Goal: Transaction & Acquisition: Purchase product/service

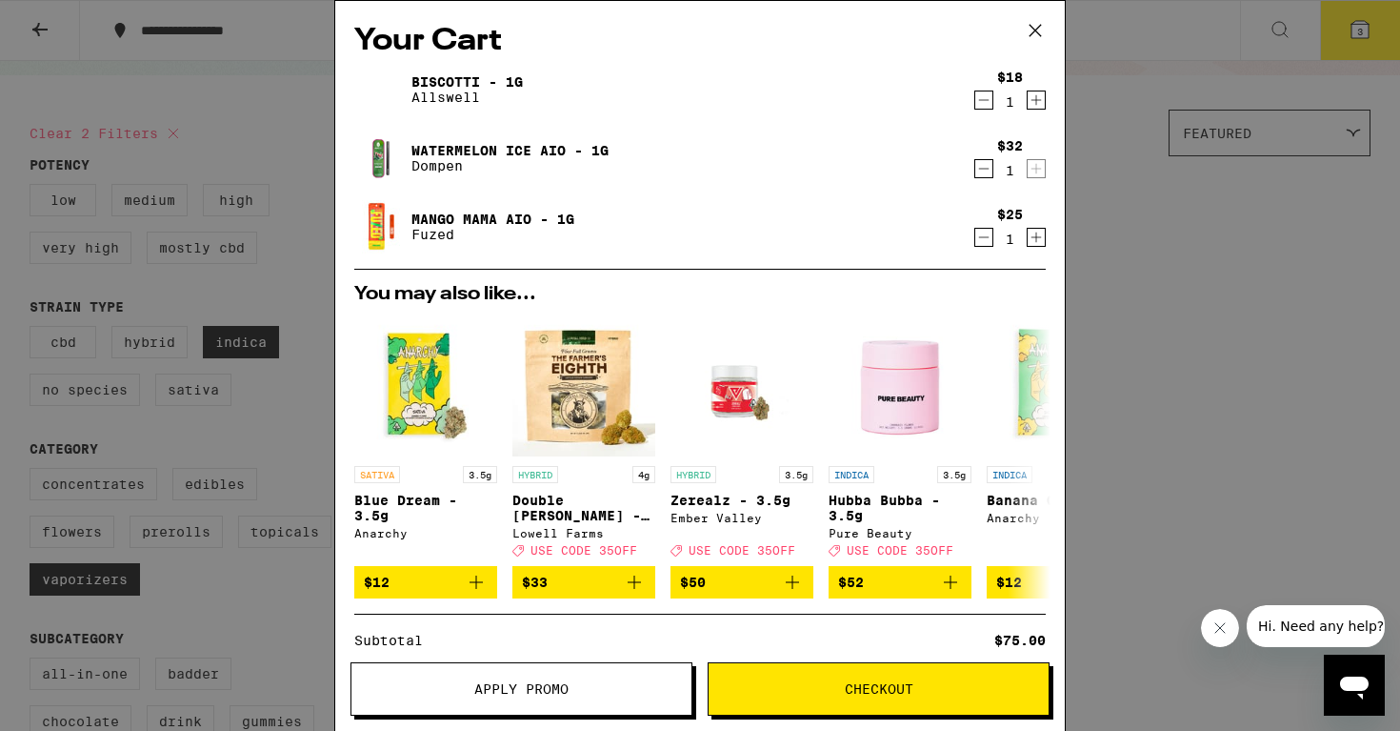
click at [1034, 28] on icon at bounding box center [1035, 30] width 29 height 29
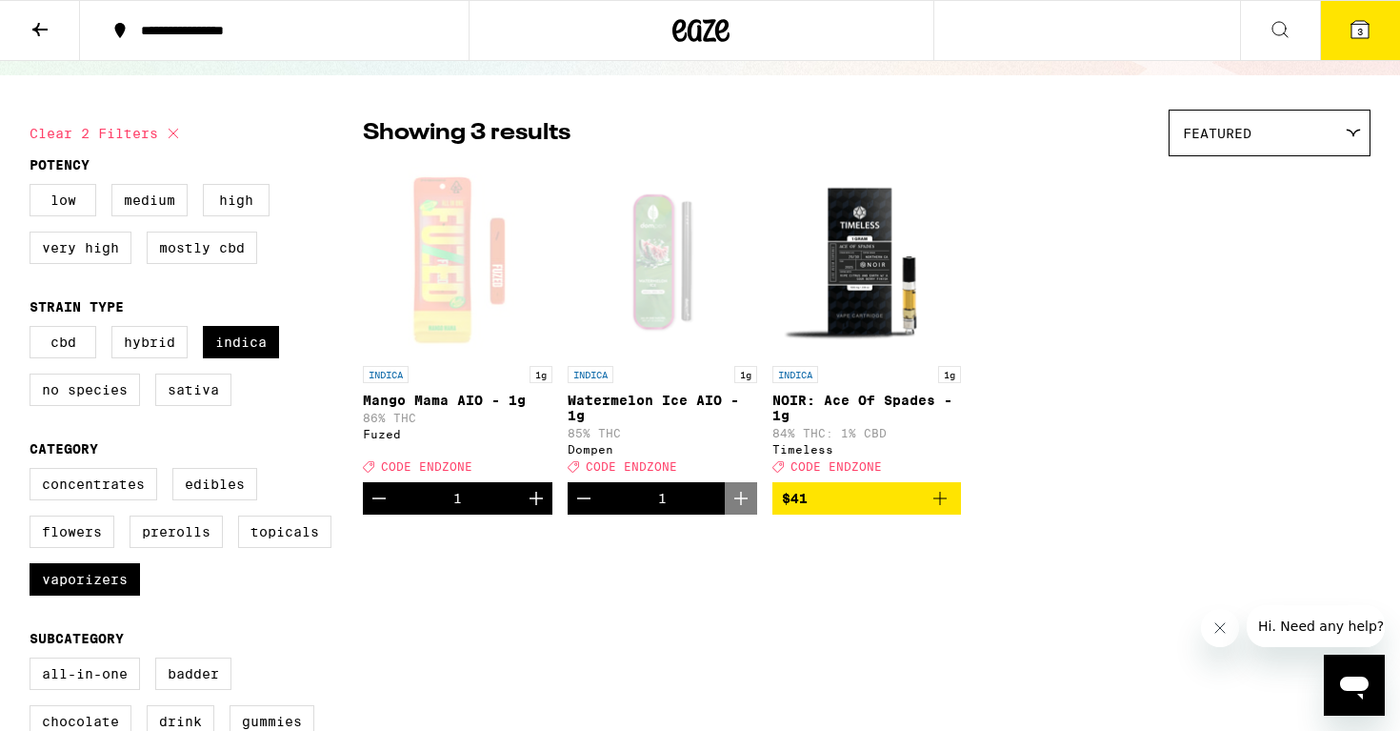
click at [1353, 38] on icon at bounding box center [1360, 29] width 17 height 17
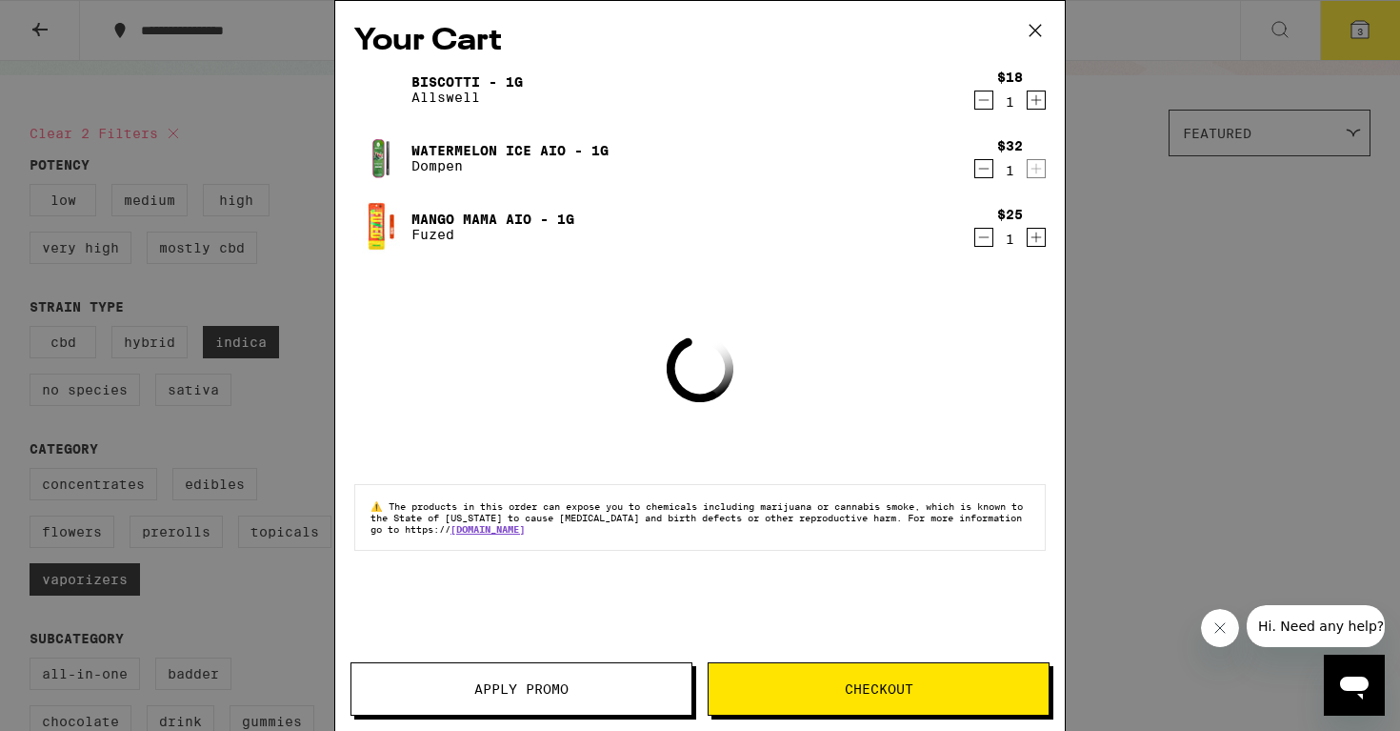
click at [480, 220] on link "Mango Mama AIO - 1g" at bounding box center [493, 218] width 163 height 15
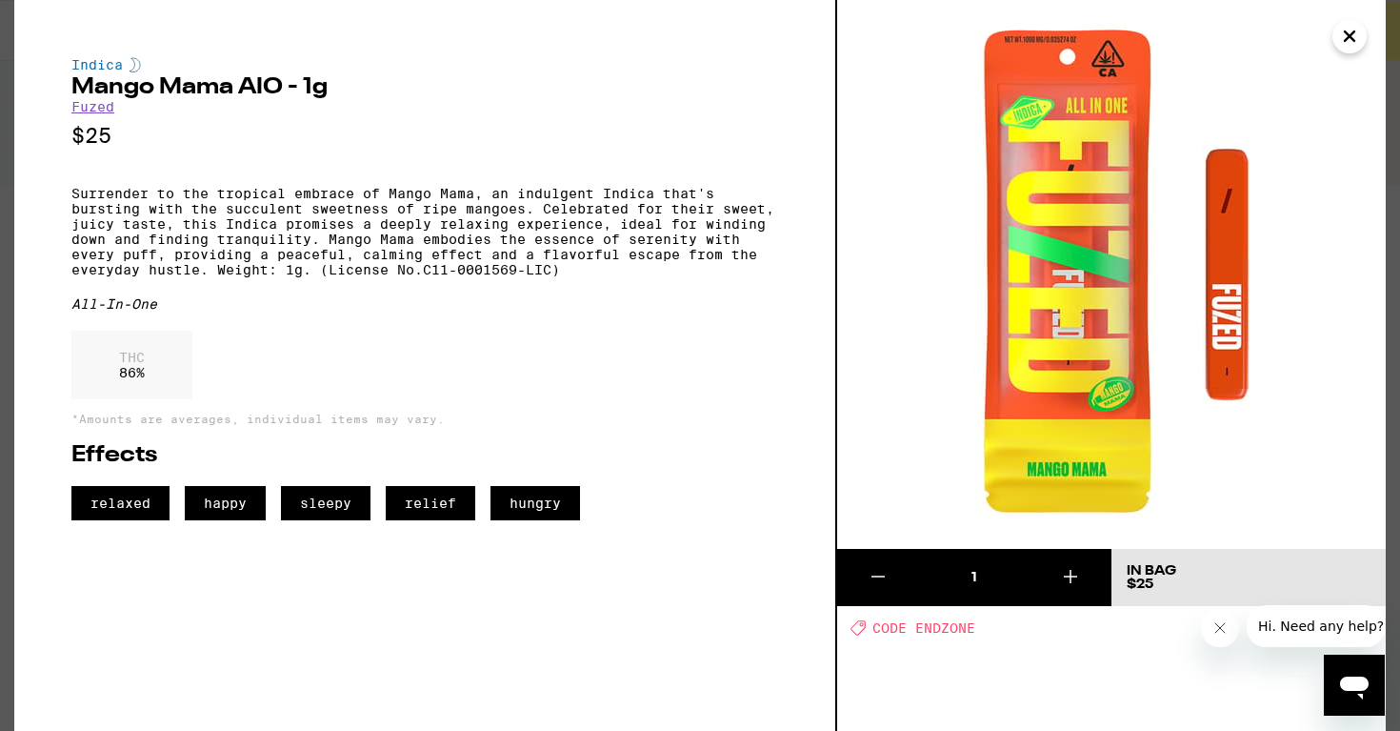
click at [1345, 31] on icon "Close" at bounding box center [1350, 36] width 10 height 10
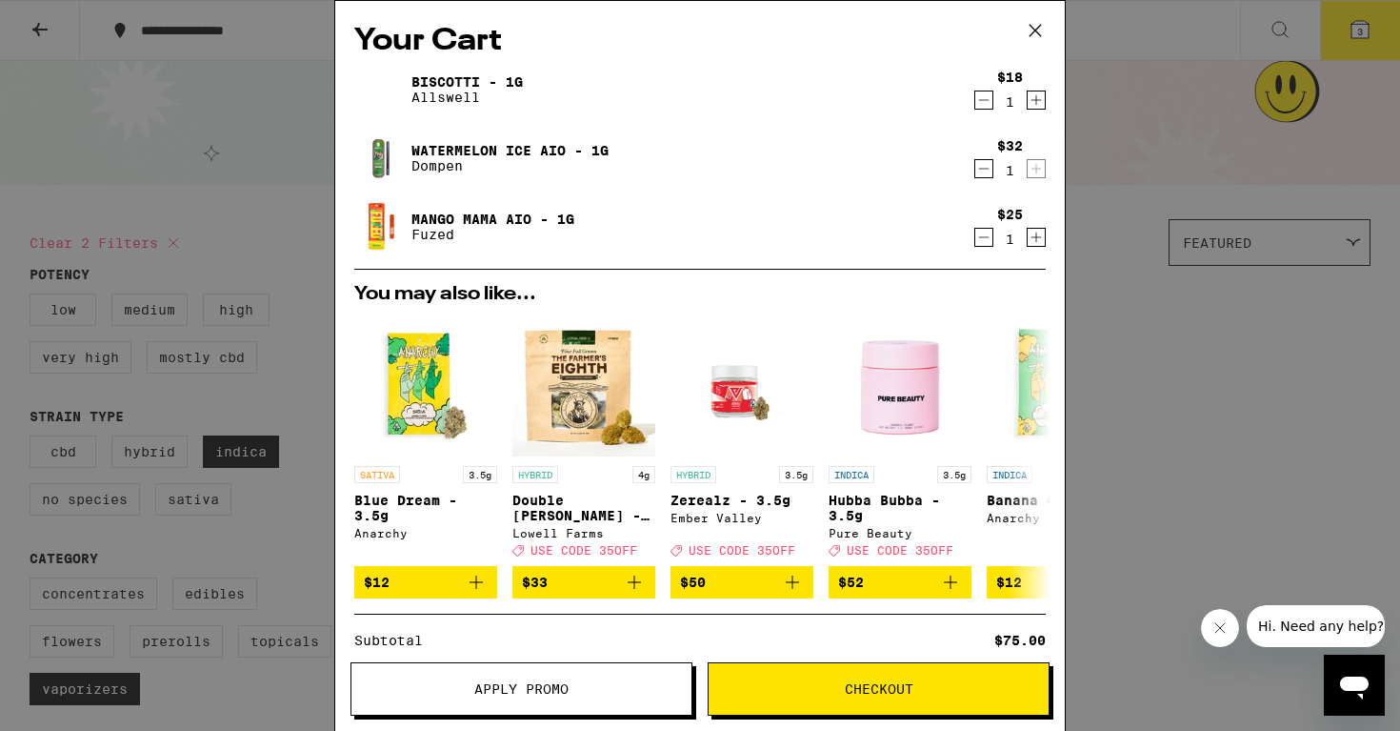
click at [476, 217] on link "Mango Mama AIO - 1g" at bounding box center [493, 218] width 163 height 15
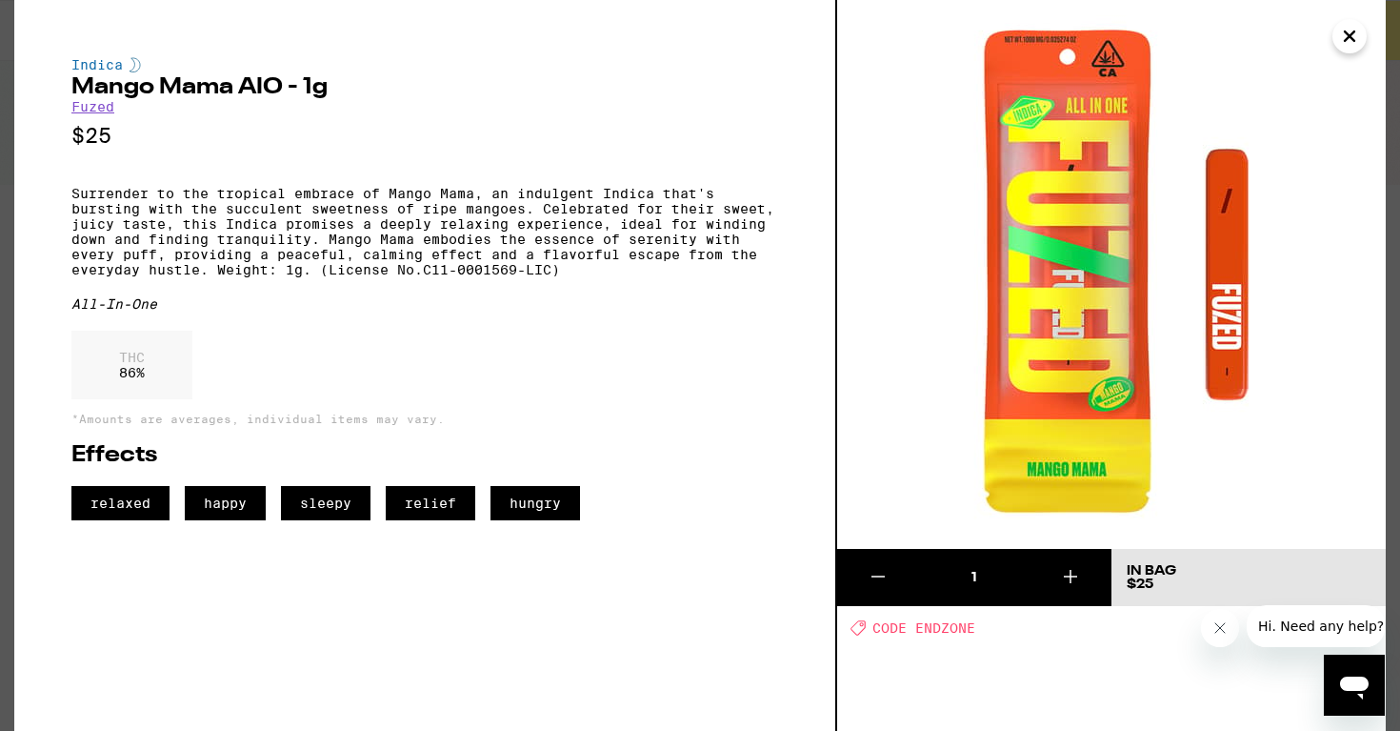
click at [1355, 36] on icon "Close" at bounding box center [1349, 36] width 23 height 29
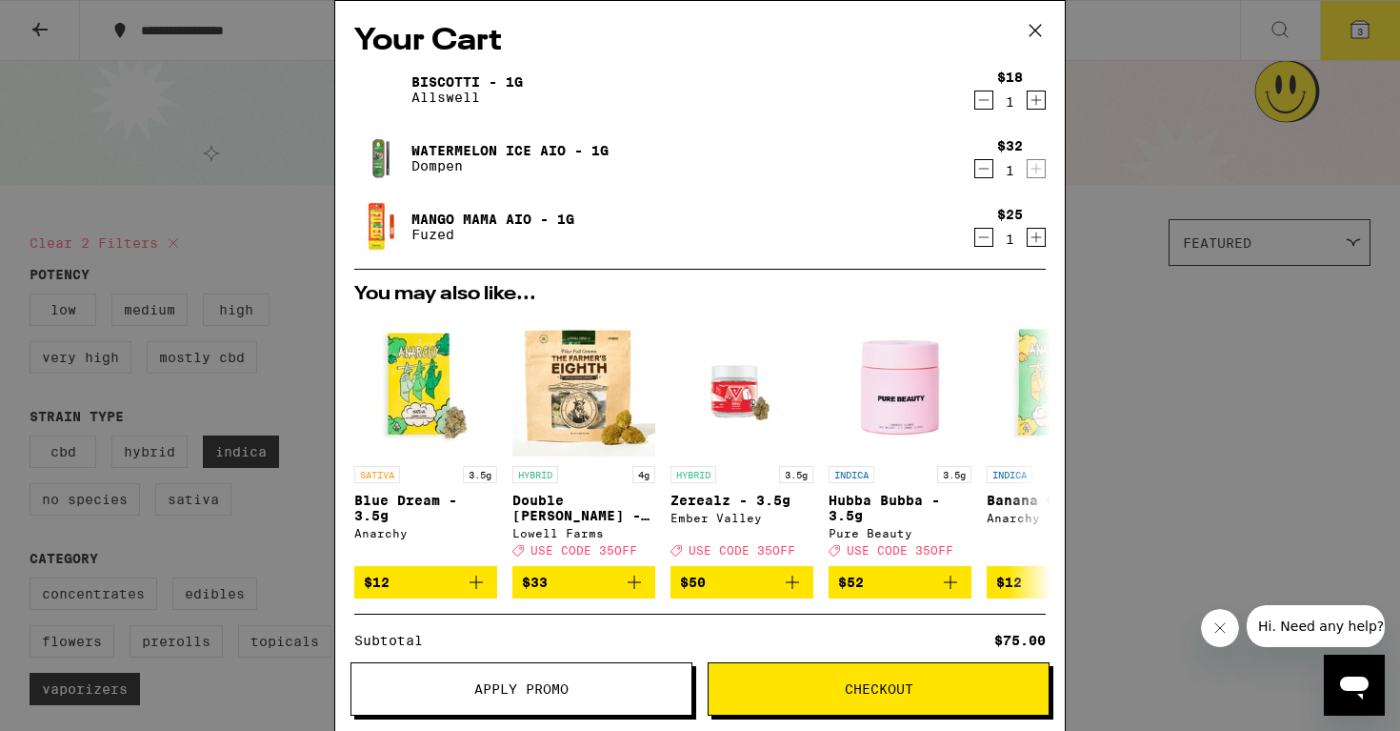
click at [530, 143] on link "Watermelon Ice AIO - 1g" at bounding box center [510, 150] width 197 height 15
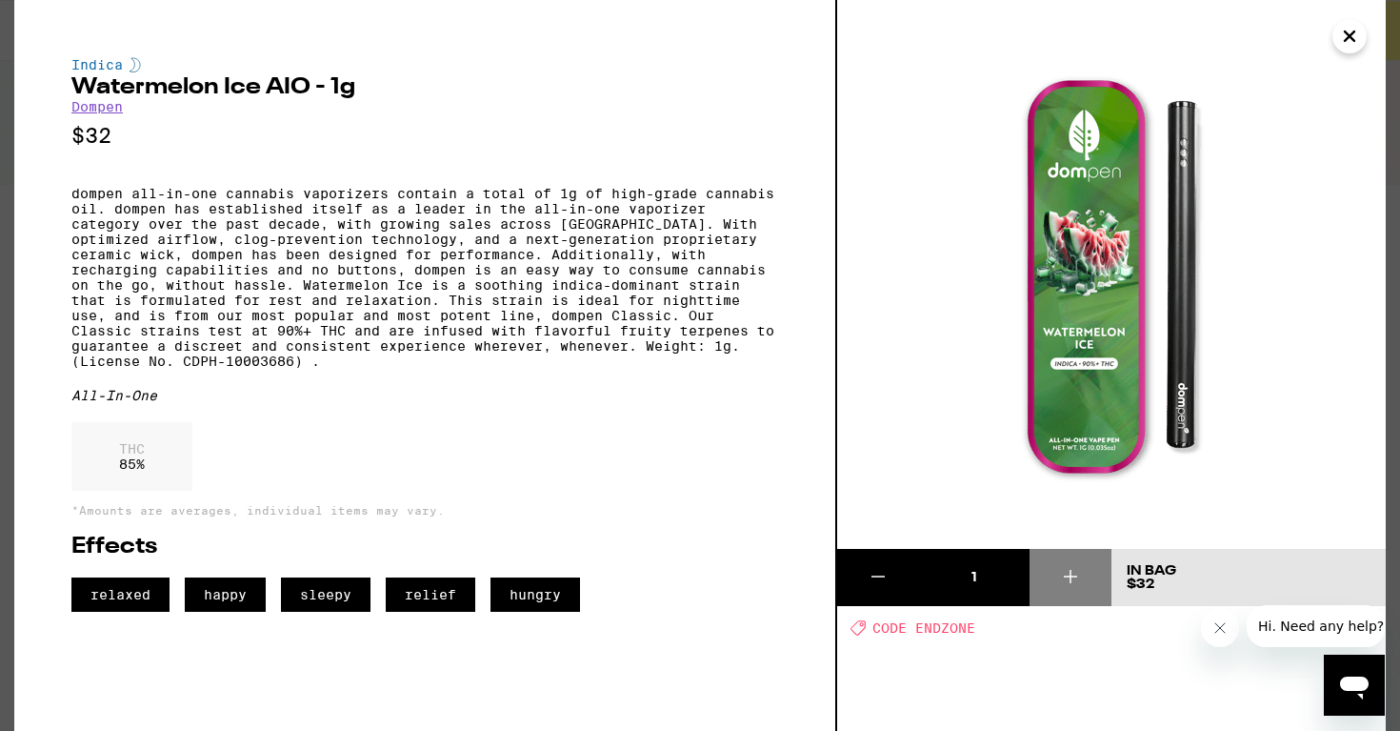
click at [1353, 36] on icon "Close" at bounding box center [1349, 36] width 23 height 29
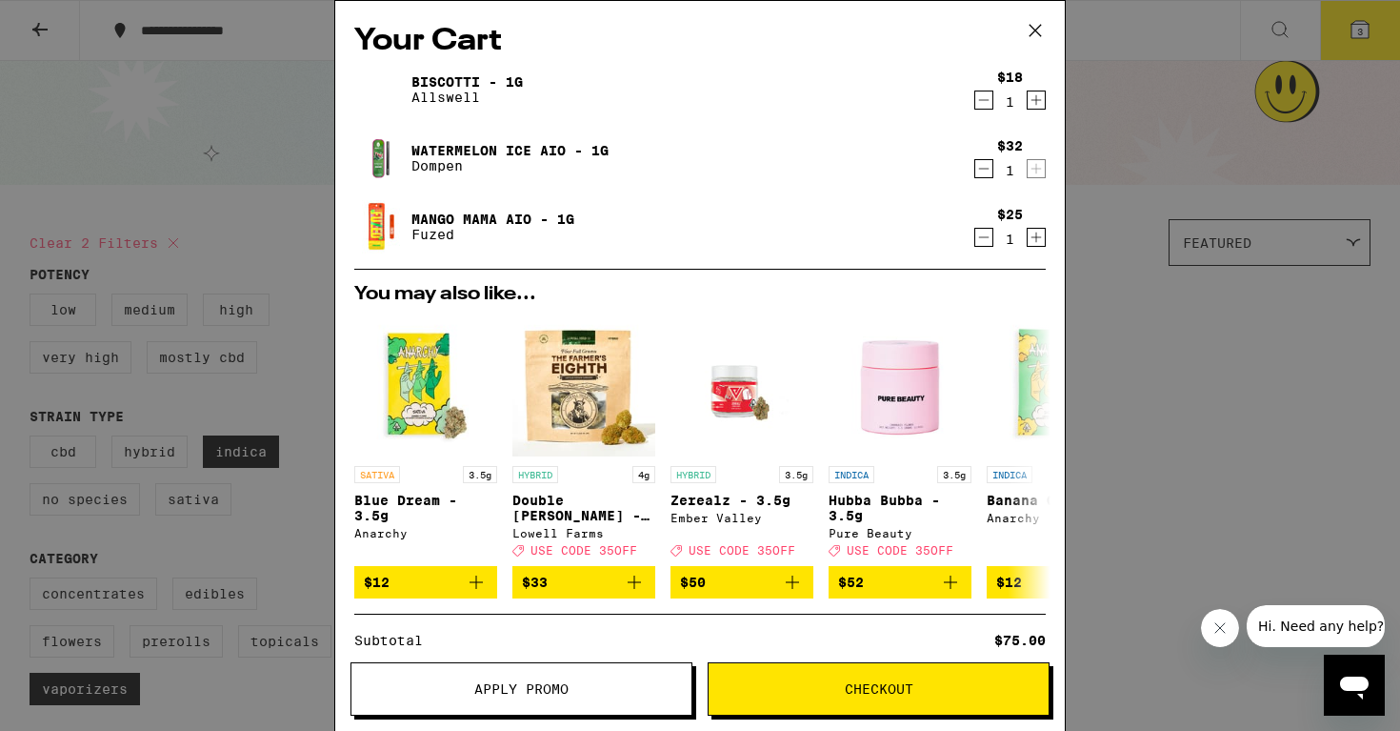
click at [475, 70] on div "Biscotti - 1g Allswell" at bounding box center [663, 89] width 618 height 53
click at [457, 81] on link "Biscotti - 1g" at bounding box center [467, 81] width 111 height 15
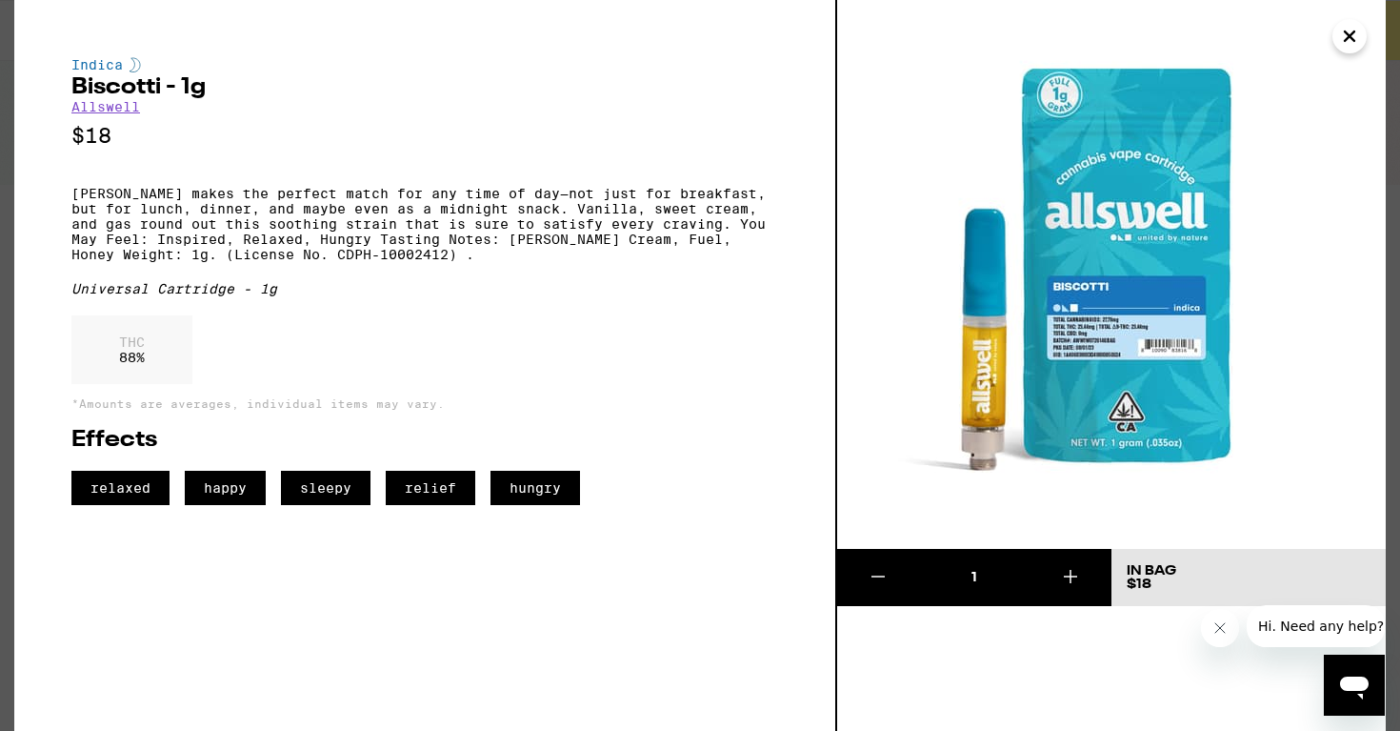
click at [1344, 35] on icon "Close" at bounding box center [1349, 36] width 23 height 29
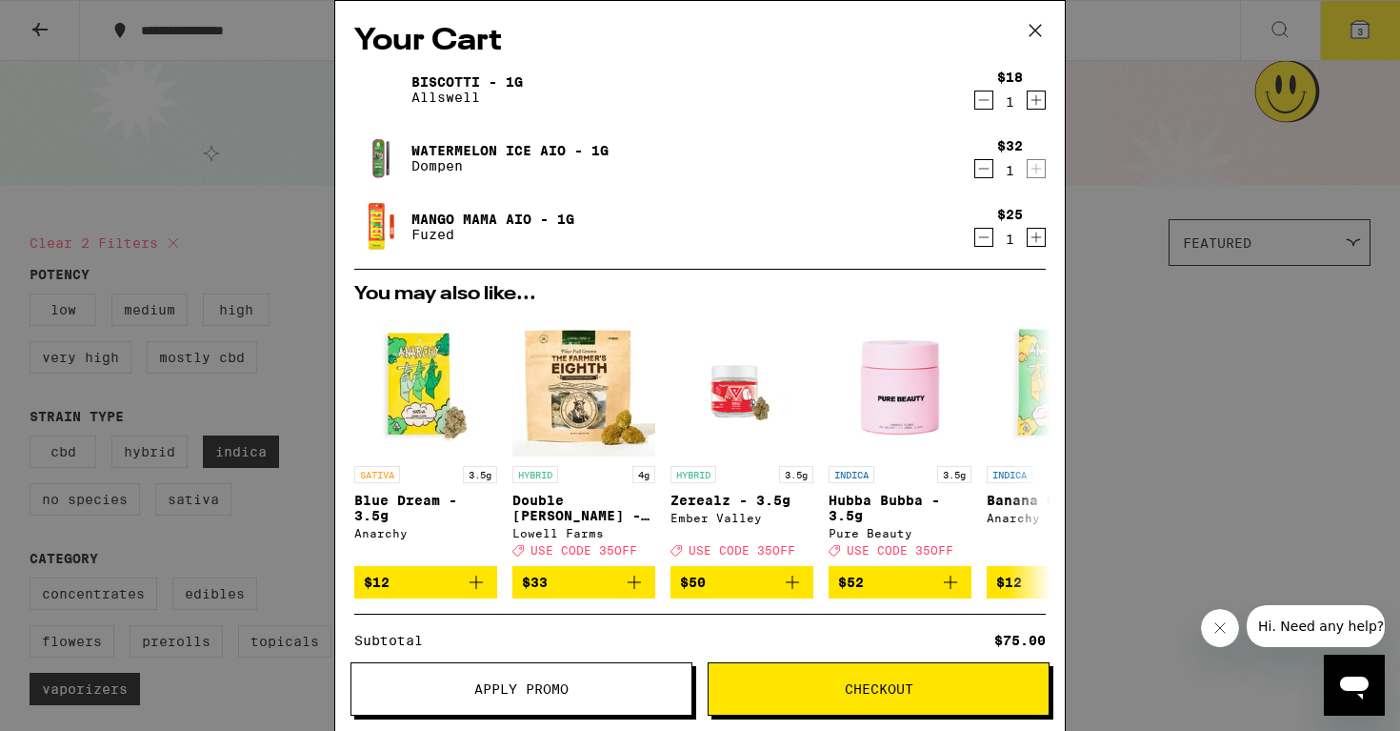
click at [1107, 200] on div "Your Cart Biscotti - 1g Allswell $18 1 Watermelon Ice AIO - 1g Dompen $32 1 Man…" at bounding box center [700, 365] width 1400 height 731
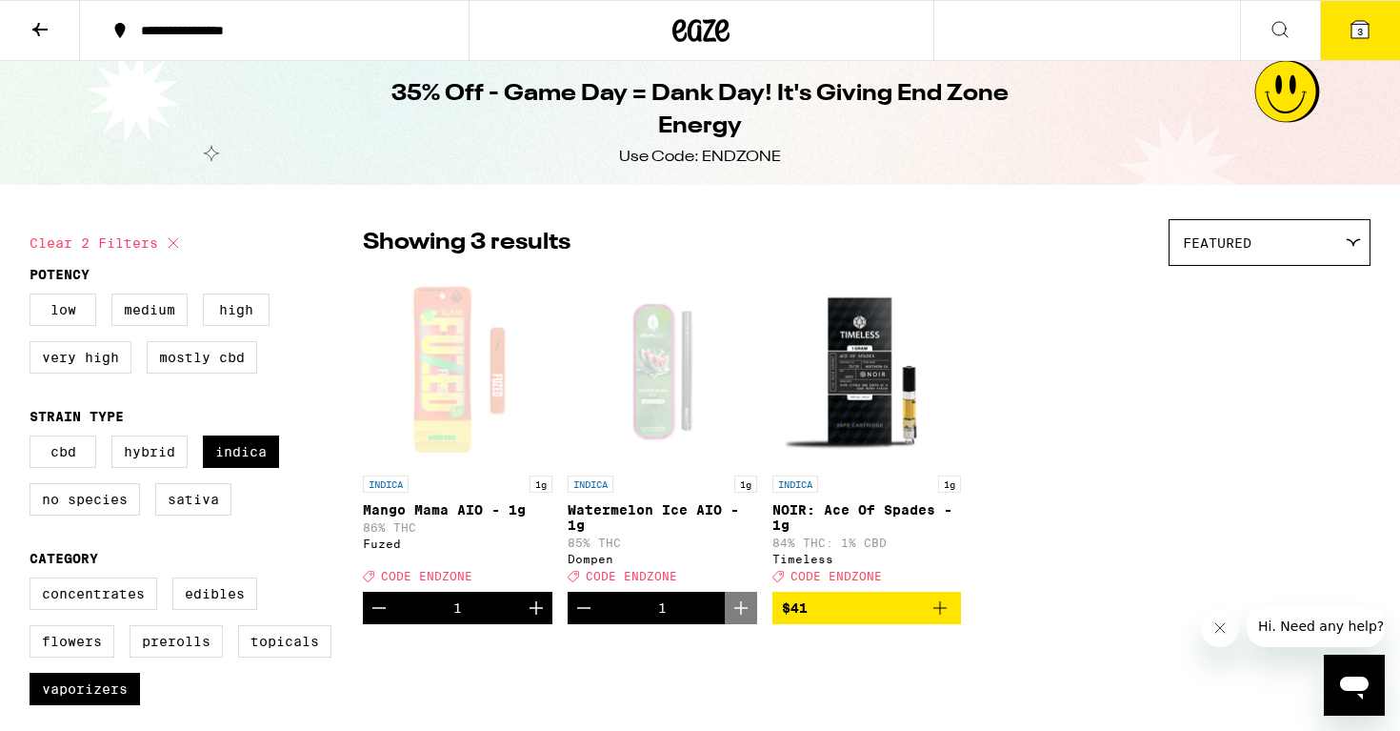
click at [41, 26] on icon at bounding box center [40, 29] width 23 height 23
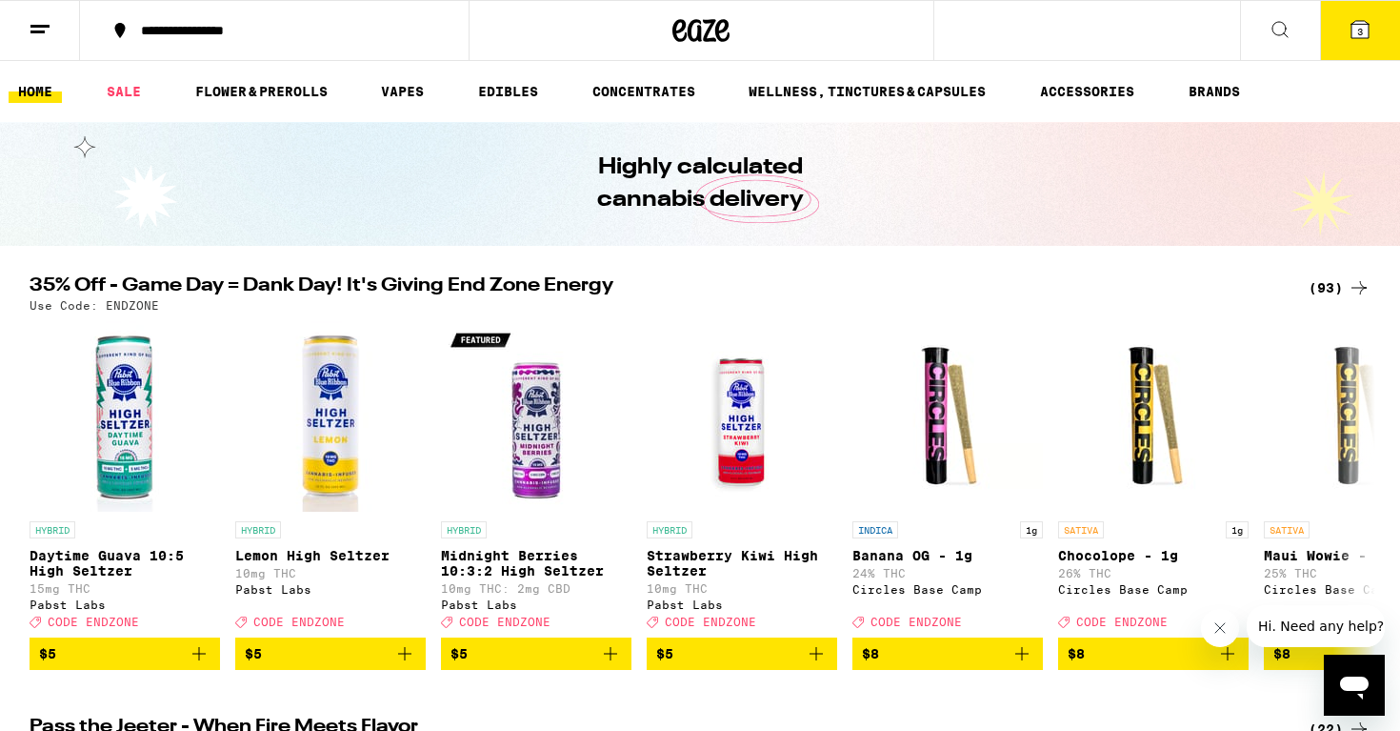
click at [1276, 21] on icon at bounding box center [1280, 29] width 23 height 23
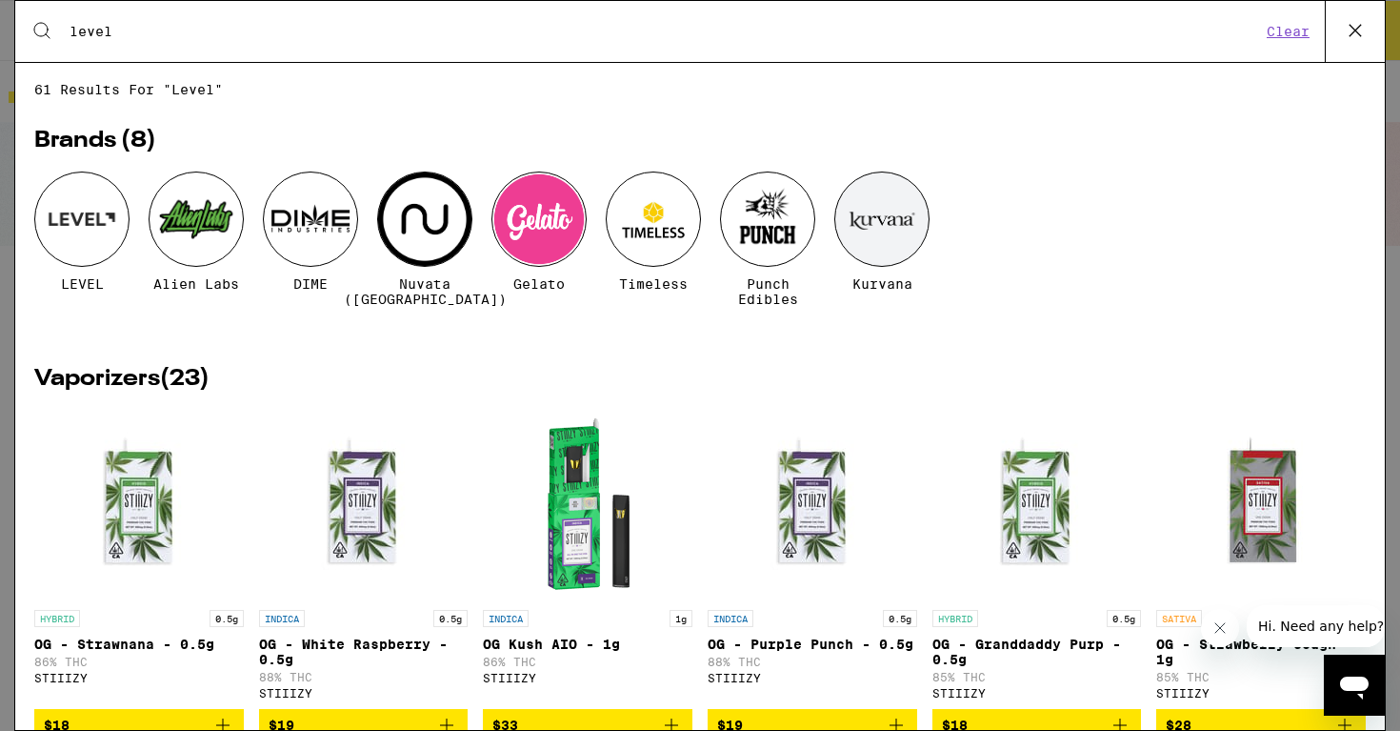
type input "level"
click at [79, 230] on div at bounding box center [81, 218] width 95 height 95
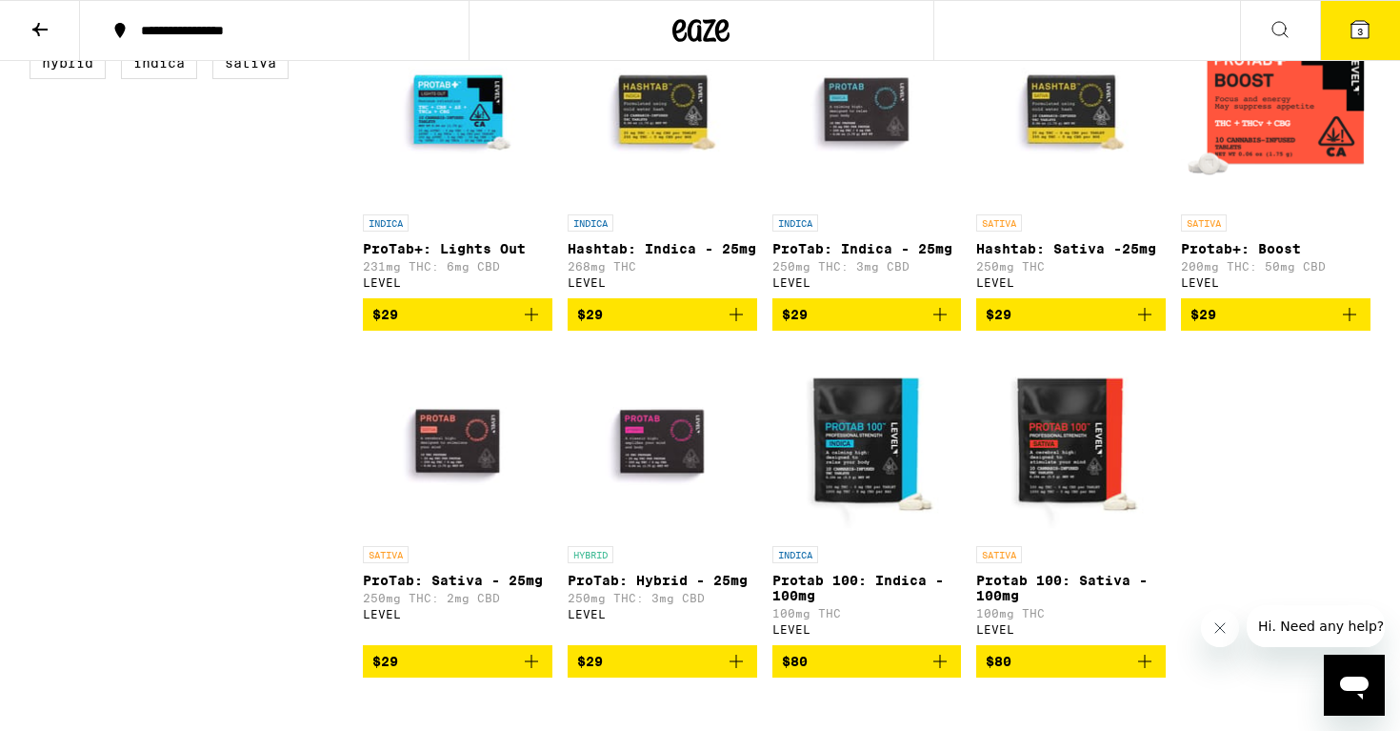
scroll to position [601, 0]
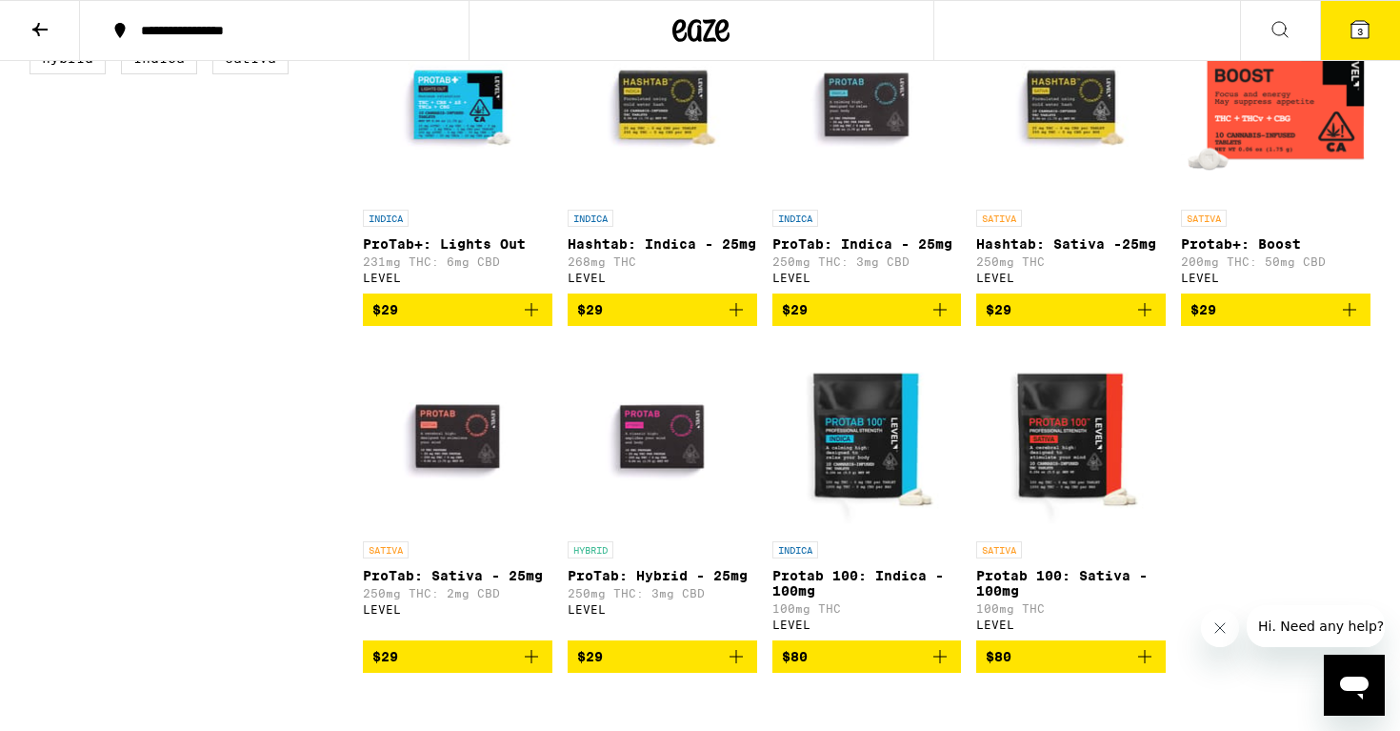
click at [469, 131] on img "Open page for ProTab+: Lights Out from LEVEL" at bounding box center [458, 105] width 190 height 191
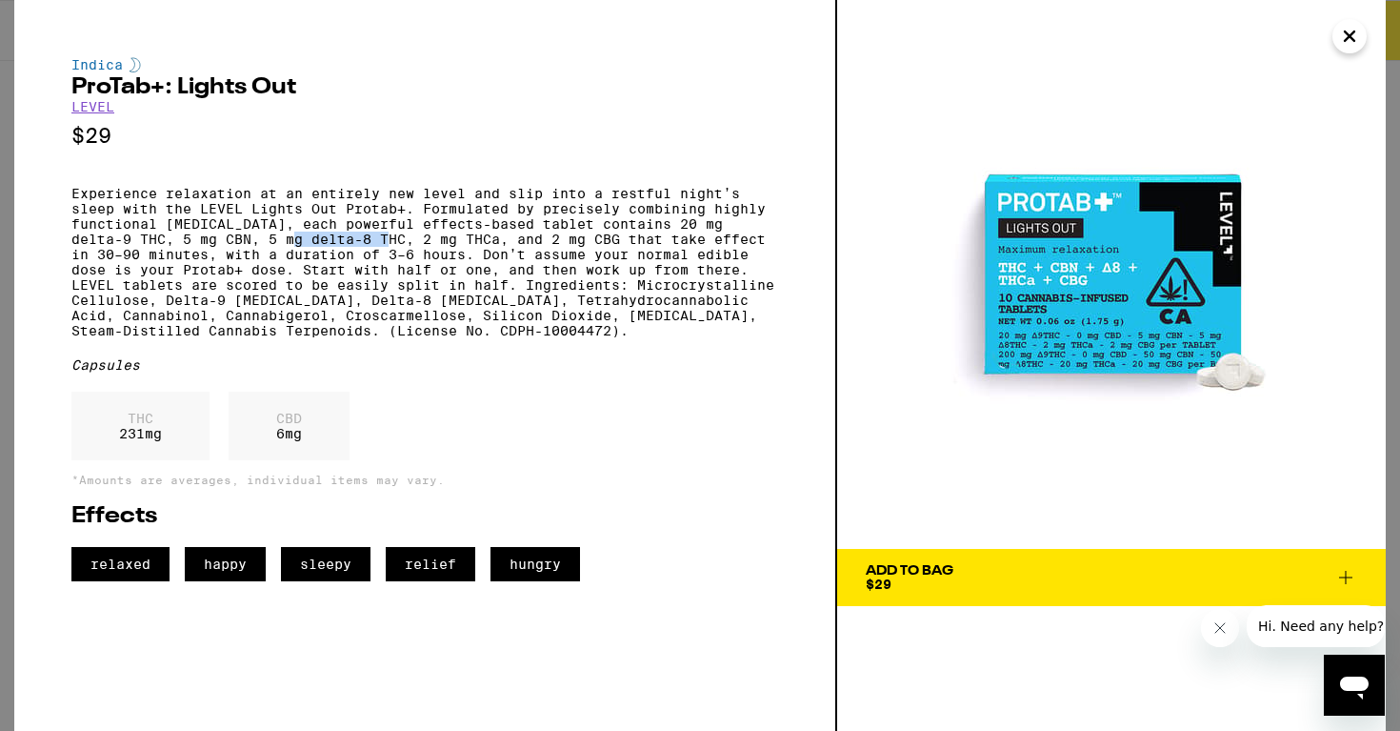
drag, startPoint x: 337, startPoint y: 253, endPoint x: 242, endPoint y: 245, distance: 95.6
click at [242, 245] on p "Experience relaxation at an entirely new level and slip into a restful night’s …" at bounding box center [424, 262] width 707 height 152
copy p "delta-8 THC"
click at [424, 338] on p "Experience relaxation at an entirely new level and slip into a restful night’s …" at bounding box center [424, 262] width 707 height 152
click at [1350, 35] on icon "Close" at bounding box center [1350, 36] width 10 height 10
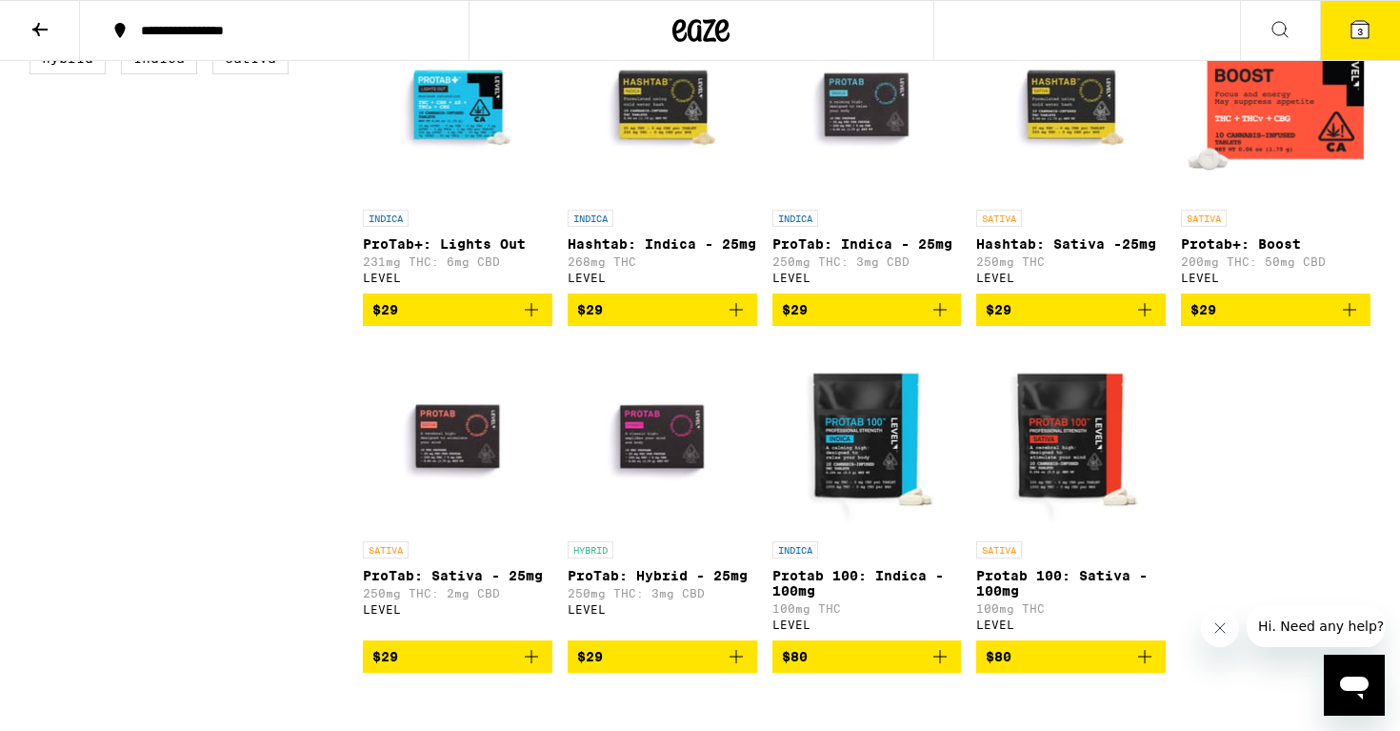
click at [1089, 438] on img "Open page for Protab 100: Sativa - 100mg from LEVEL" at bounding box center [1071, 436] width 190 height 191
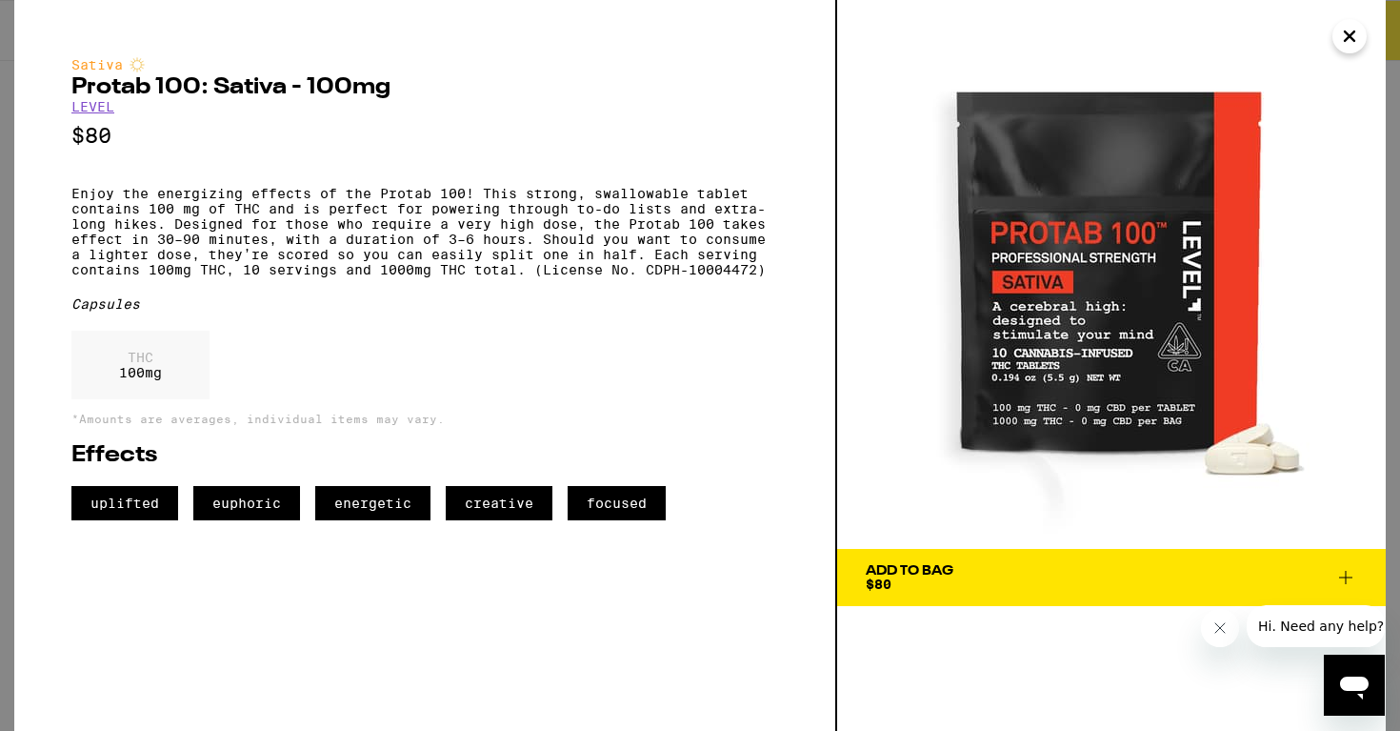
click at [1343, 37] on icon "Close" at bounding box center [1349, 36] width 23 height 29
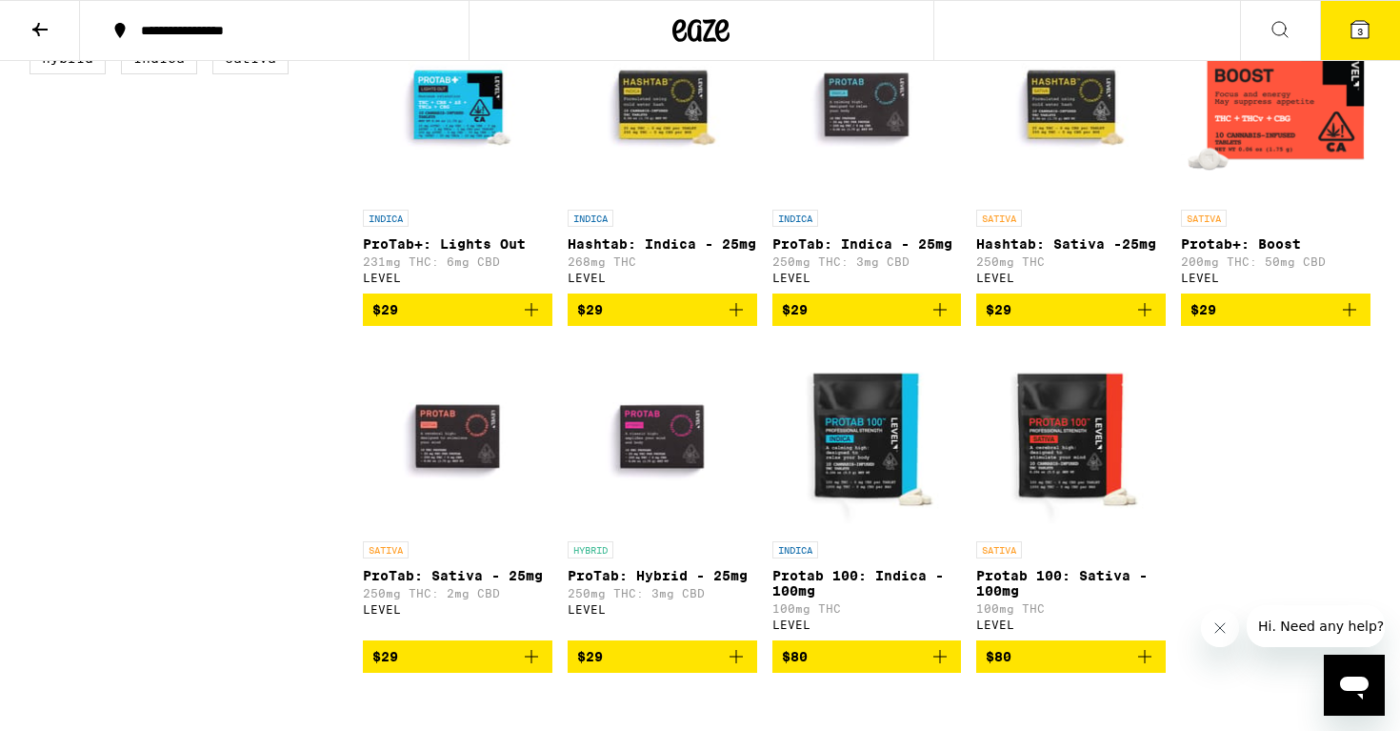
click at [1264, 133] on img "Open page for Protab+: Boost from LEVEL" at bounding box center [1276, 105] width 190 height 191
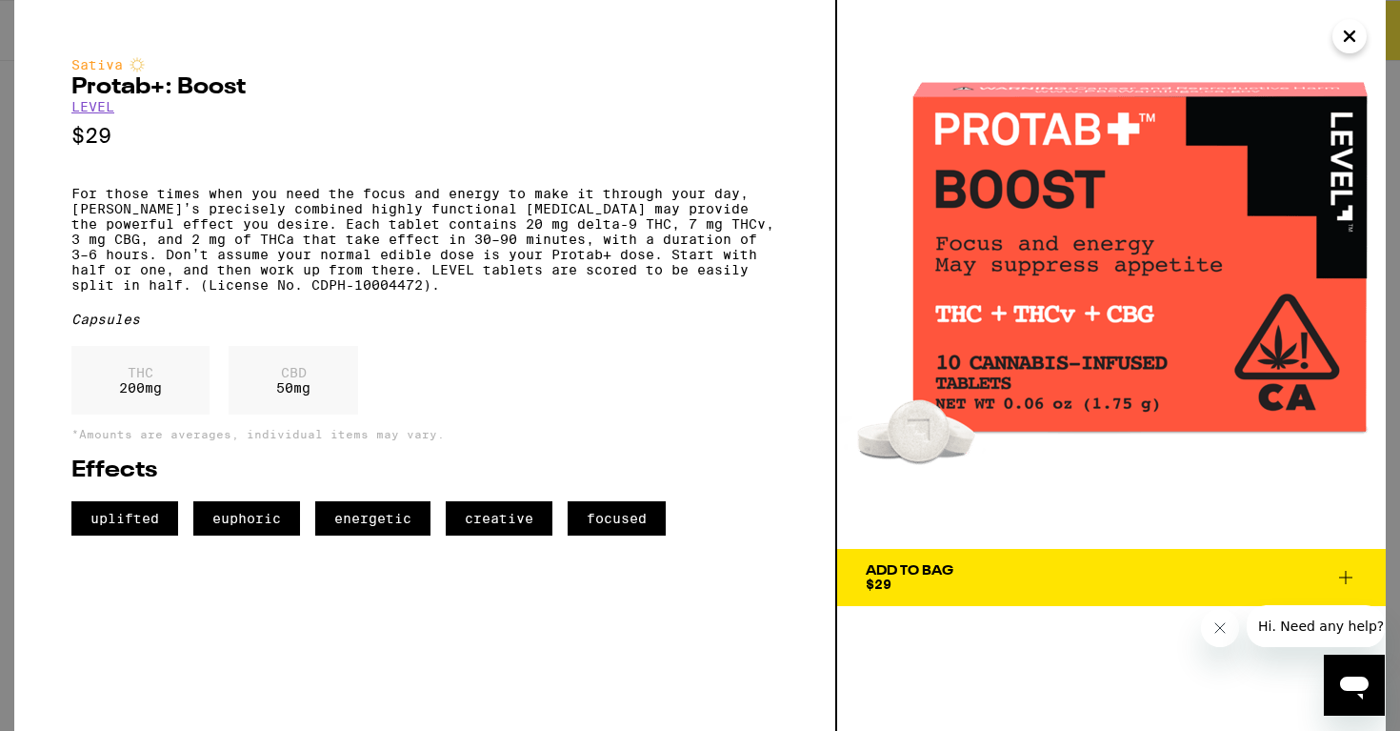
click at [1346, 40] on icon "Close" at bounding box center [1350, 36] width 10 height 10
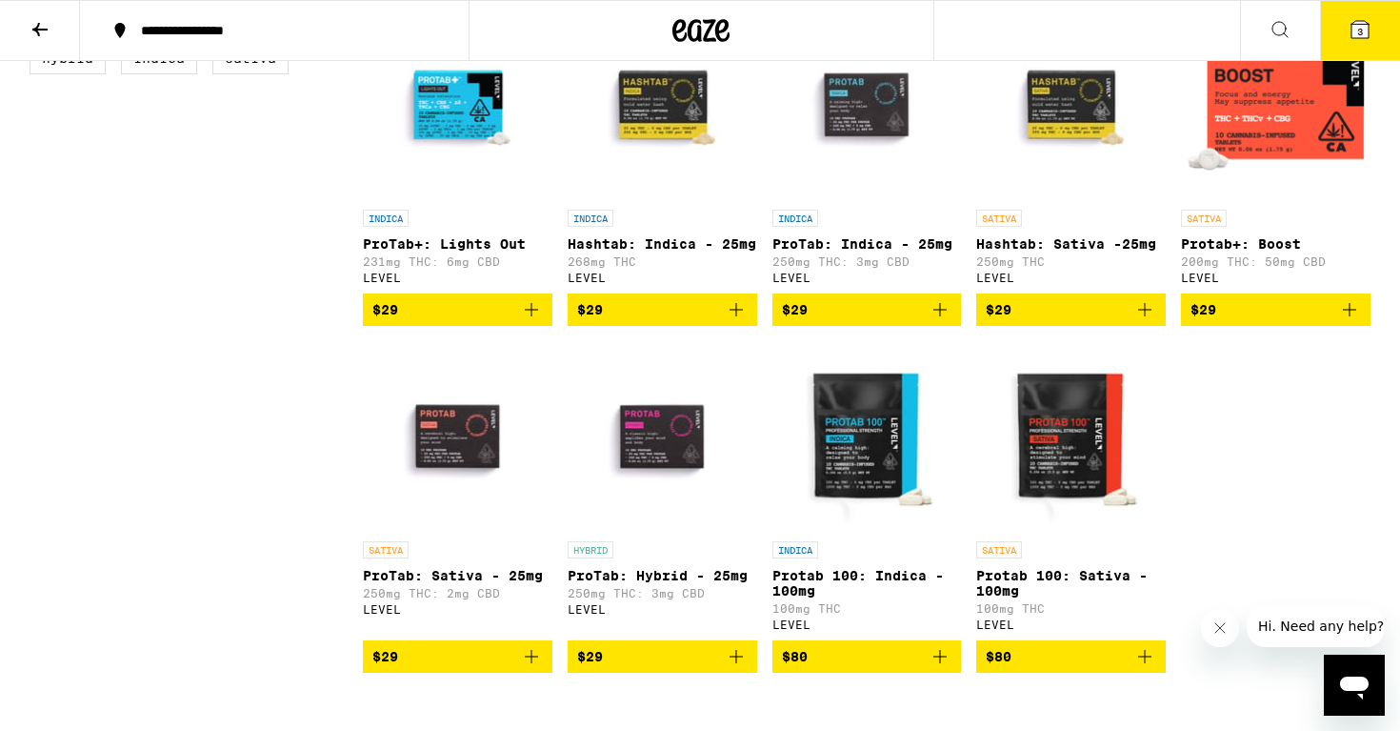
click at [701, 449] on img "Open page for ProTab: Hybrid - 25mg from LEVEL" at bounding box center [663, 436] width 190 height 191
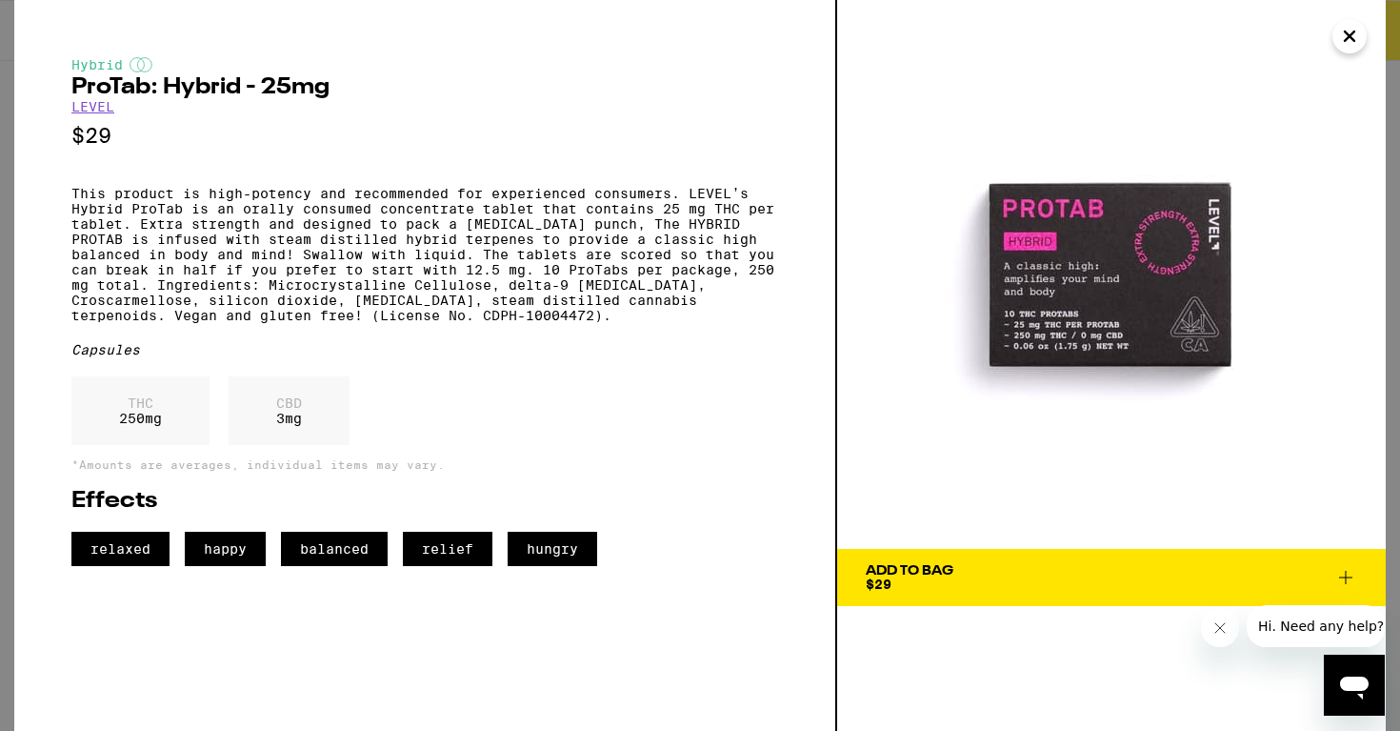
click at [1349, 42] on icon "Close" at bounding box center [1349, 36] width 23 height 29
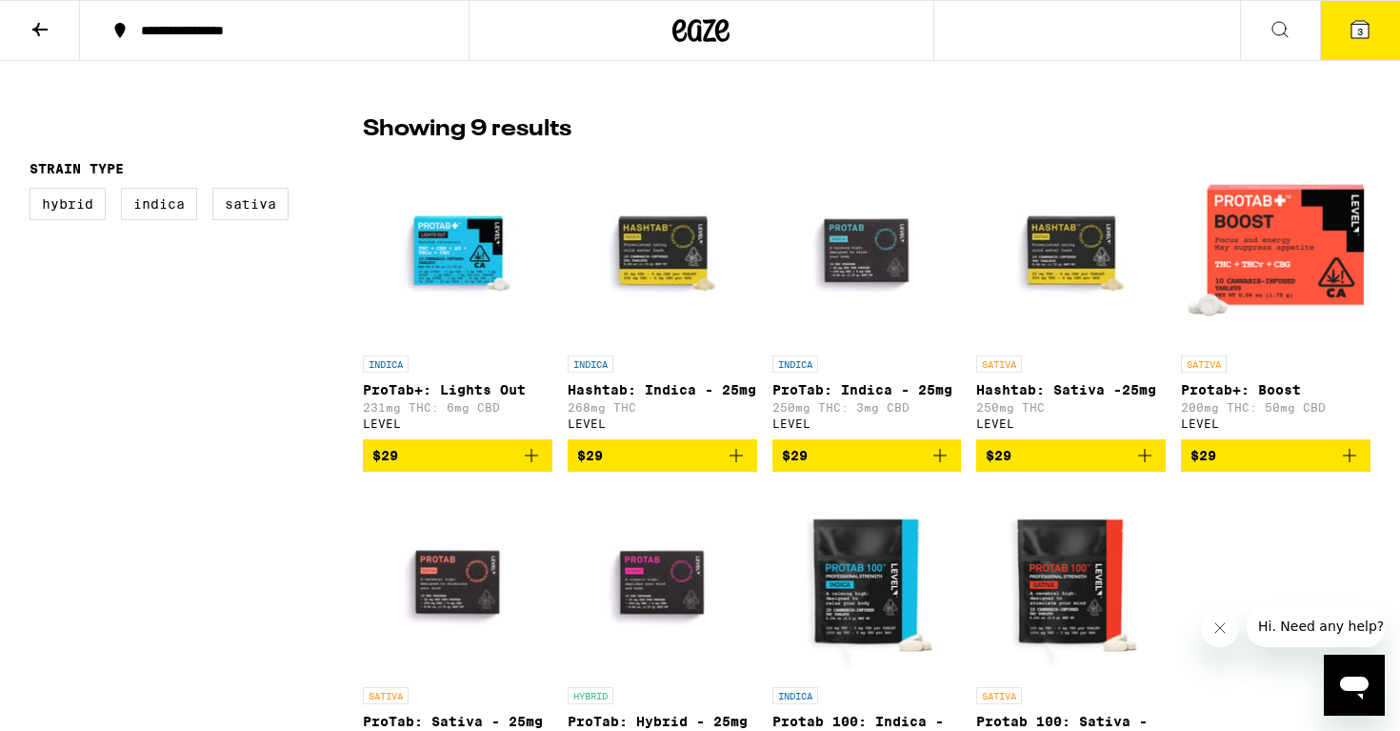
scroll to position [450, 0]
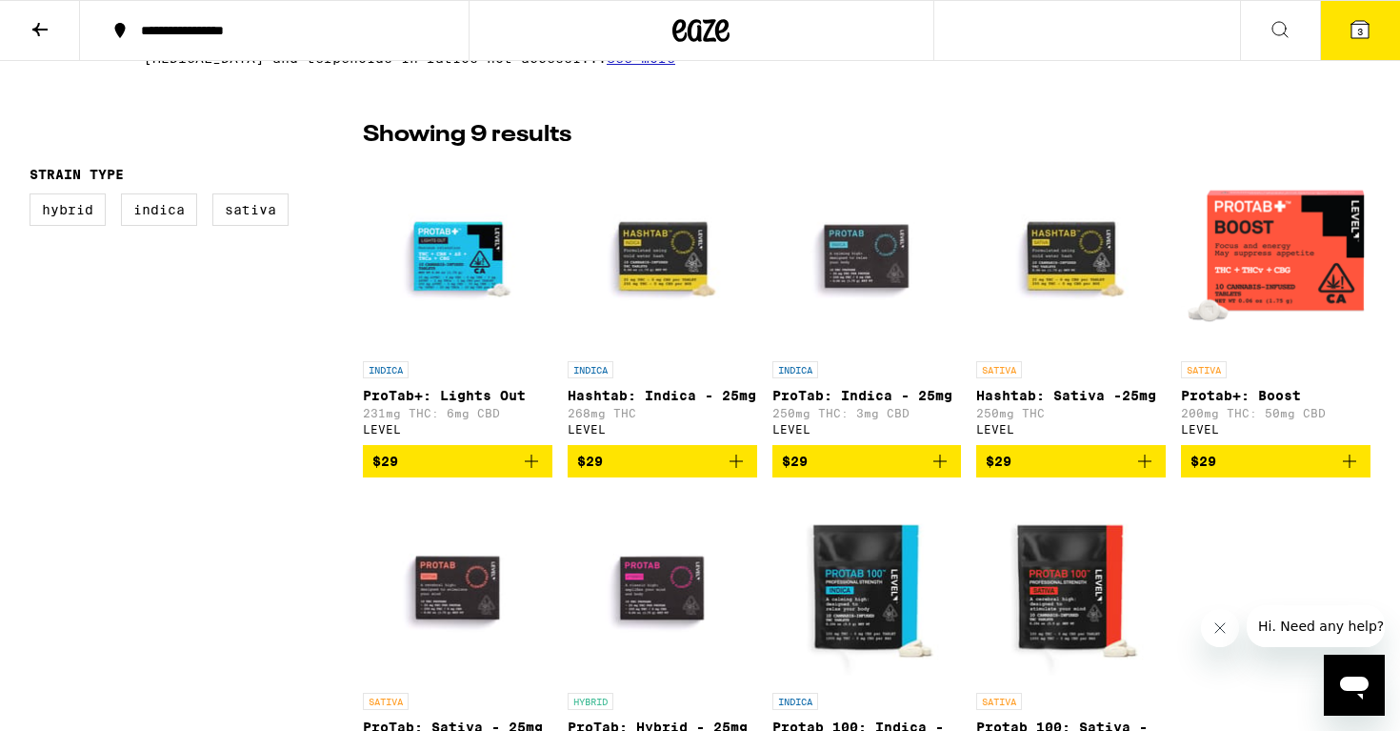
click at [22, 19] on button at bounding box center [40, 31] width 80 height 60
click at [46, 30] on icon at bounding box center [40, 29] width 23 height 23
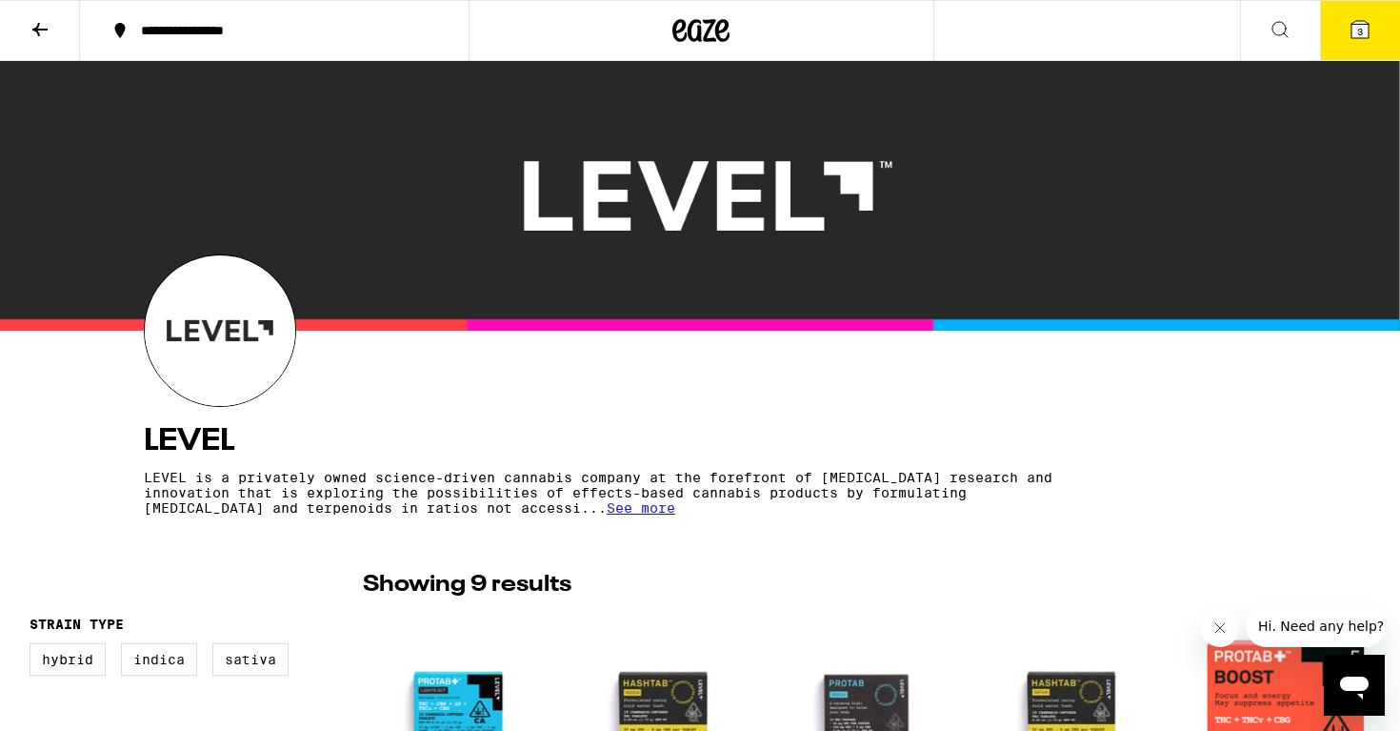
scroll to position [0, 0]
click at [693, 31] on icon at bounding box center [701, 30] width 57 height 34
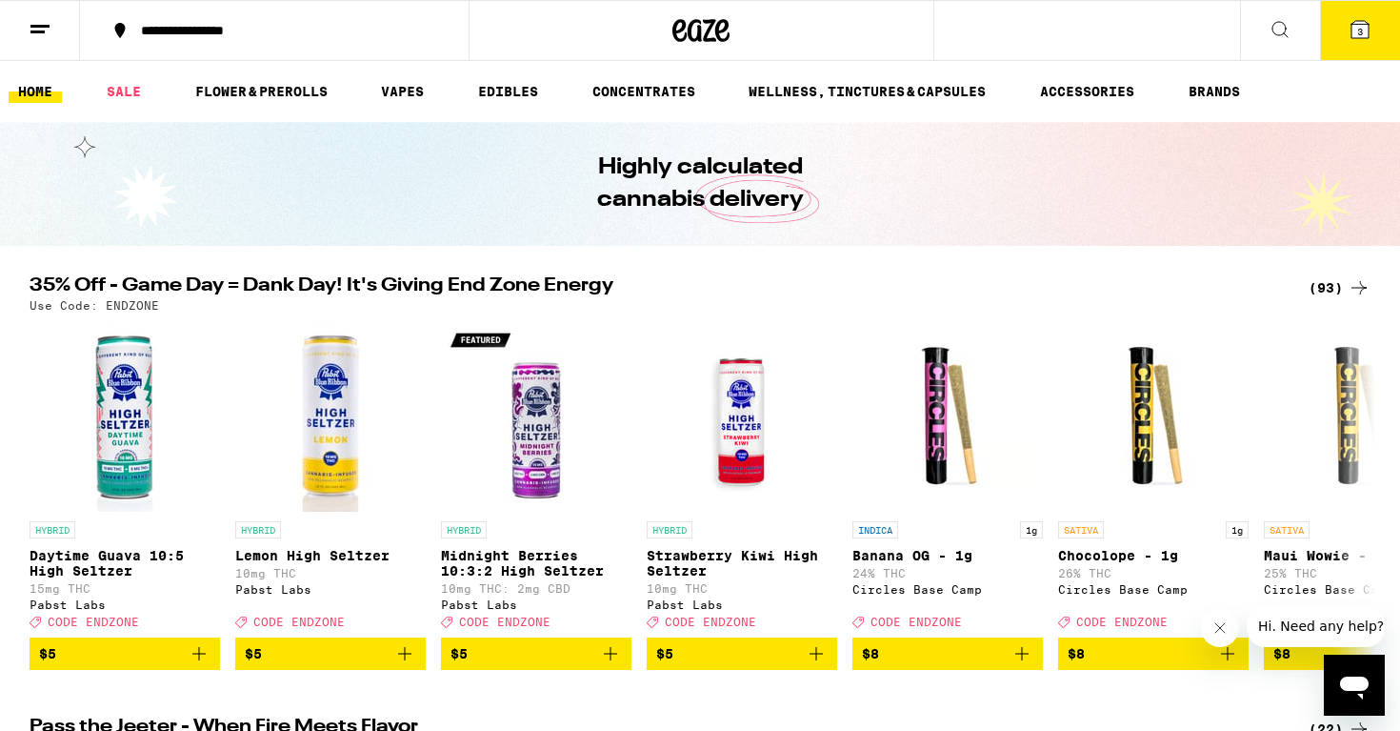
click at [1323, 284] on div "(93)" at bounding box center [1340, 287] width 62 height 23
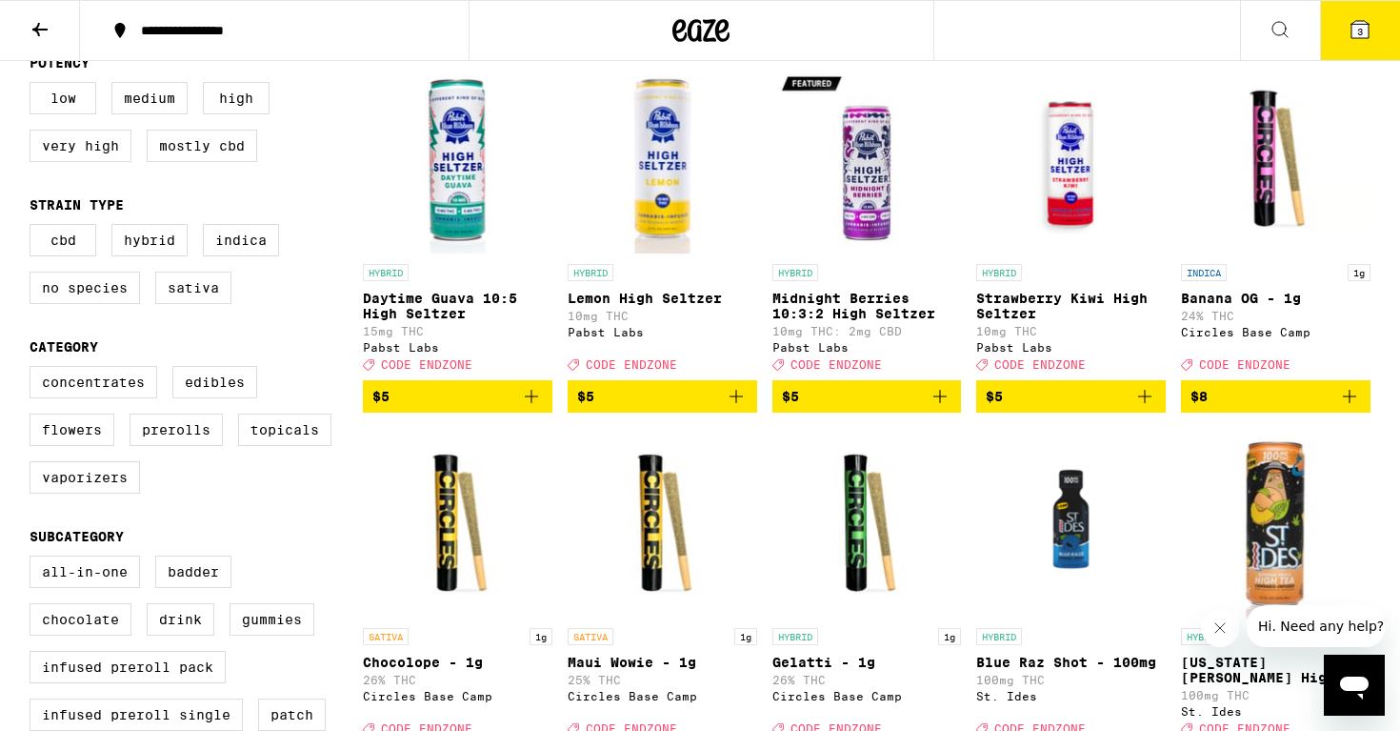
scroll to position [218, 0]
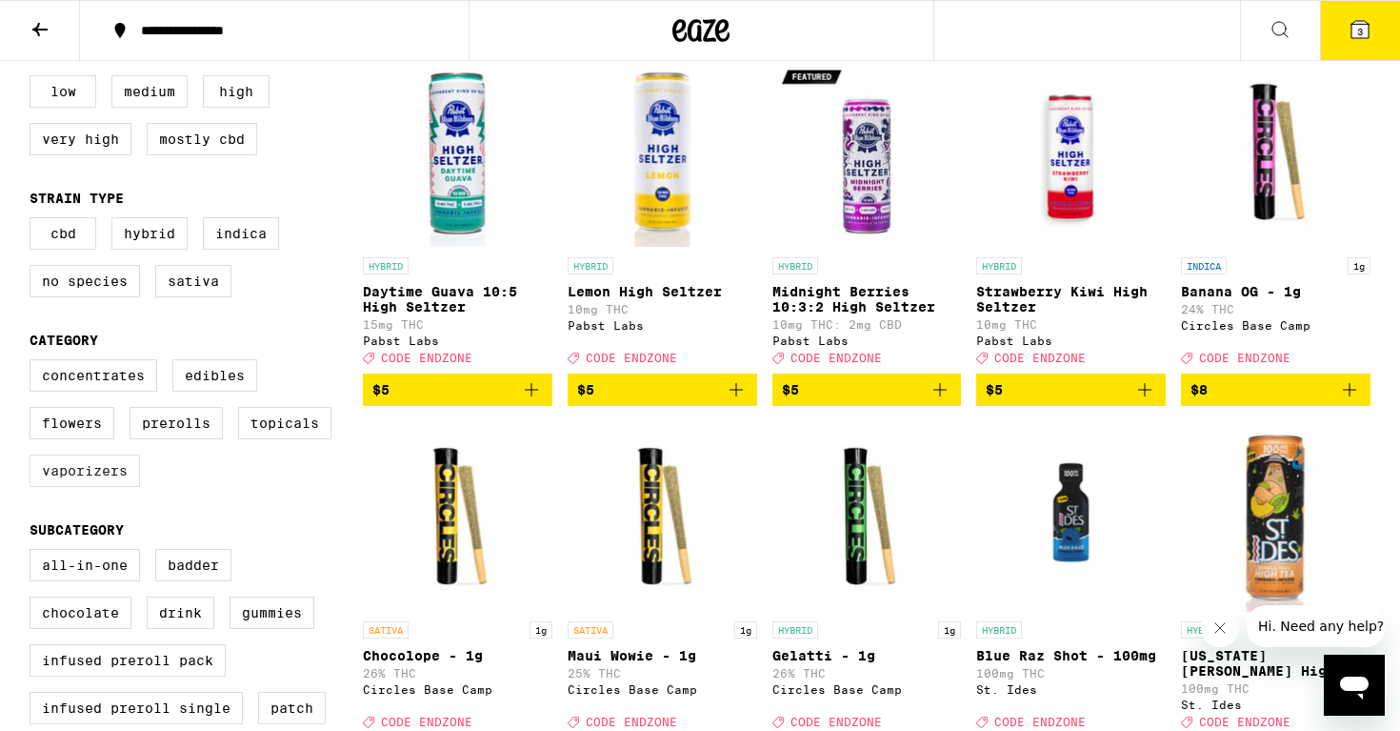
click at [67, 487] on label "Vaporizers" at bounding box center [85, 470] width 110 height 32
click at [34, 363] on input "Vaporizers" at bounding box center [33, 362] width 1 height 1
checkbox input "true"
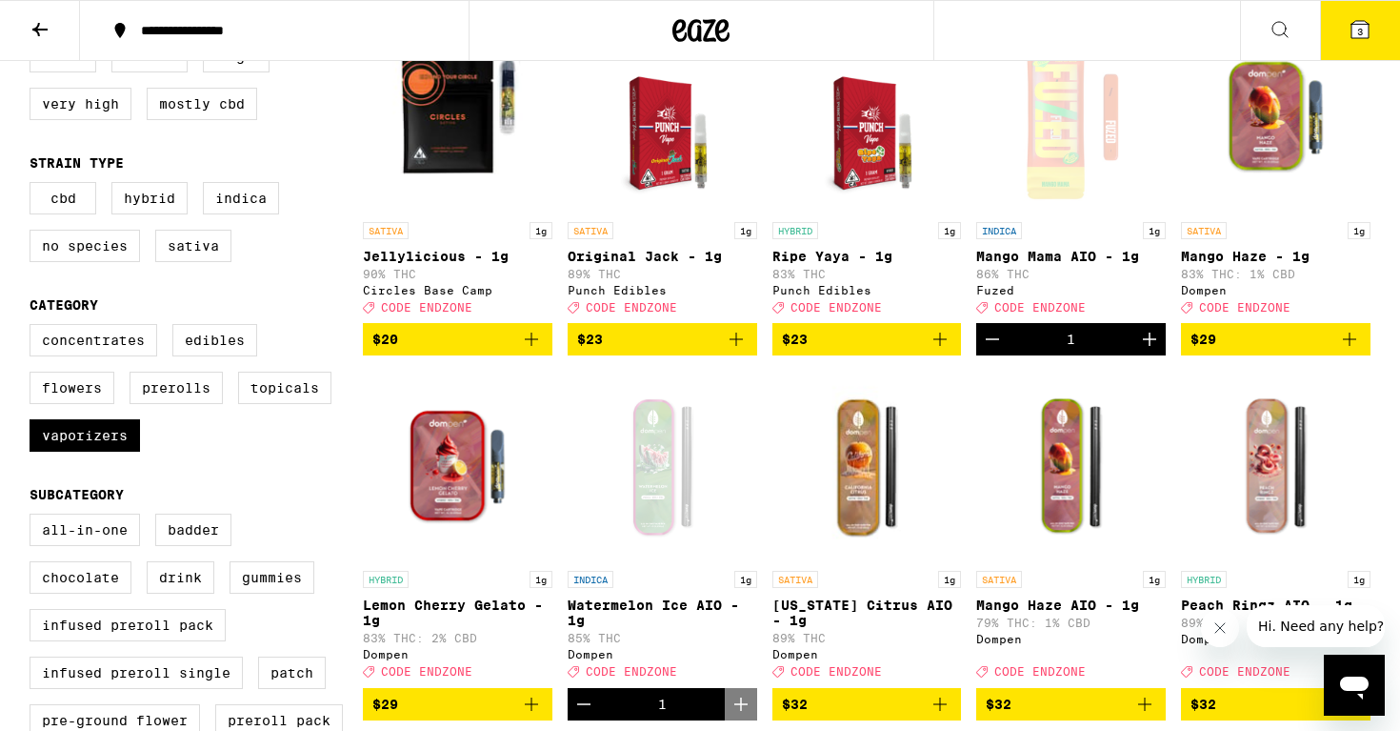
scroll to position [282, 0]
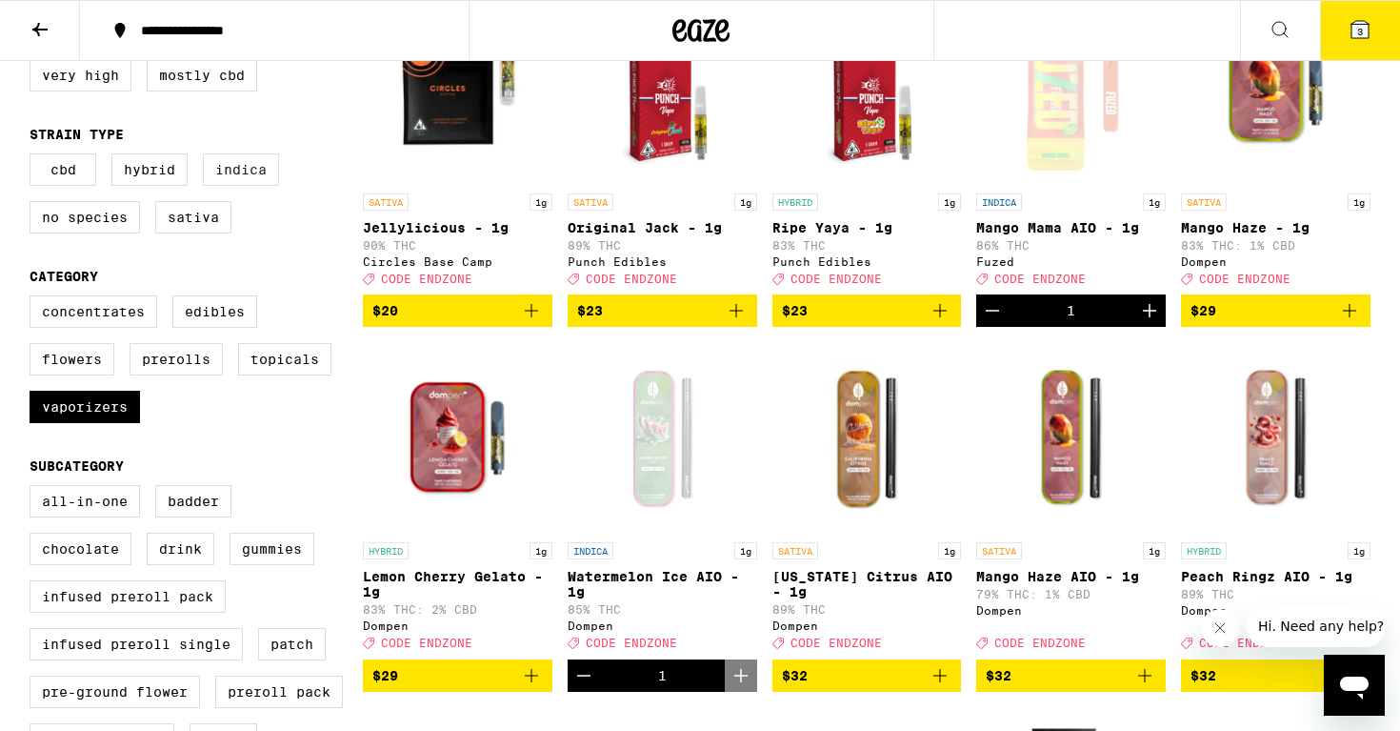
click at [235, 181] on label "Indica" at bounding box center [241, 169] width 76 height 32
click at [34, 157] on input "Indica" at bounding box center [33, 156] width 1 height 1
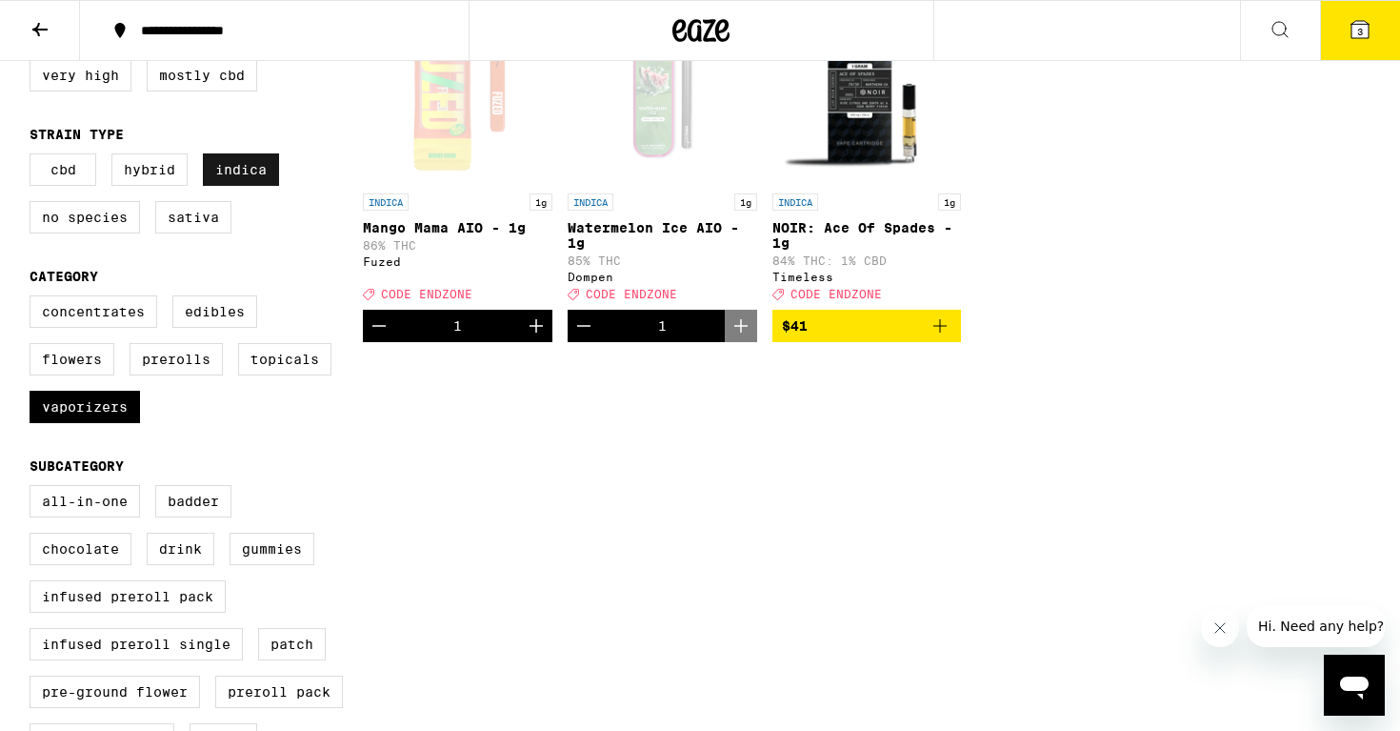
click at [235, 181] on label "Indica" at bounding box center [241, 169] width 76 height 32
click at [34, 157] on input "Indica" at bounding box center [33, 156] width 1 height 1
checkbox input "false"
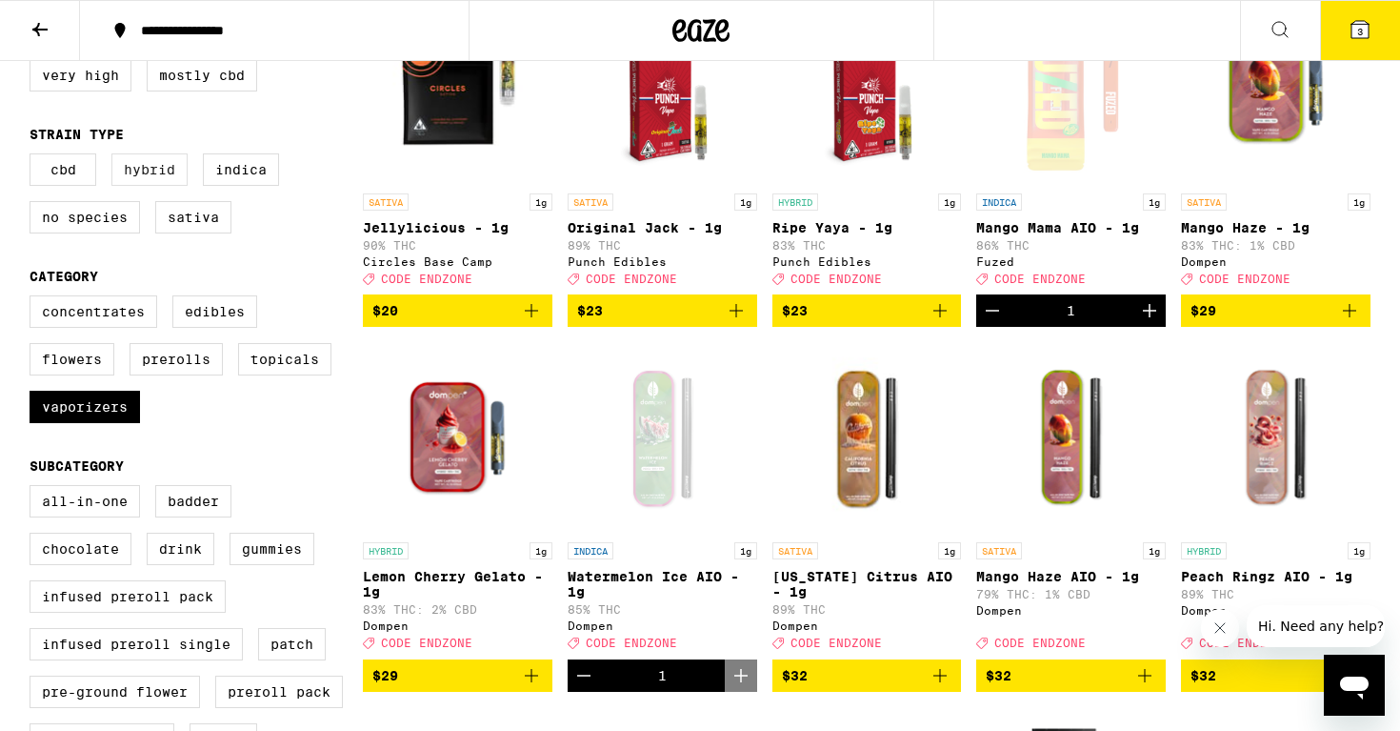
click at [167, 173] on label "Hybrid" at bounding box center [149, 169] width 76 height 32
click at [34, 157] on input "Hybrid" at bounding box center [33, 156] width 1 height 1
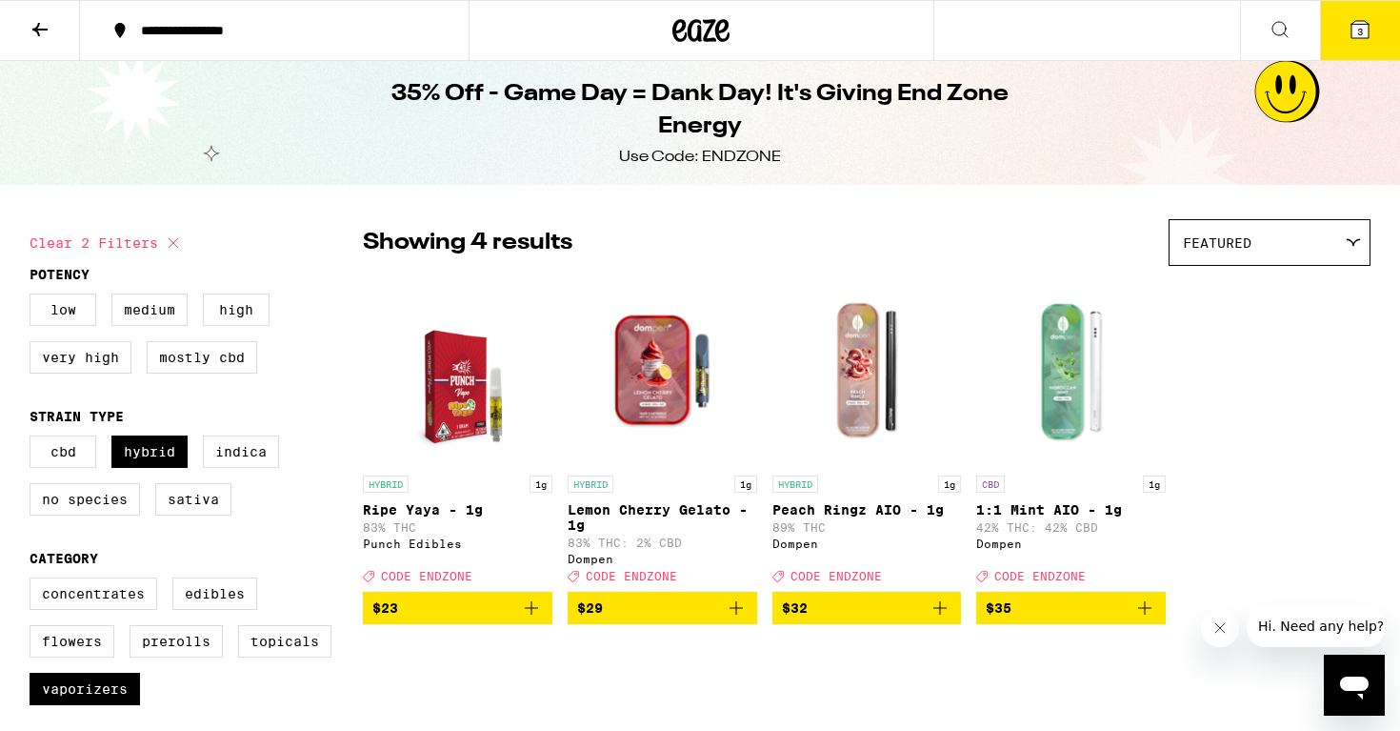
click at [856, 390] on img "Open page for Peach Ringz AIO - 1g from Dompen" at bounding box center [868, 370] width 190 height 191
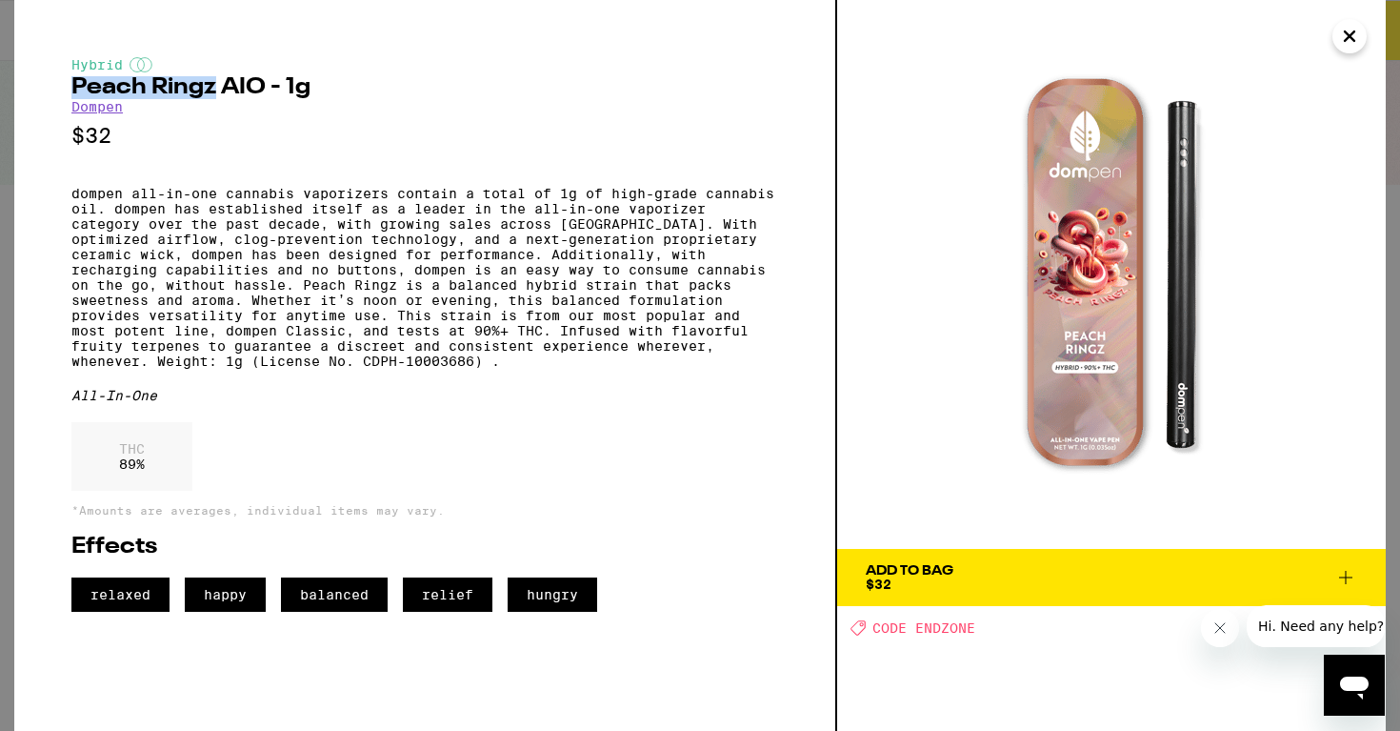
drag, startPoint x: 211, startPoint y: 84, endPoint x: 86, endPoint y: 77, distance: 125.9
click at [86, 77] on div "Hybrid Peach Ringz AIO - 1g Dompen $32 dompen all-in-one cannabis vaporizers co…" at bounding box center [424, 334] width 707 height 554
copy h2 "Peach Ringz"
click at [1347, 578] on icon at bounding box center [1346, 577] width 23 height 23
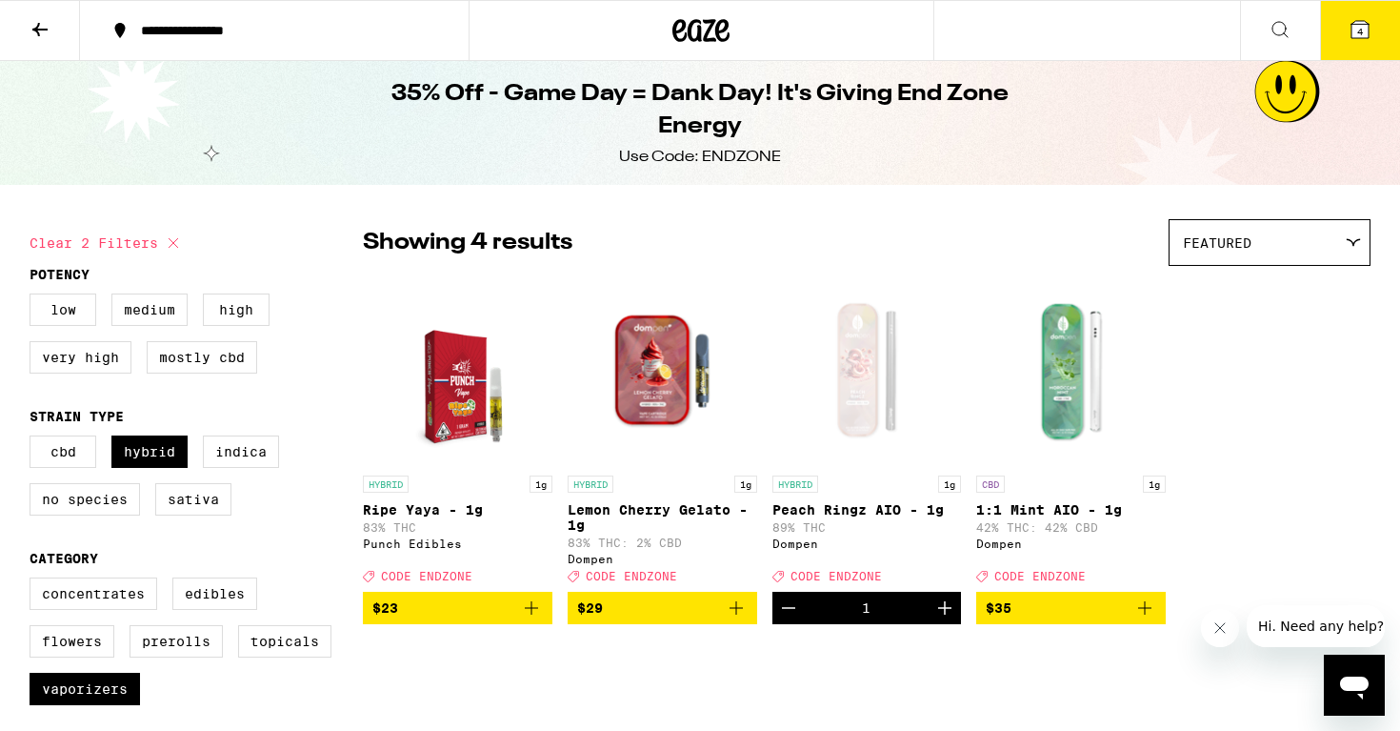
click at [165, 241] on icon at bounding box center [173, 242] width 23 height 23
checkbox input "false"
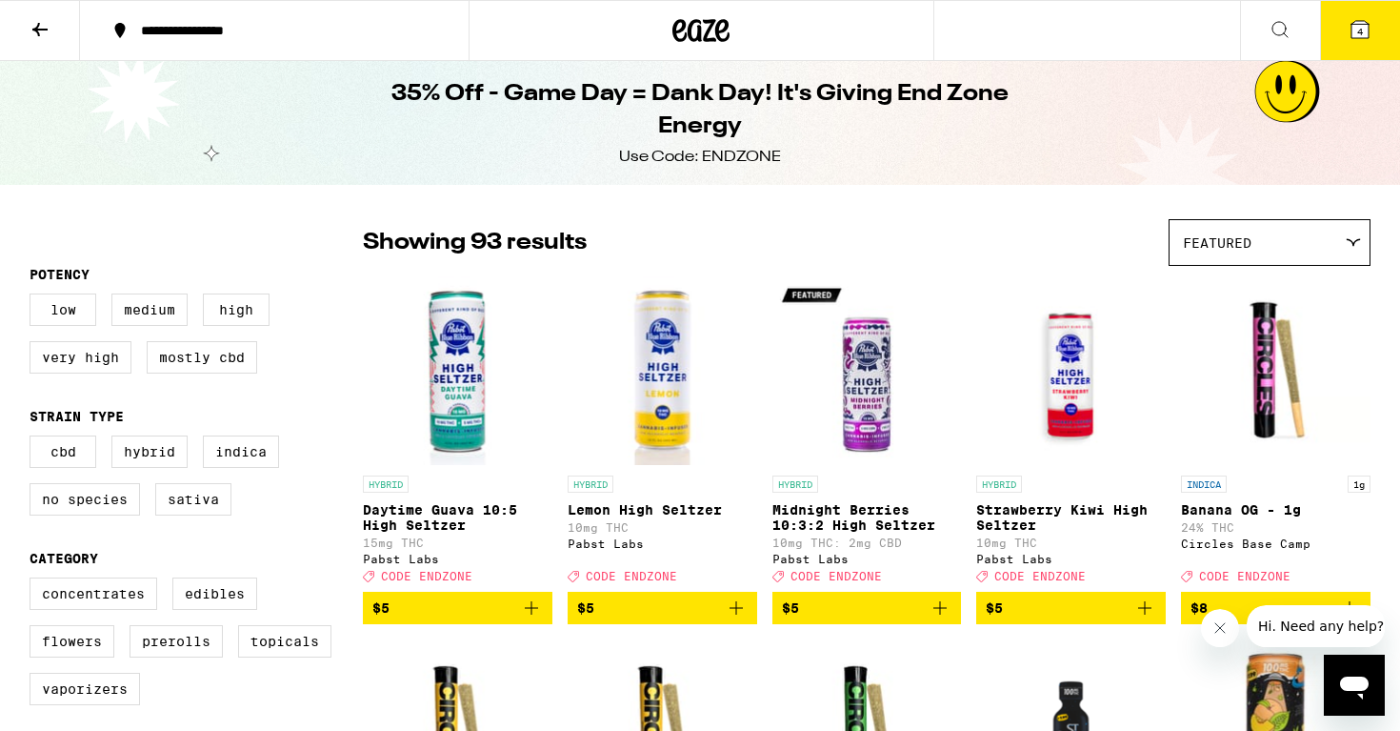
click at [36, 25] on icon at bounding box center [40, 29] width 23 height 23
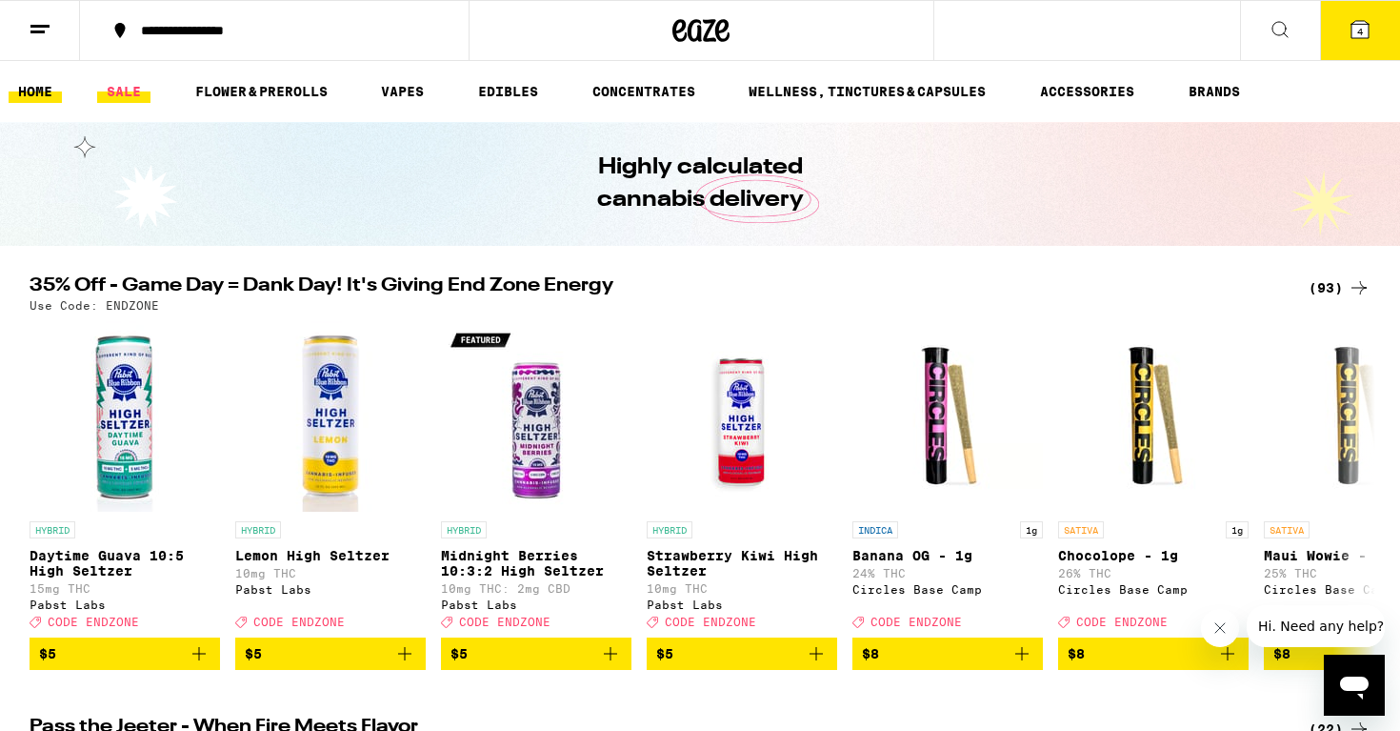
click at [134, 90] on link "SALE" at bounding box center [123, 91] width 53 height 23
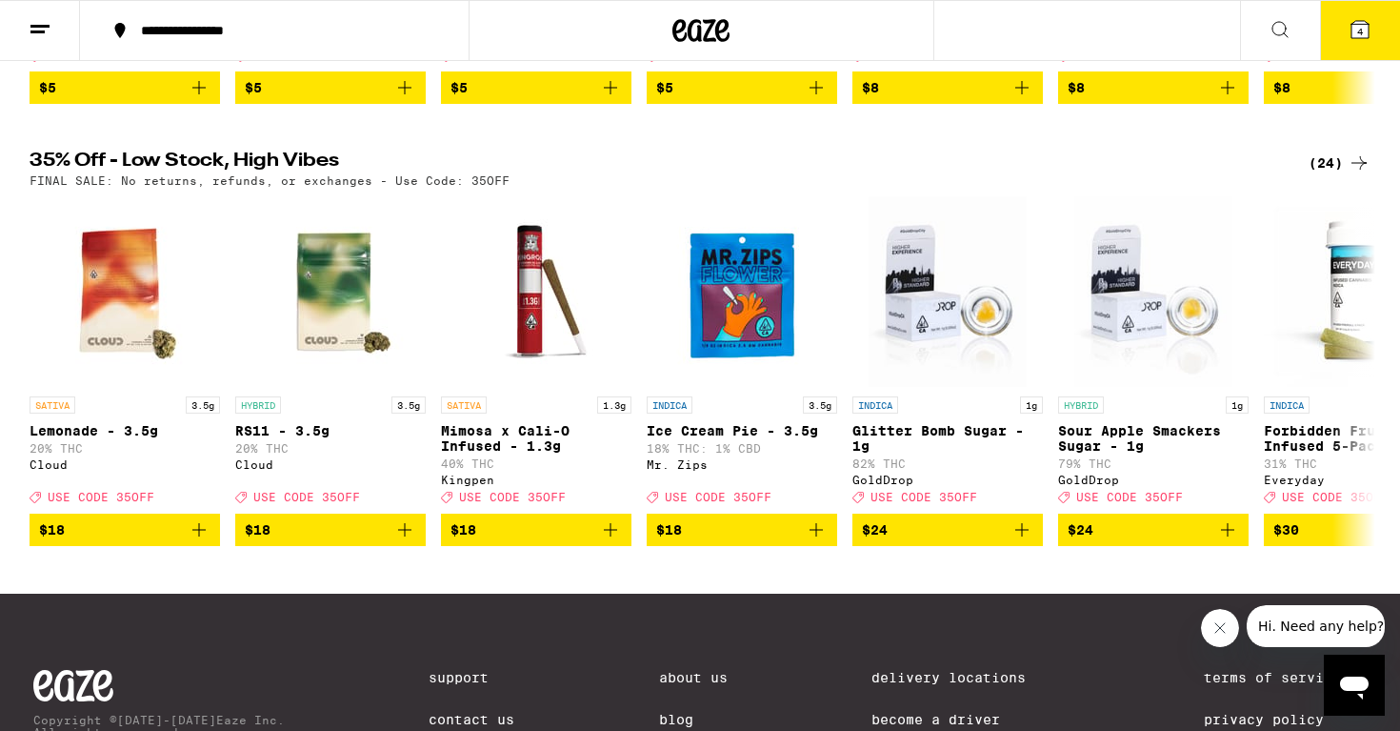
scroll to position [472, 0]
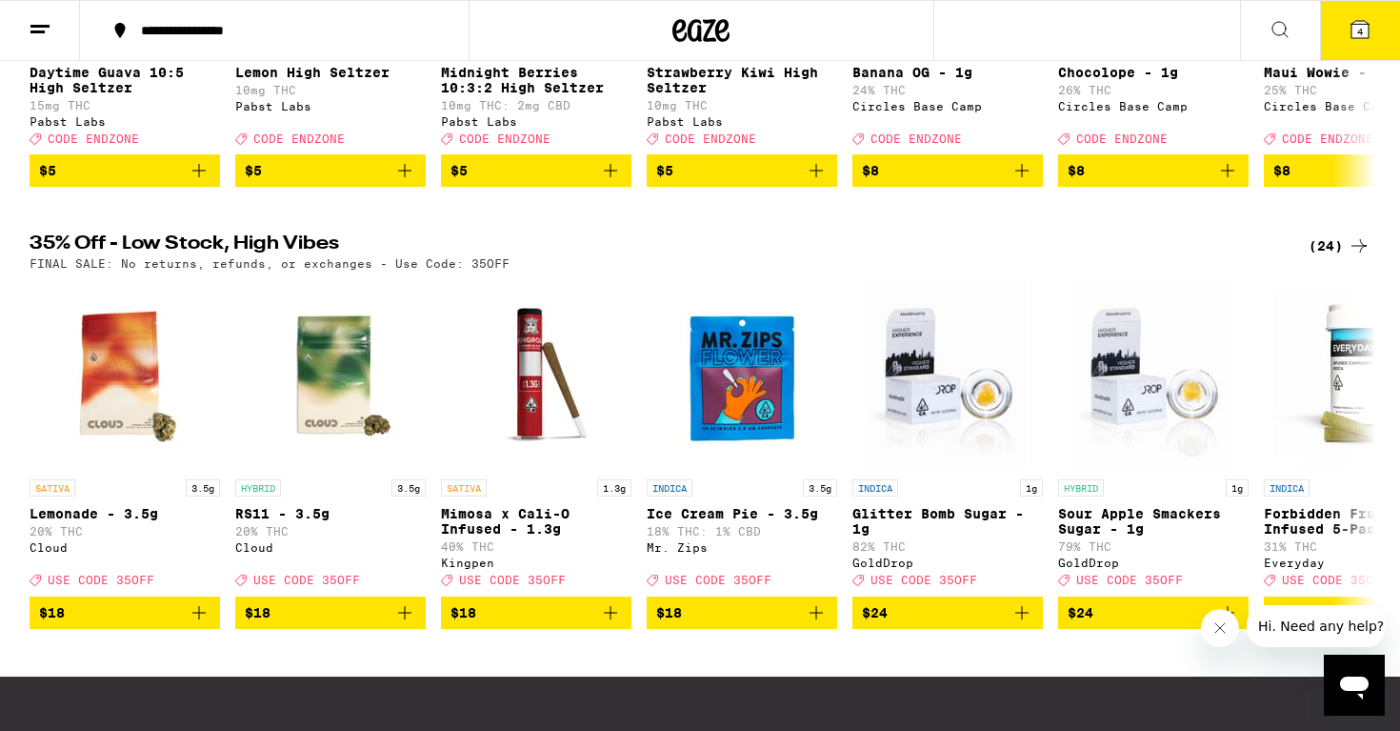
click at [1334, 257] on div "(24)" at bounding box center [1340, 245] width 62 height 23
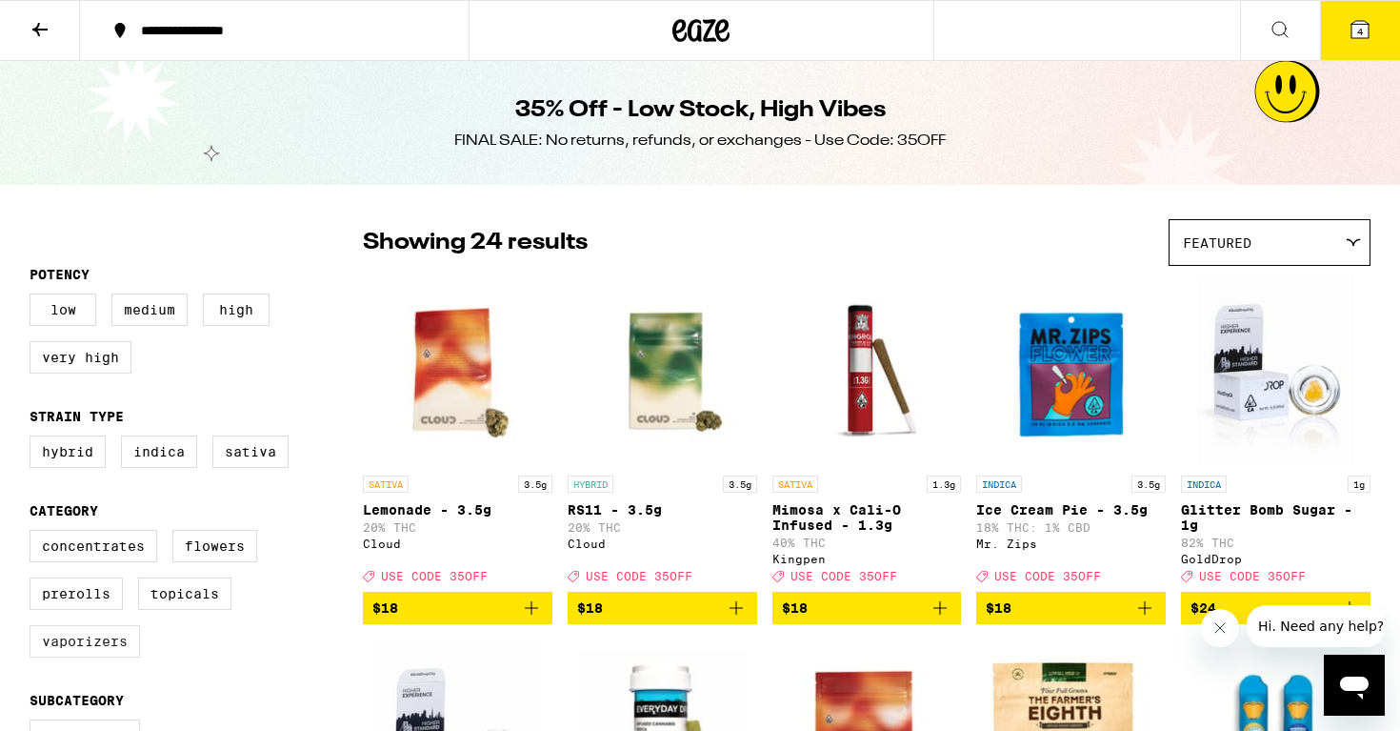
click at [70, 647] on label "Vaporizers" at bounding box center [85, 641] width 110 height 32
click at [34, 533] on input "Vaporizers" at bounding box center [33, 532] width 1 height 1
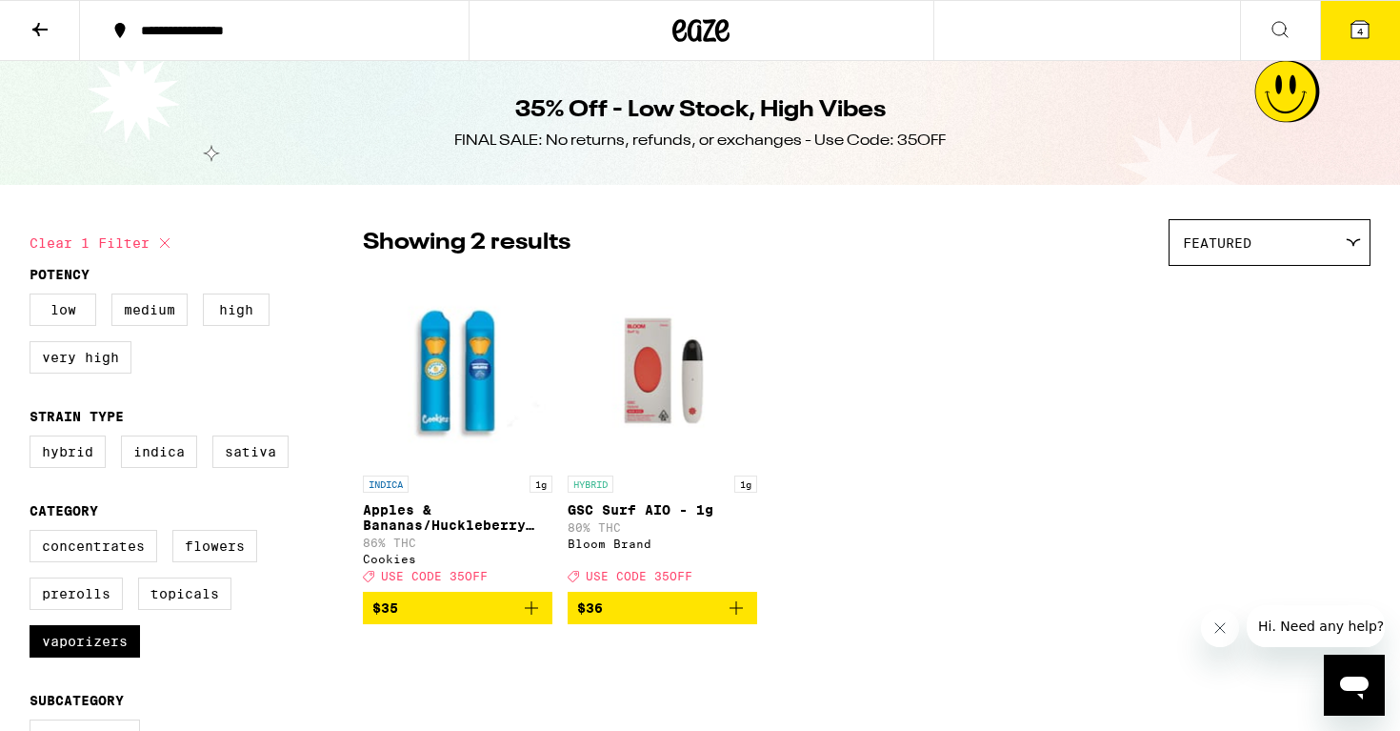
click at [112, 242] on button "Clear 1 filter" at bounding box center [103, 243] width 147 height 48
checkbox input "false"
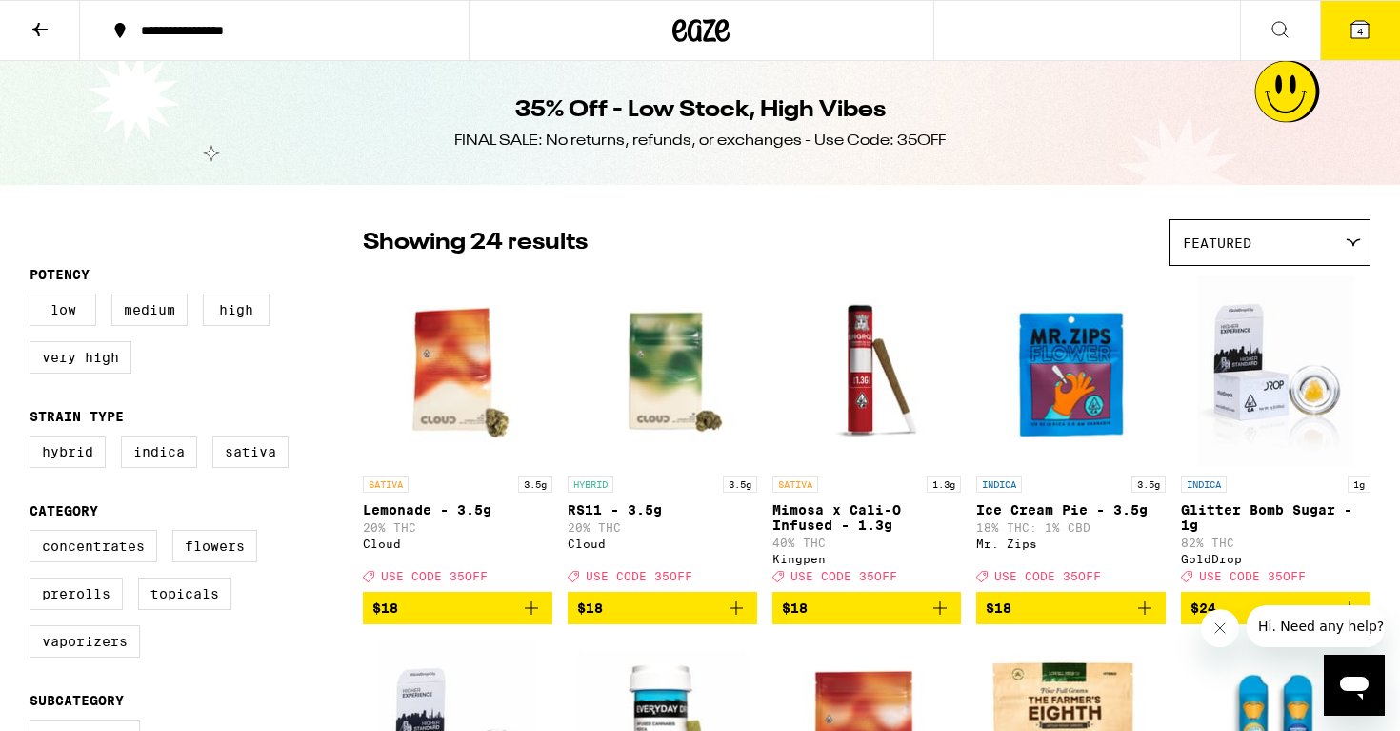
click at [685, 29] on icon at bounding box center [701, 30] width 57 height 34
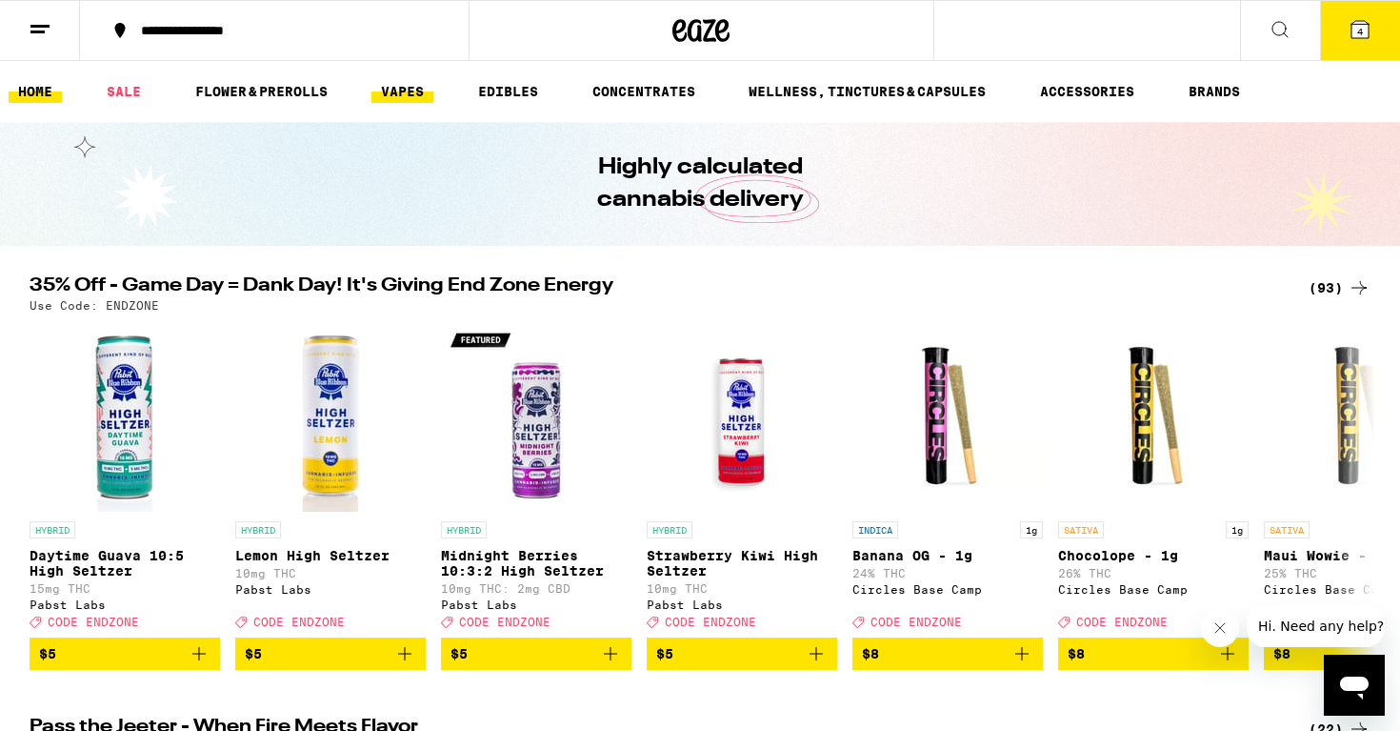
click at [405, 86] on link "VAPES" at bounding box center [403, 91] width 62 height 23
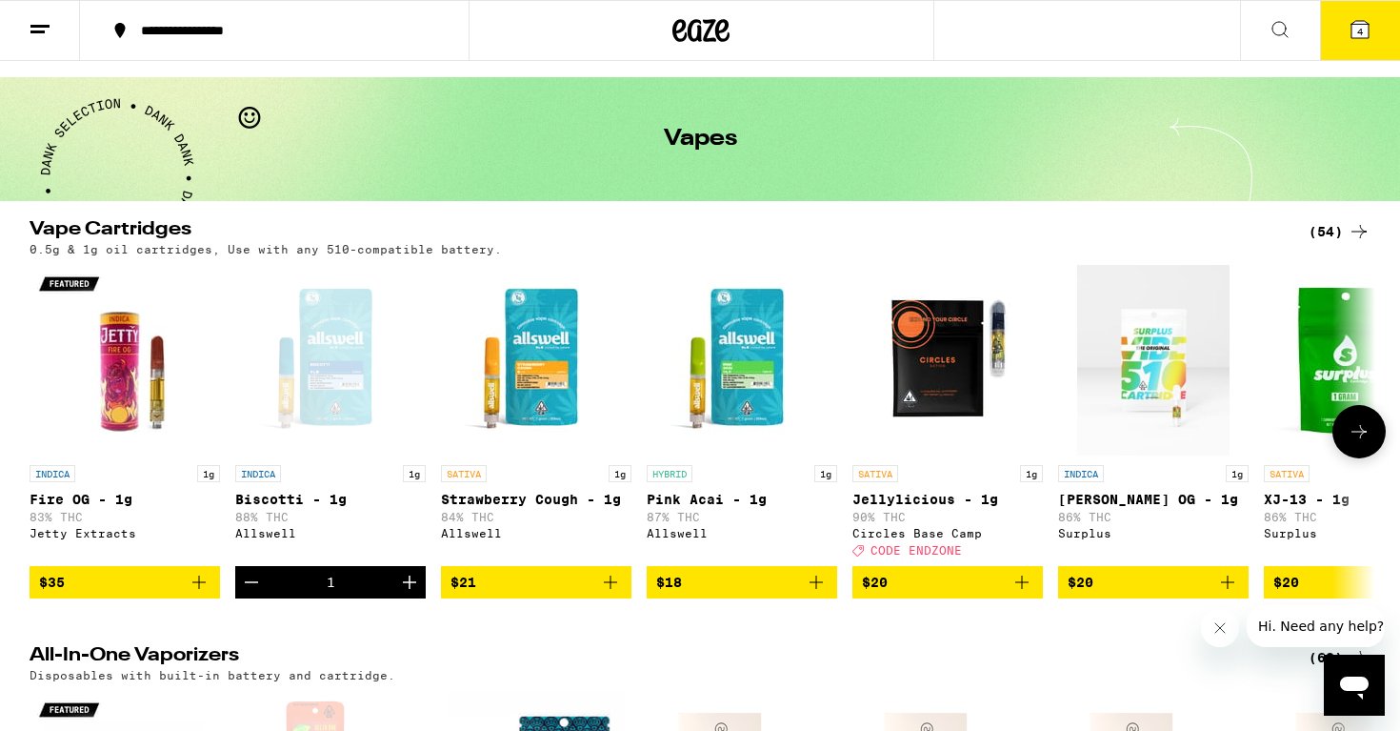
scroll to position [37, 0]
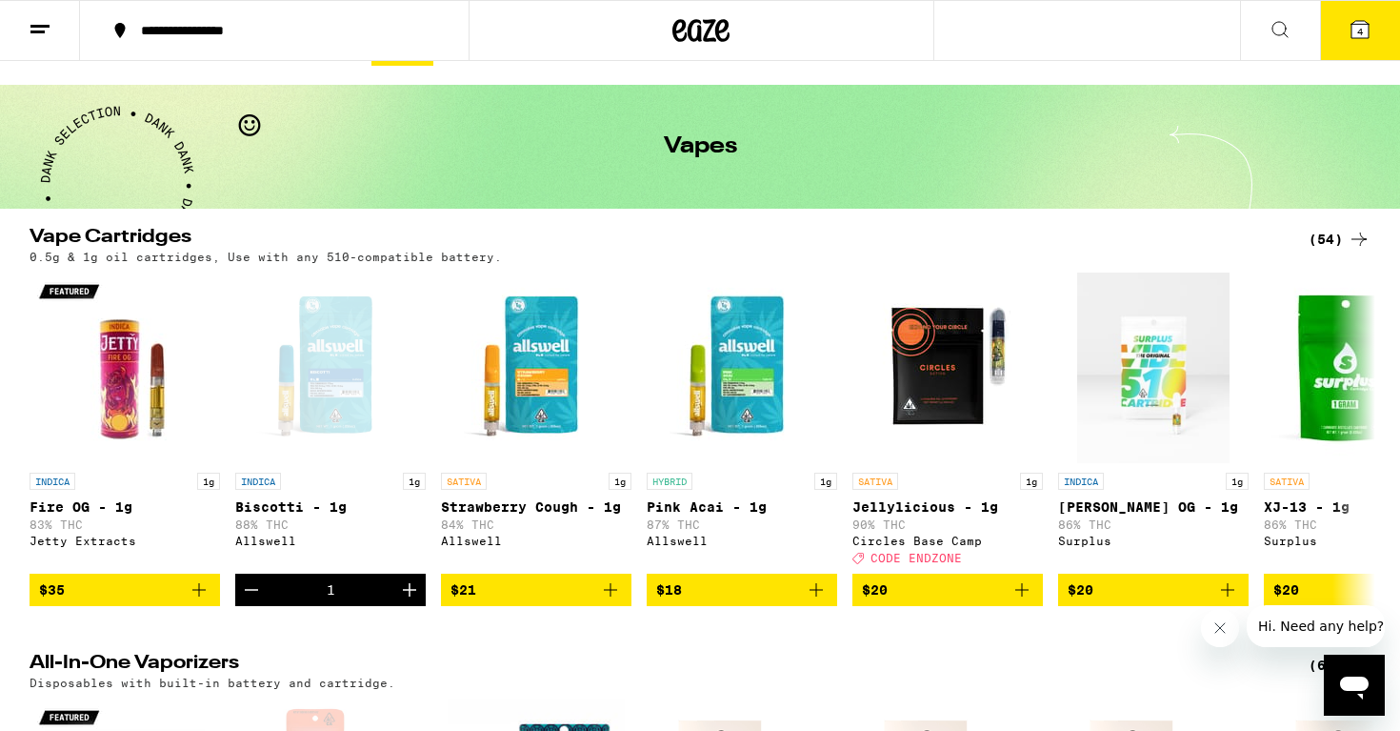
click at [1313, 233] on div "(54)" at bounding box center [1340, 239] width 62 height 23
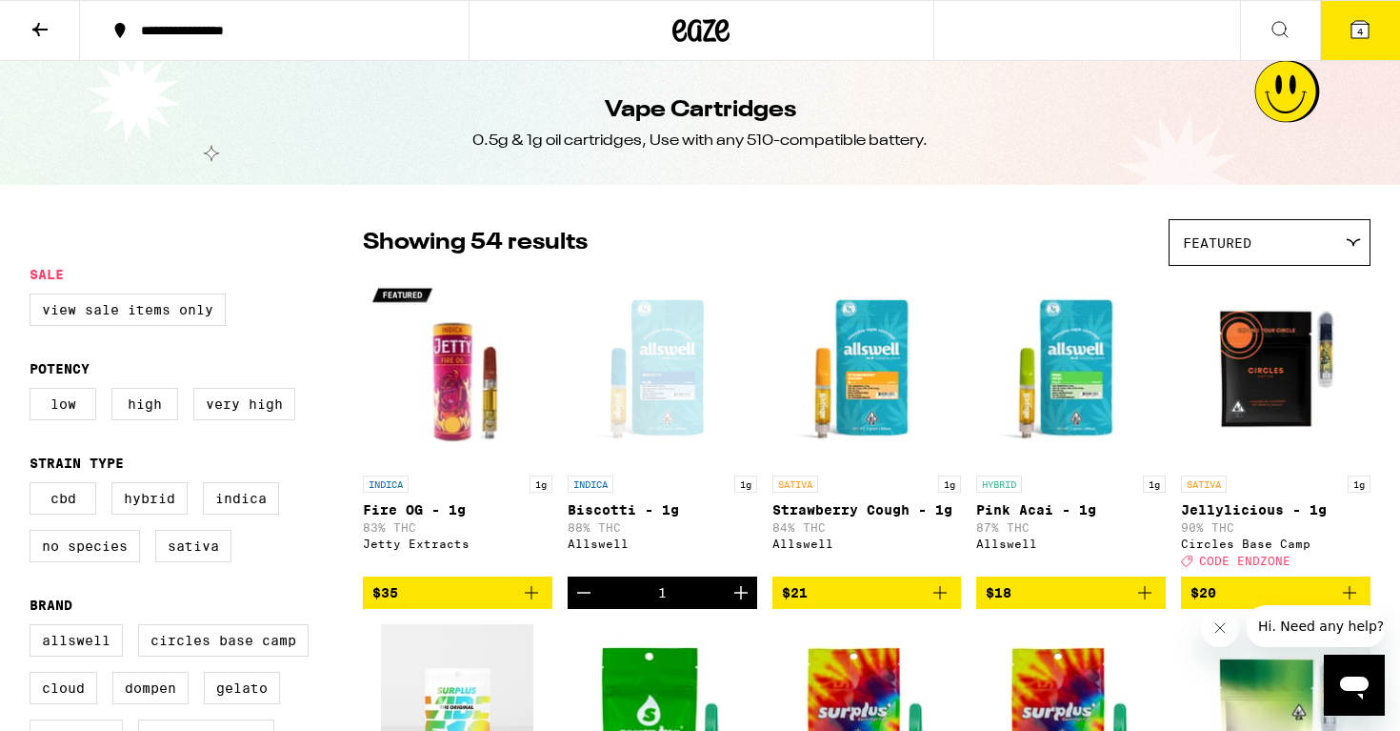
click at [1266, 230] on div "Featured" at bounding box center [1270, 242] width 200 height 45
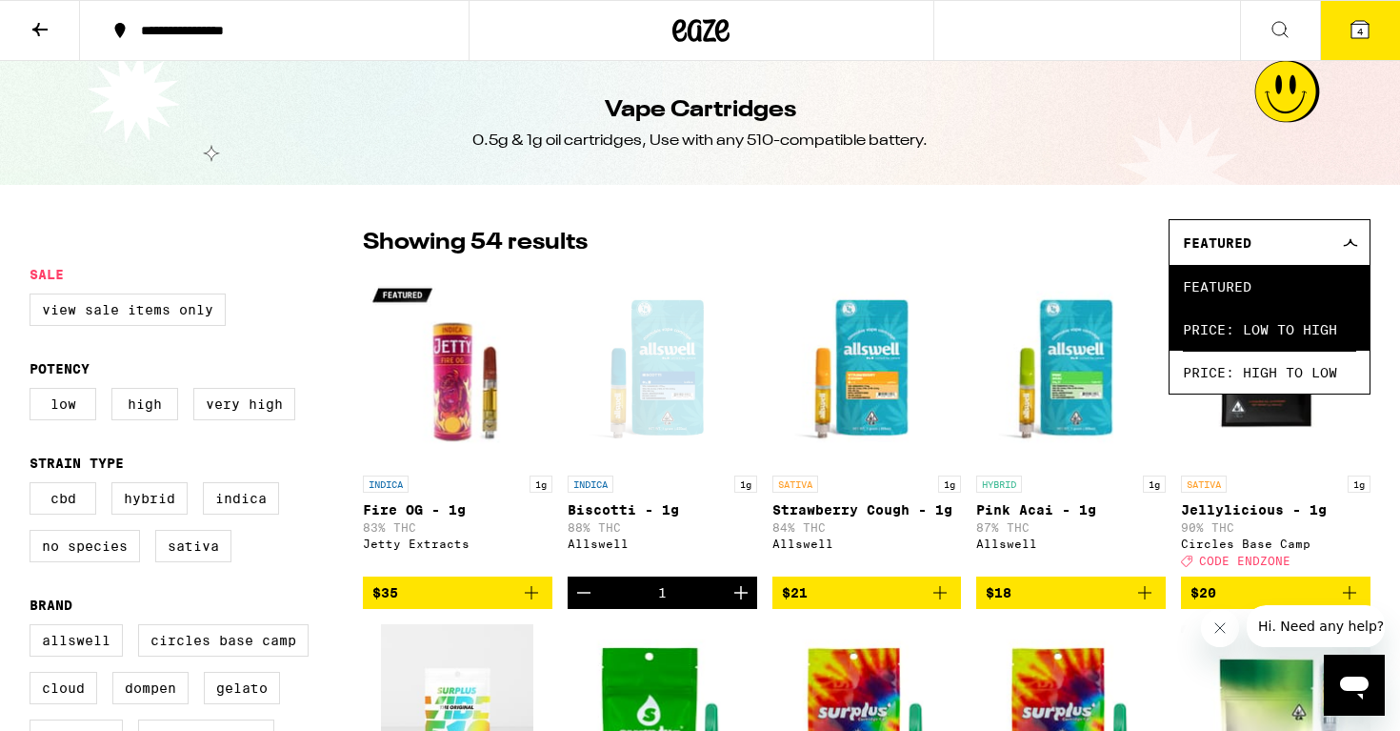
click at [1226, 317] on span "Price: Low to High" at bounding box center [1269, 329] width 173 height 43
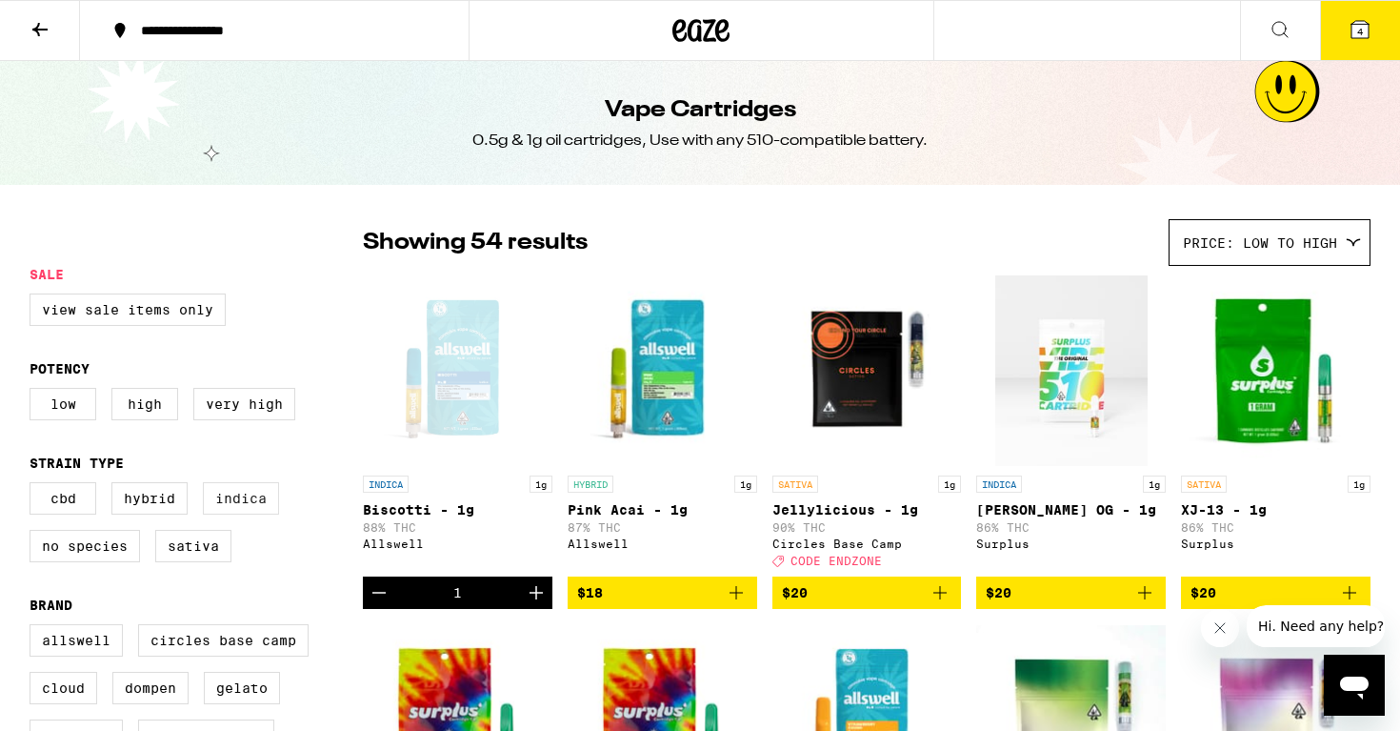
click at [239, 513] on label "Indica" at bounding box center [241, 498] width 76 height 32
click at [34, 486] on input "Indica" at bounding box center [33, 485] width 1 height 1
checkbox input "true"
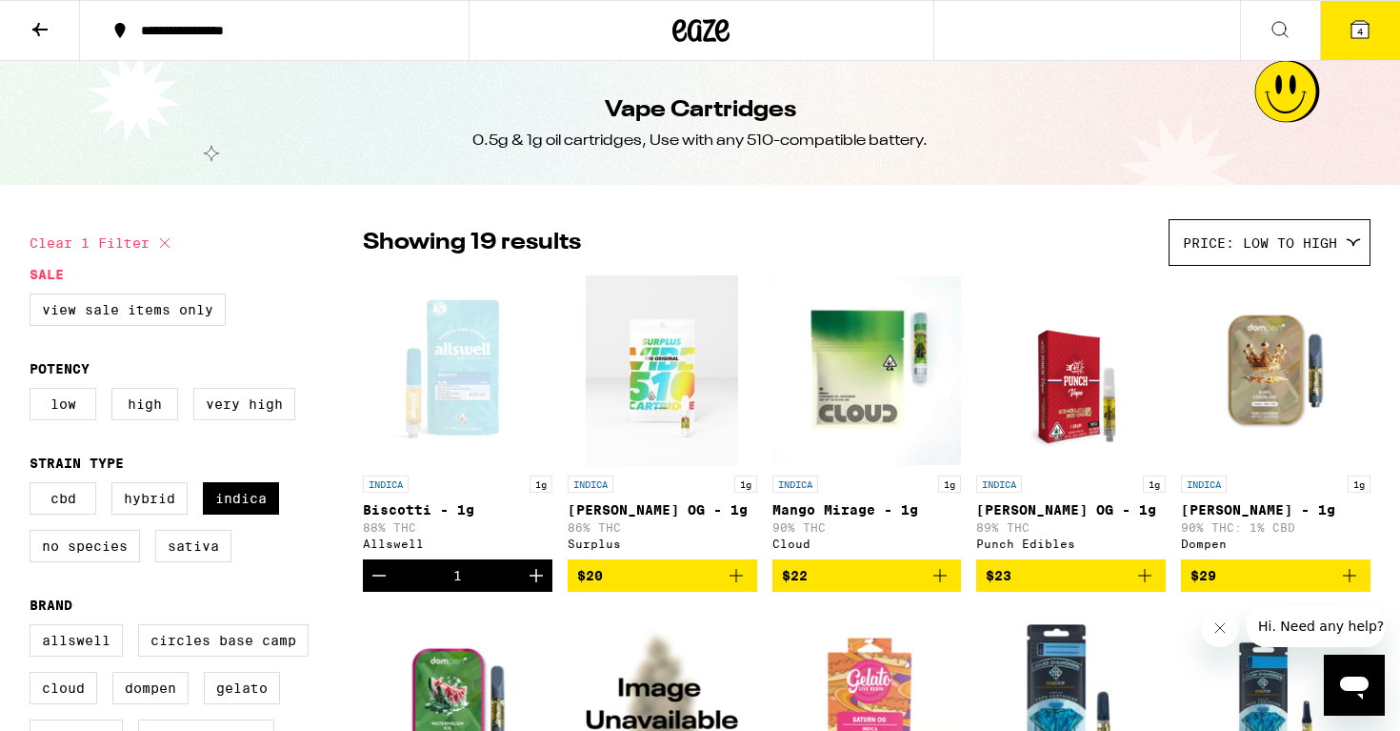
click at [1359, 32] on span "4" at bounding box center [1360, 31] width 6 height 11
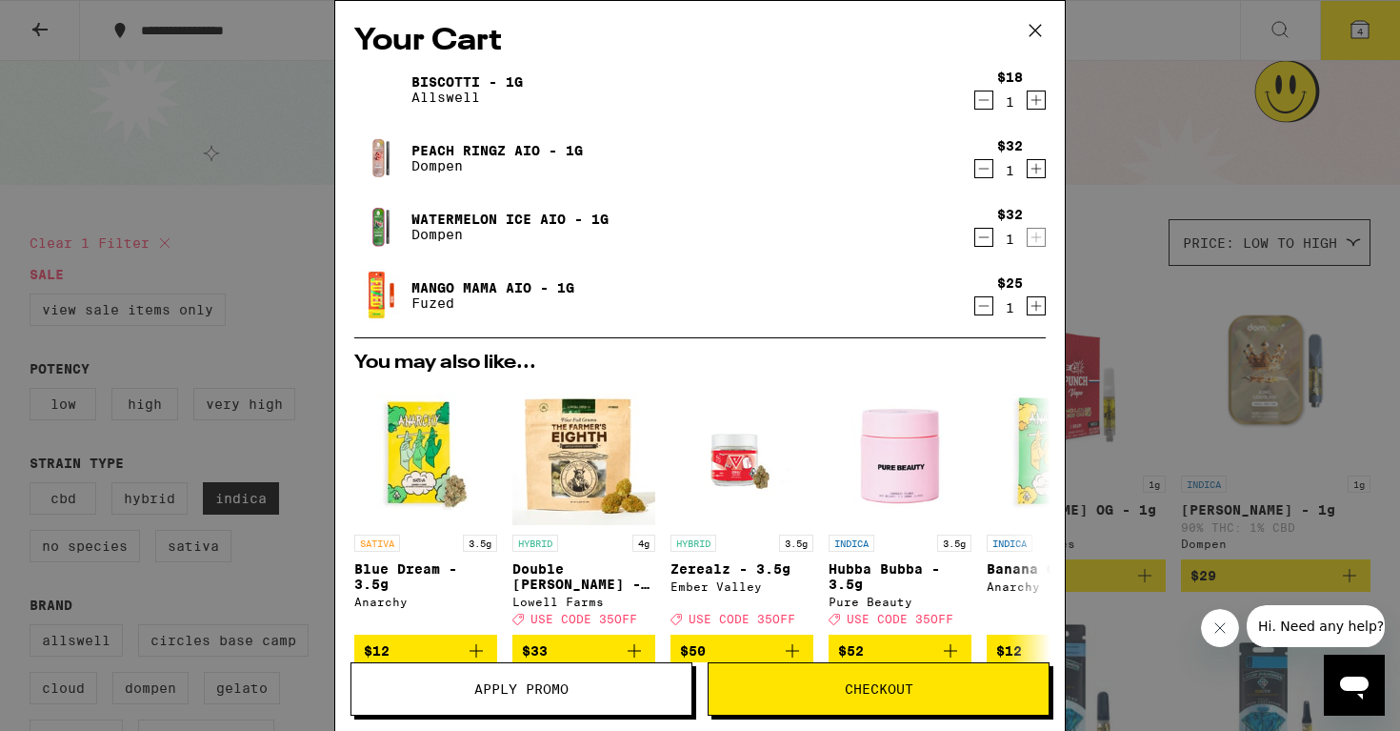
click at [978, 100] on icon "Decrement" at bounding box center [983, 100] width 17 height 23
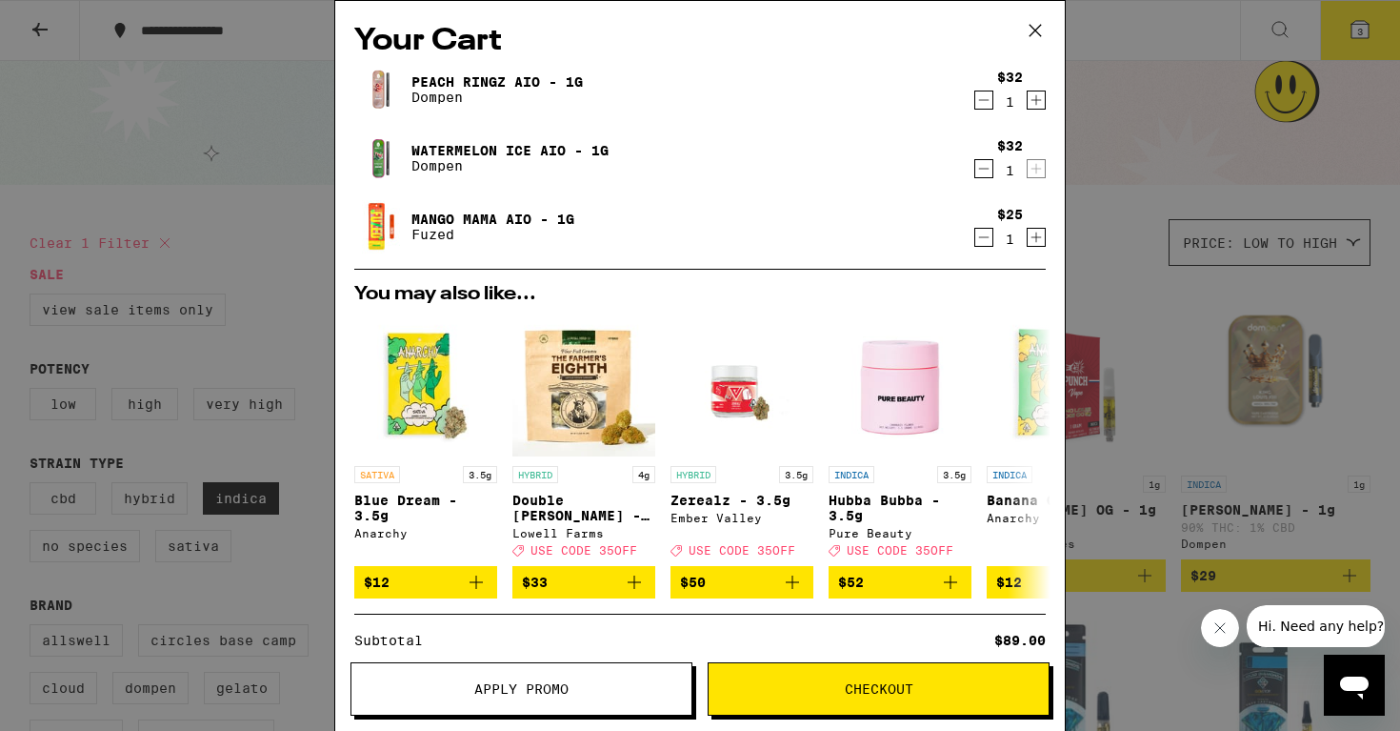
click at [1108, 167] on div "Your Cart Peach Ringz AIO - 1g Dompen $32 1 Watermelon Ice AIO - 1g Dompen $32 …" at bounding box center [700, 365] width 1400 height 731
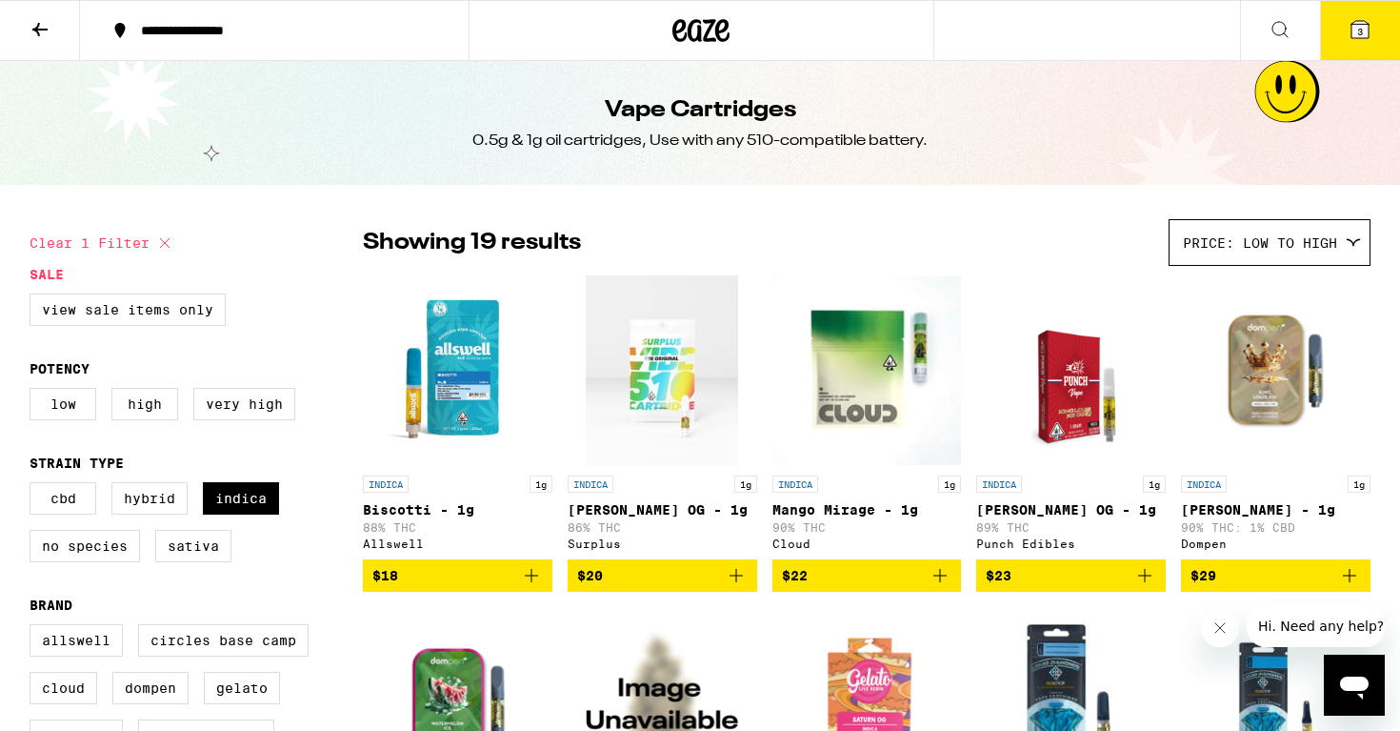
click at [33, 27] on icon at bounding box center [40, 29] width 23 height 23
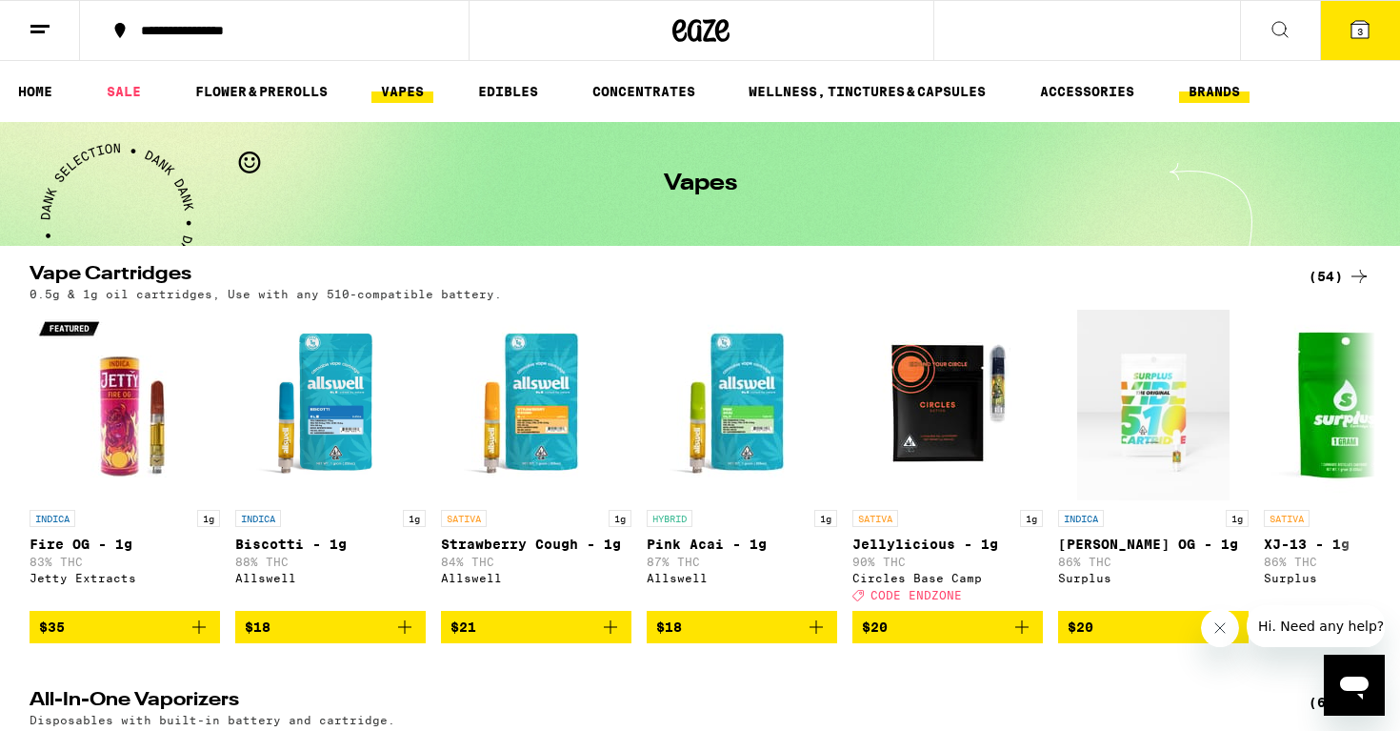
click at [1209, 100] on link "BRANDS" at bounding box center [1214, 91] width 70 height 23
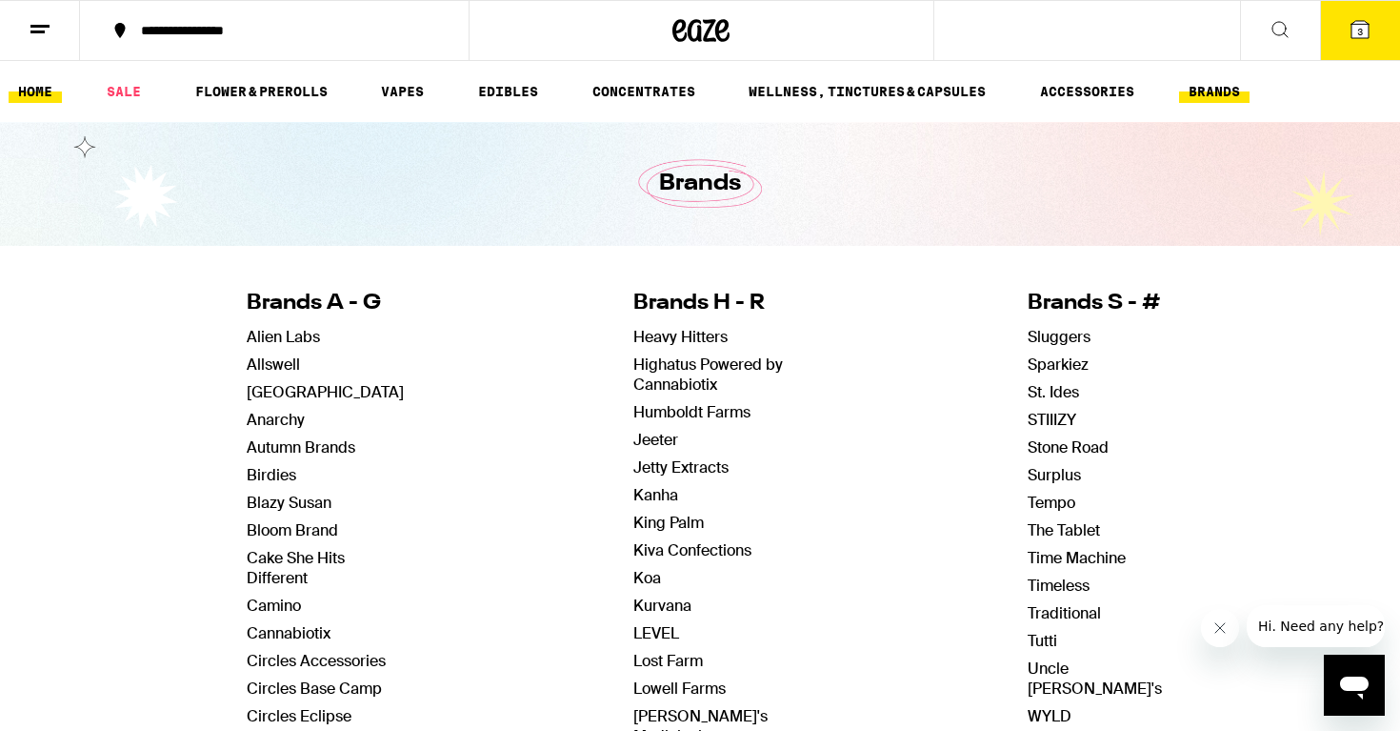
click at [37, 84] on link "HOME" at bounding box center [35, 91] width 53 height 23
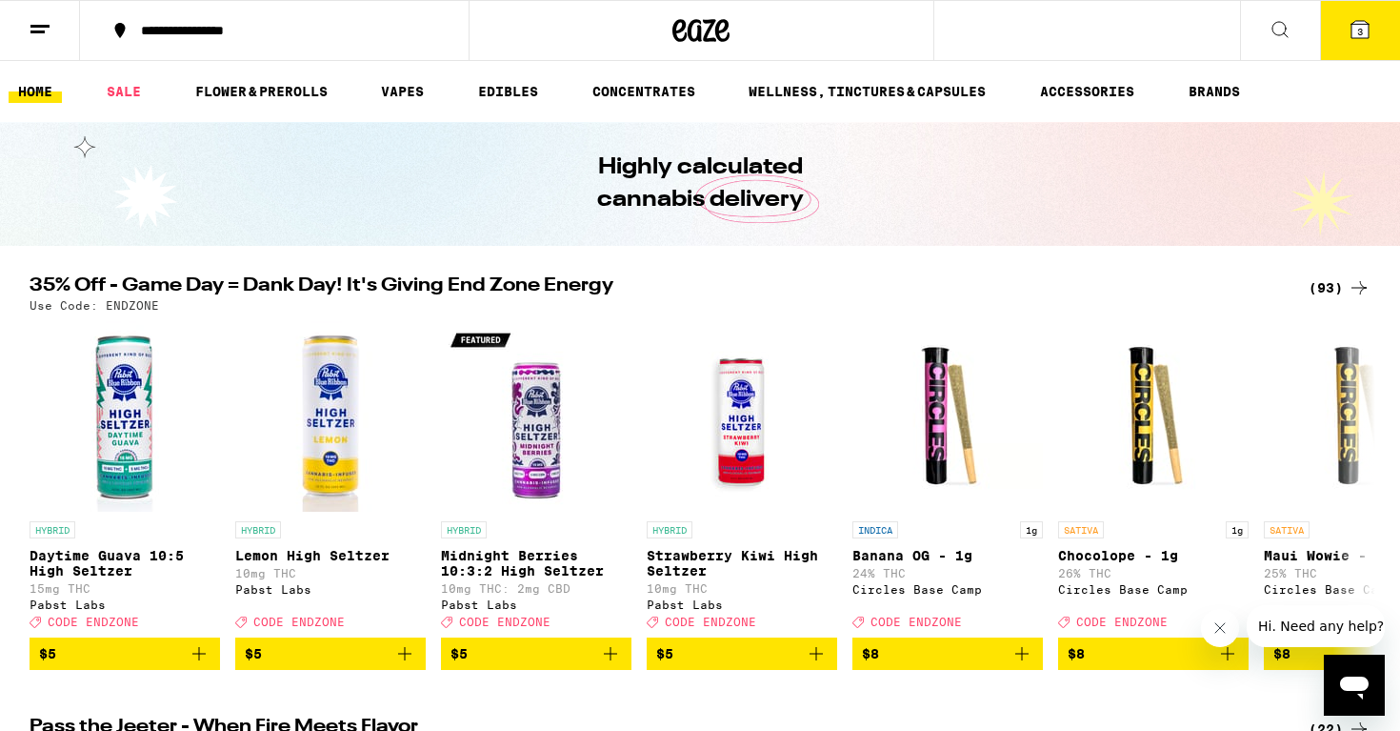
click at [1271, 30] on icon at bounding box center [1280, 29] width 23 height 23
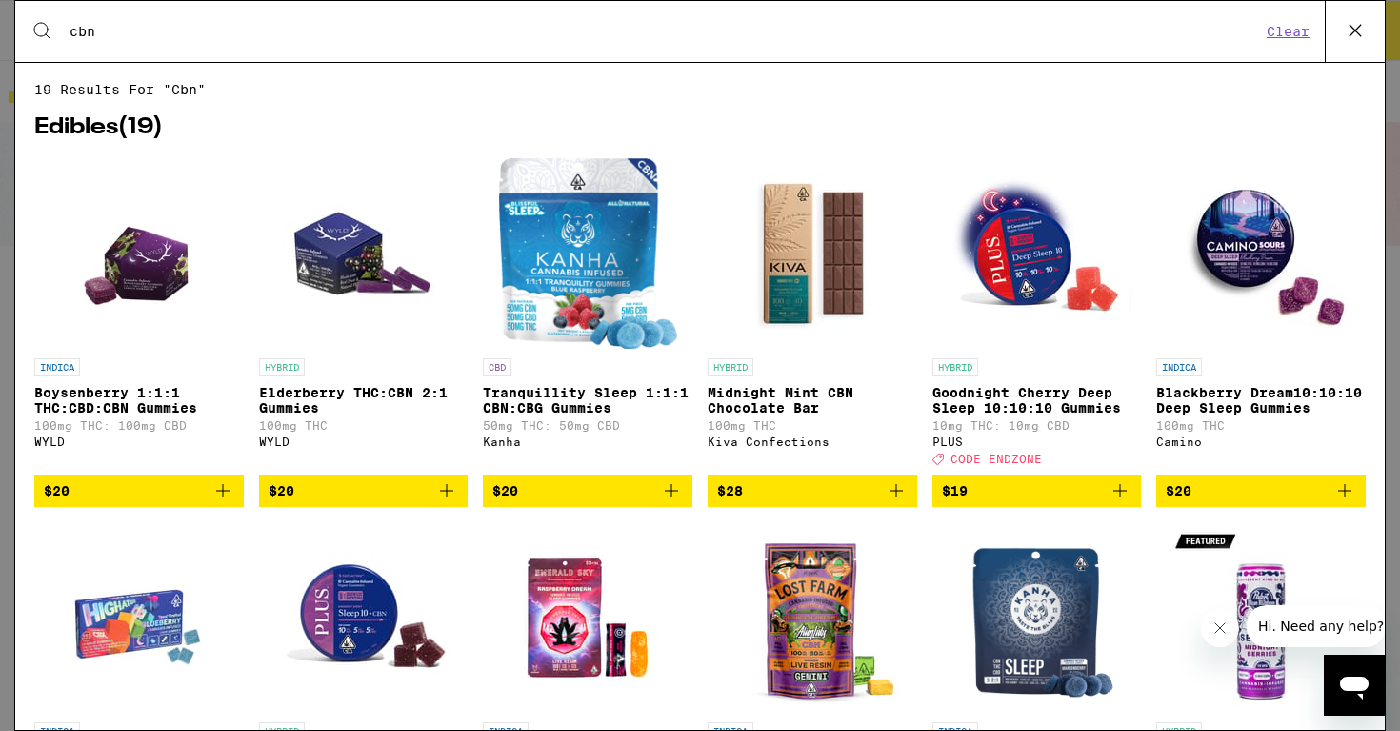
type input "cbn"
click at [1059, 246] on img "Open page for Goodnight Cherry Deep Sleep 10:10:10 Gummies from PLUS" at bounding box center [1036, 253] width 191 height 191
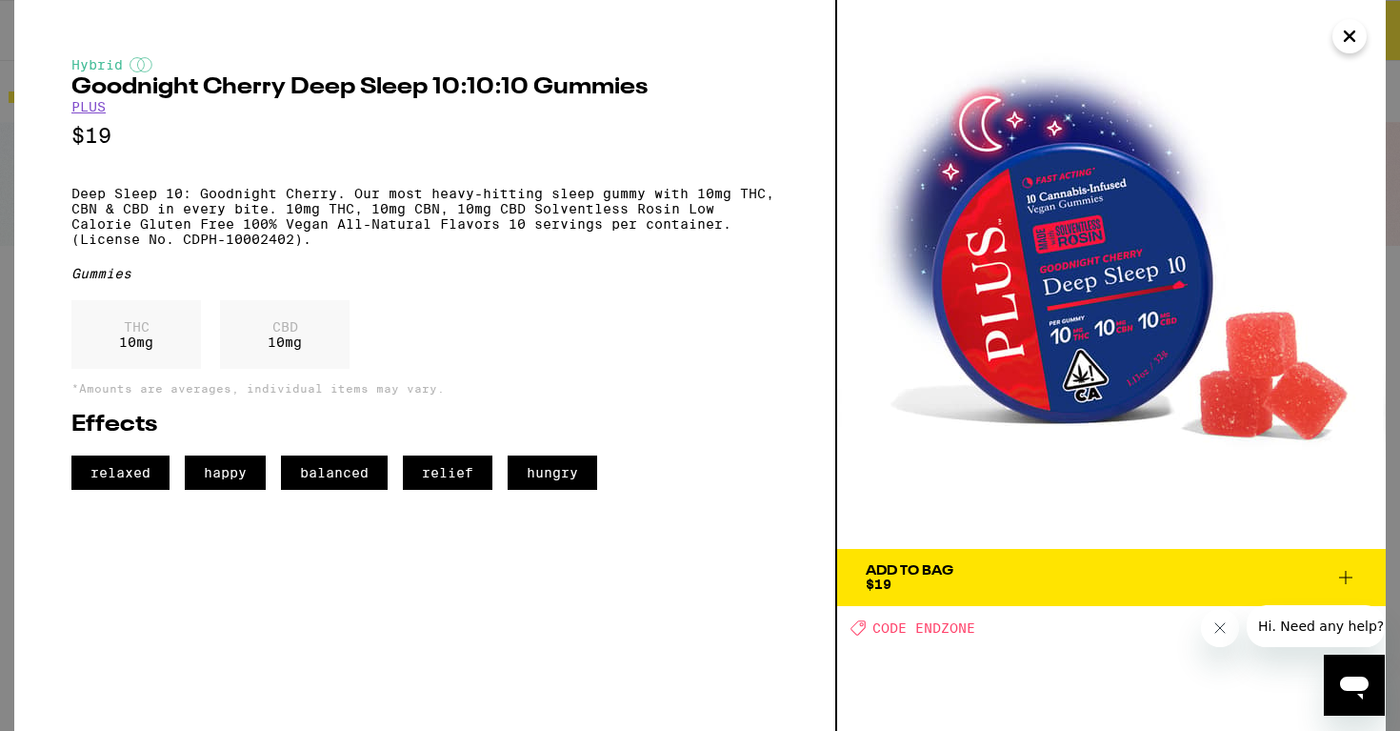
click at [1345, 579] on icon at bounding box center [1346, 577] width 23 height 23
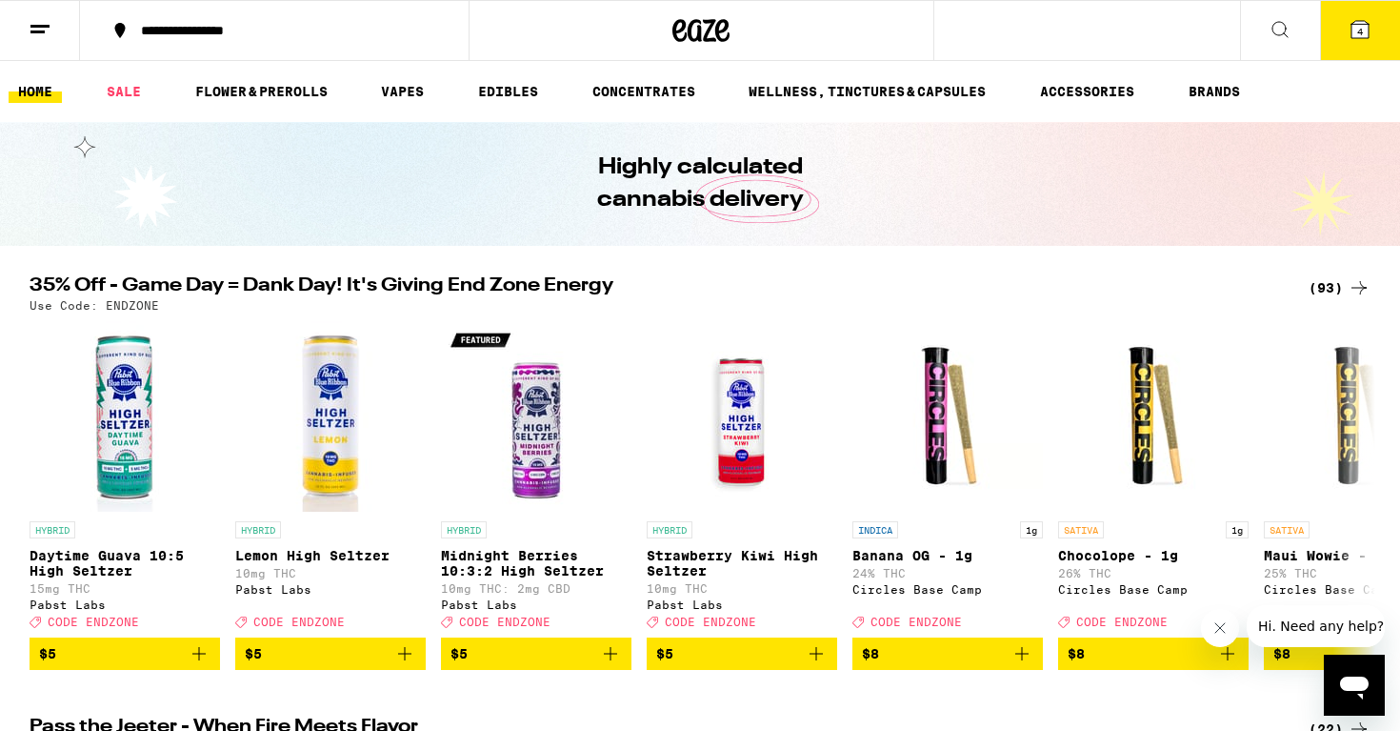
click at [1369, 22] on icon at bounding box center [1360, 29] width 23 height 23
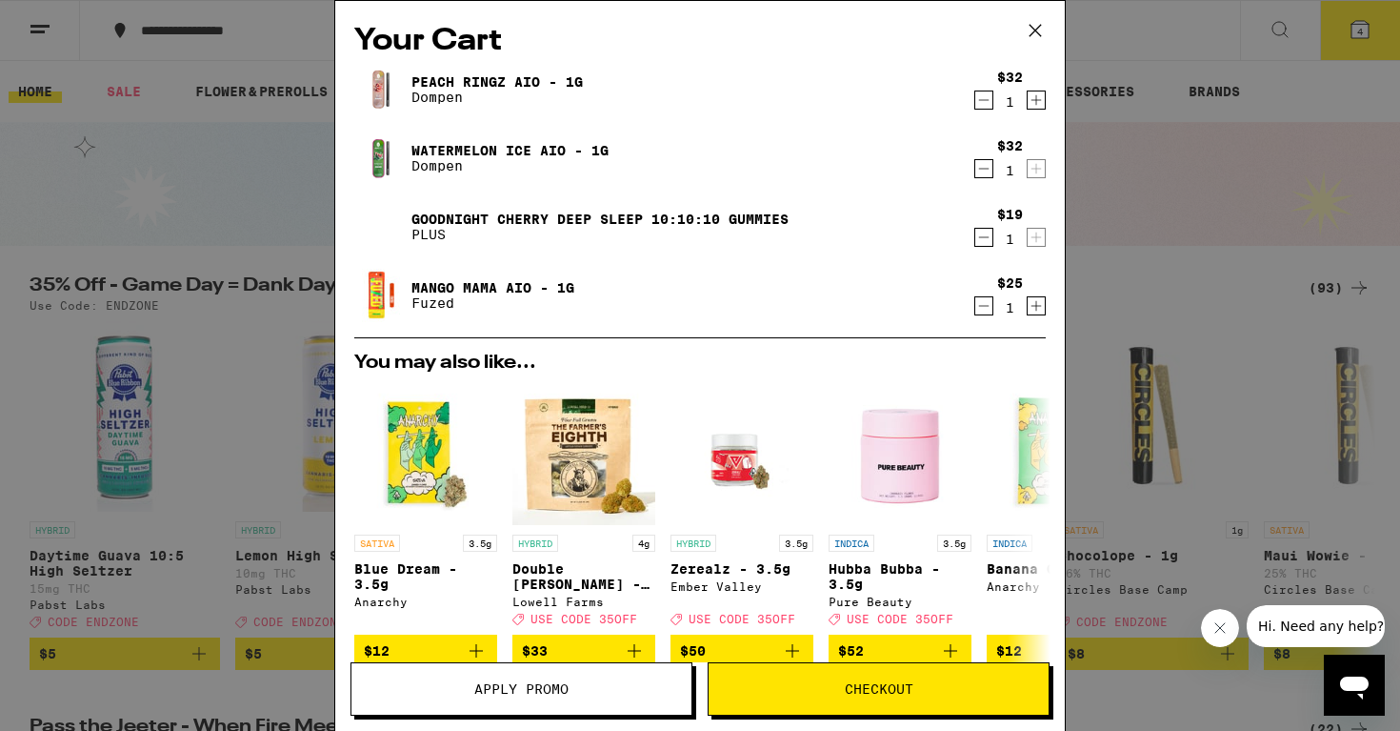
click at [987, 241] on icon "Decrement" at bounding box center [983, 237] width 17 height 23
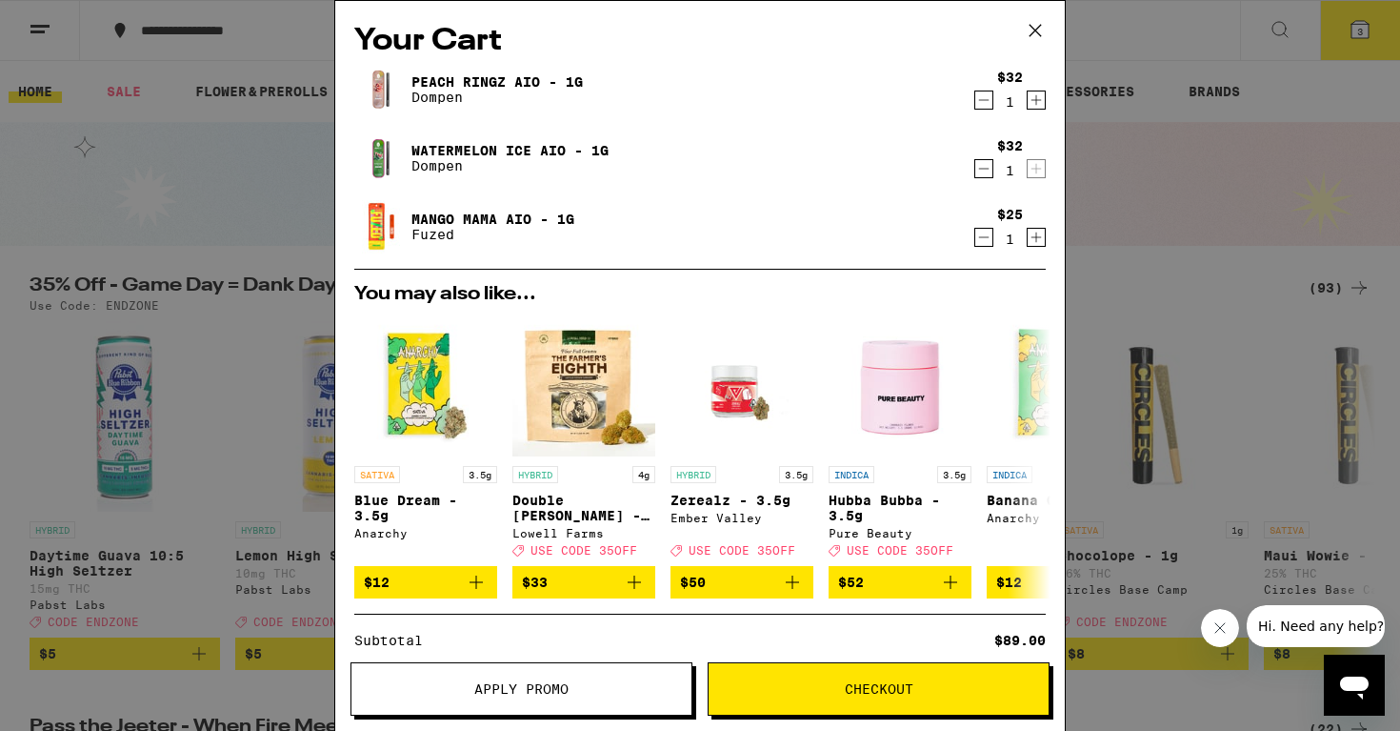
click at [1126, 205] on div "Your Cart Peach Ringz AIO - 1g Dompen $32 1 Watermelon Ice AIO - 1g Dompen $32 …" at bounding box center [700, 365] width 1400 height 731
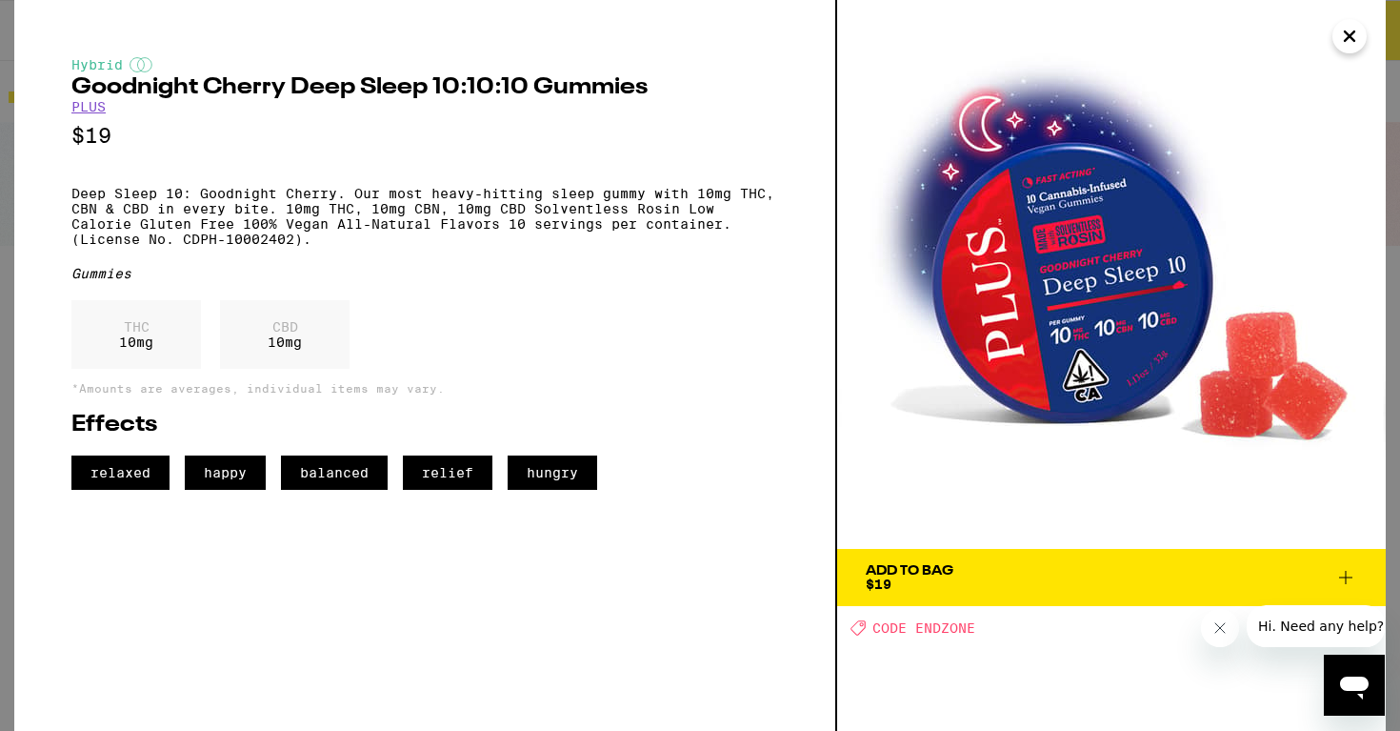
click at [1342, 572] on icon at bounding box center [1346, 577] width 23 height 23
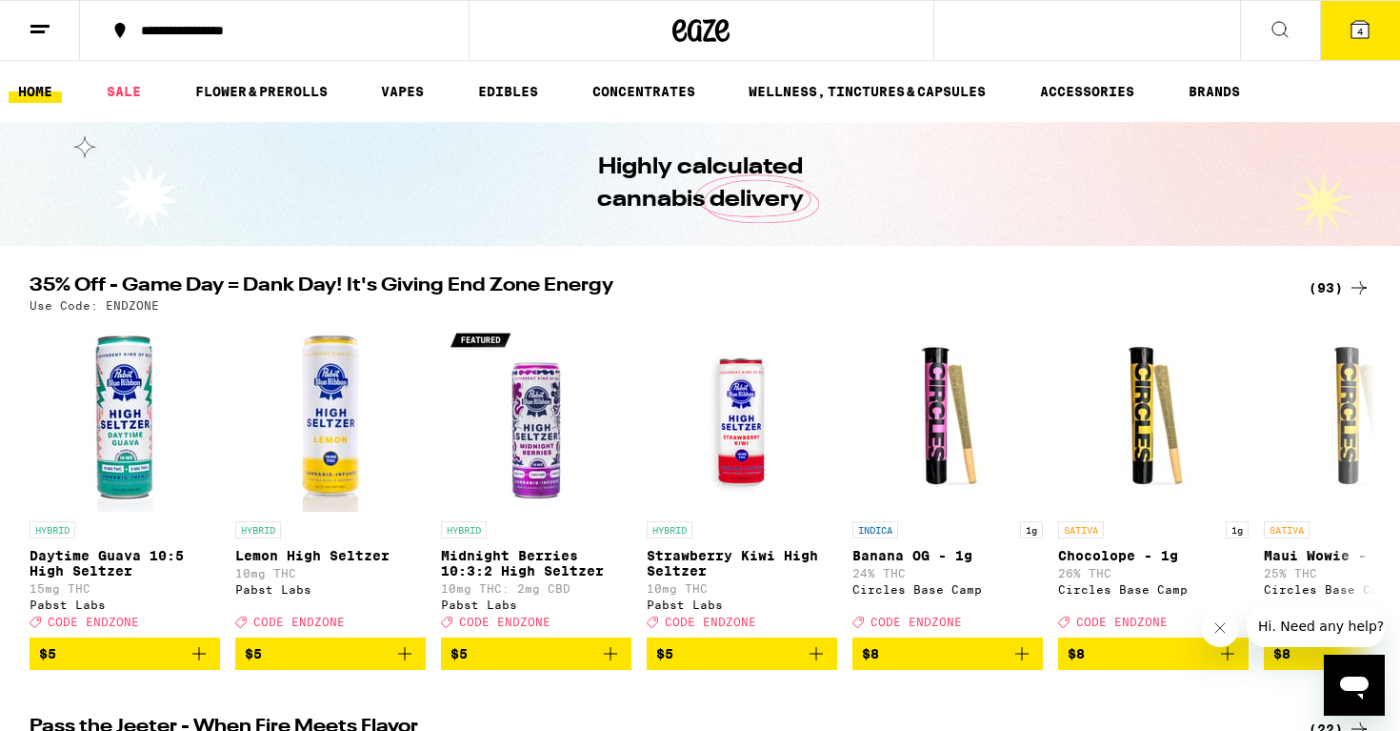
click at [1360, 16] on button "4" at bounding box center [1360, 30] width 80 height 59
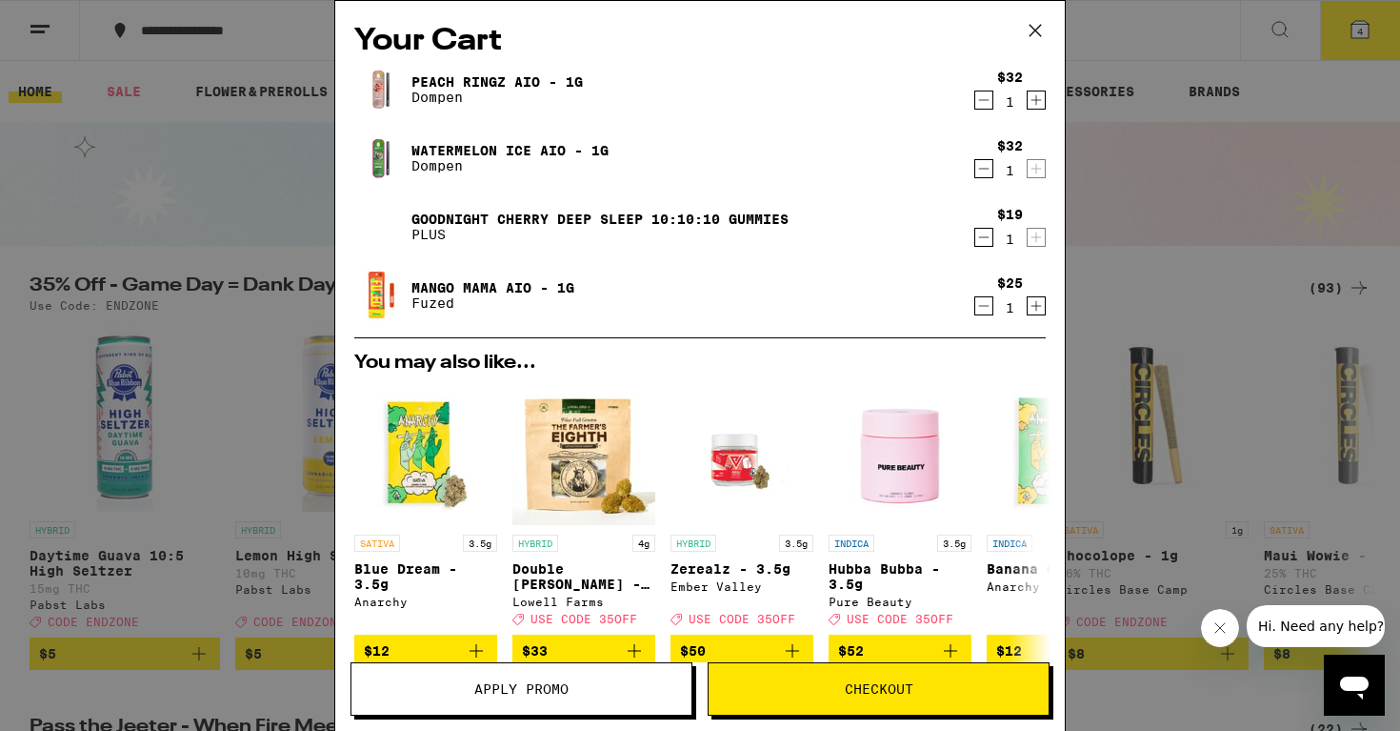
click at [982, 311] on icon "Decrement" at bounding box center [983, 305] width 17 height 23
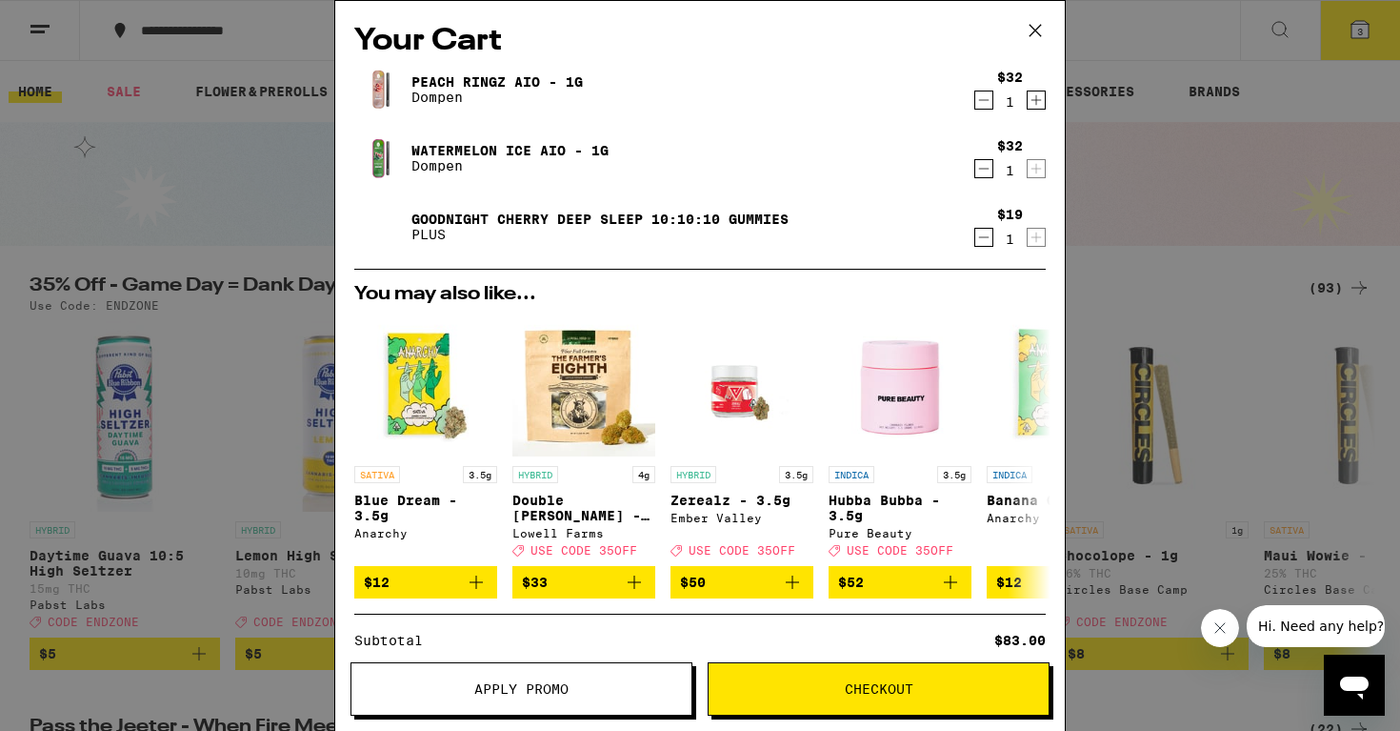
click at [1237, 206] on div "Your Cart Peach Ringz AIO - 1g Dompen $32 1 Watermelon Ice AIO - 1g Dompen $32 …" at bounding box center [700, 365] width 1400 height 731
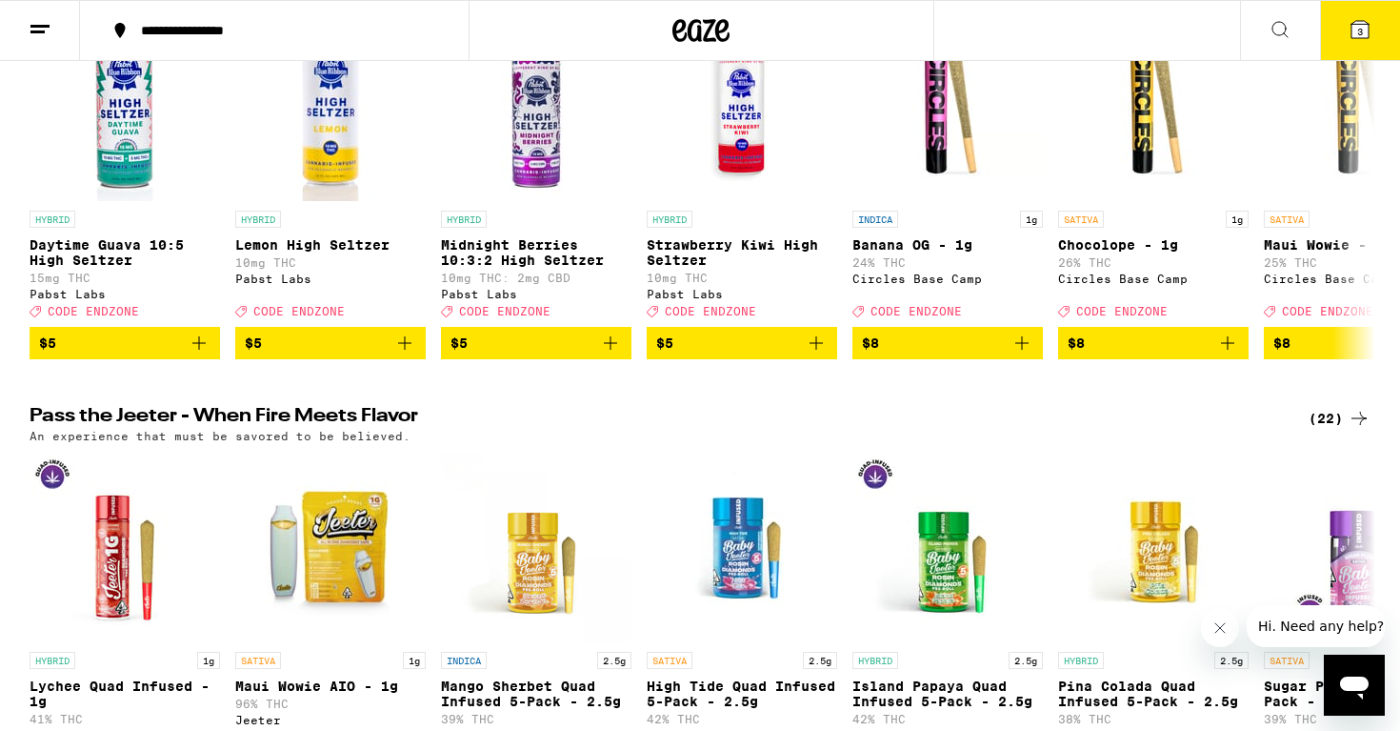
scroll to position [392, 0]
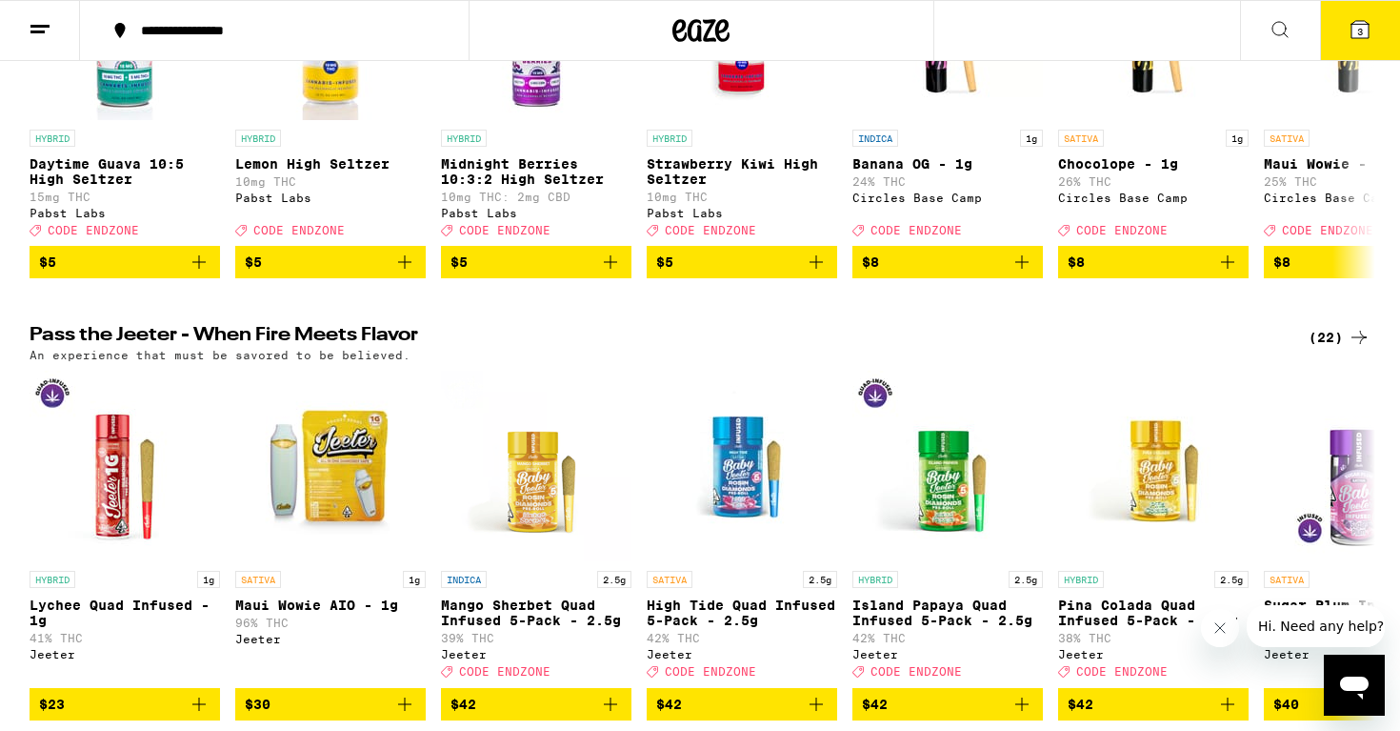
click at [1331, 349] on div "(22)" at bounding box center [1340, 337] width 62 height 23
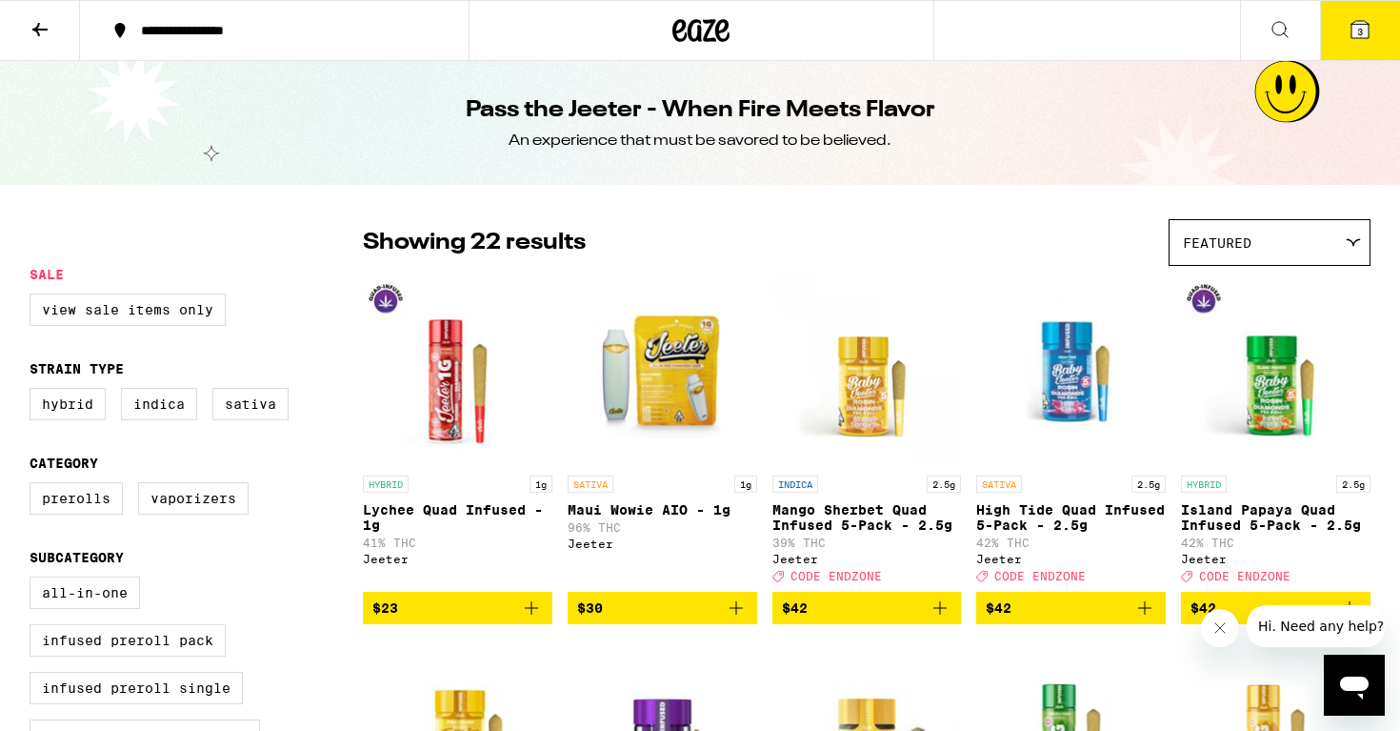
click at [44, 16] on button at bounding box center [40, 31] width 80 height 60
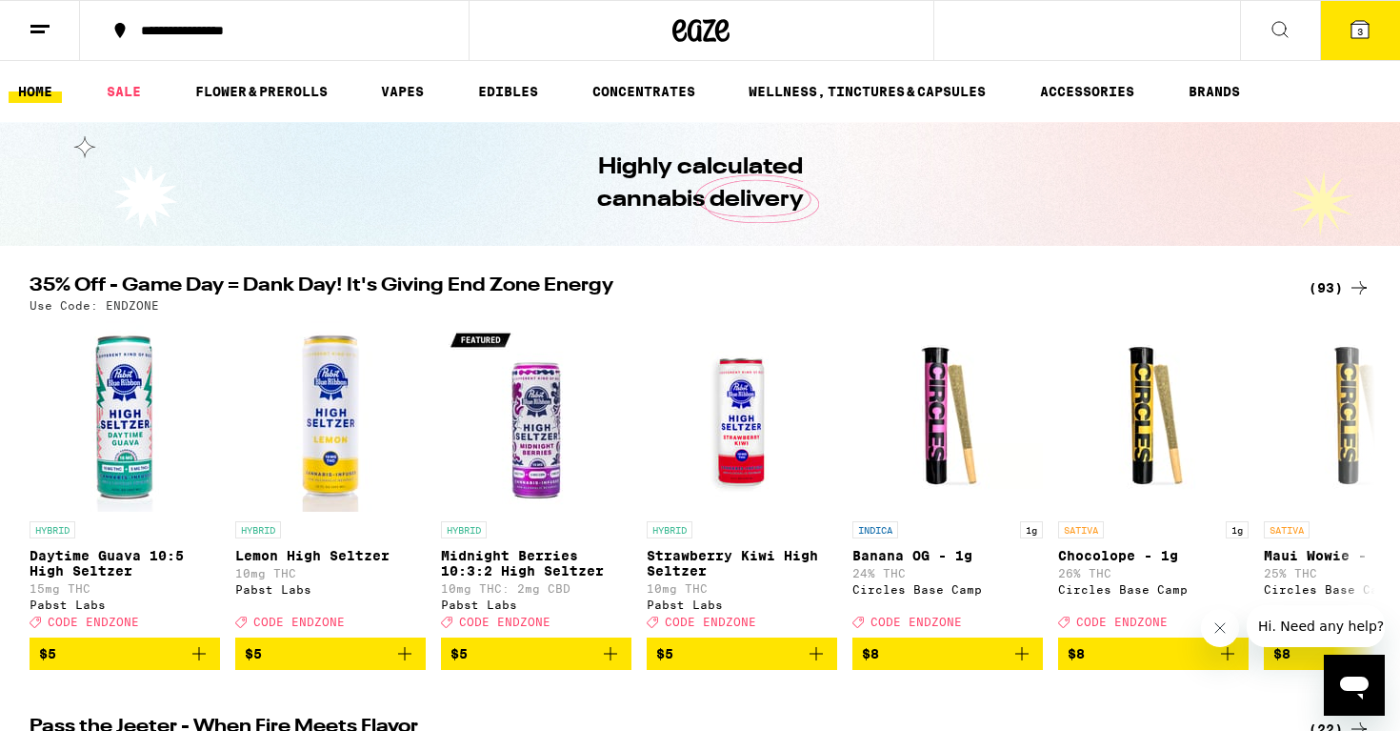
click at [1332, 288] on div "(93)" at bounding box center [1340, 287] width 62 height 23
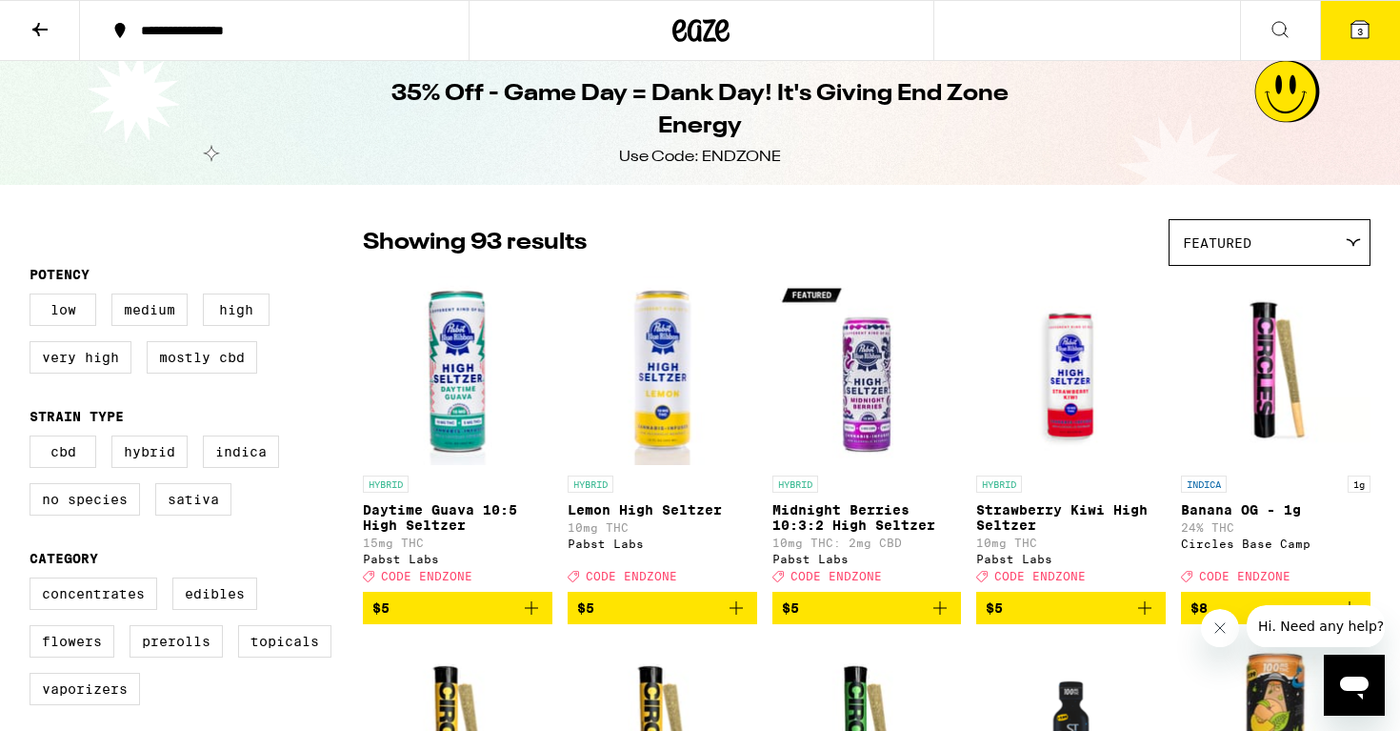
click at [1321, 241] on div "Featured" at bounding box center [1270, 242] width 200 height 45
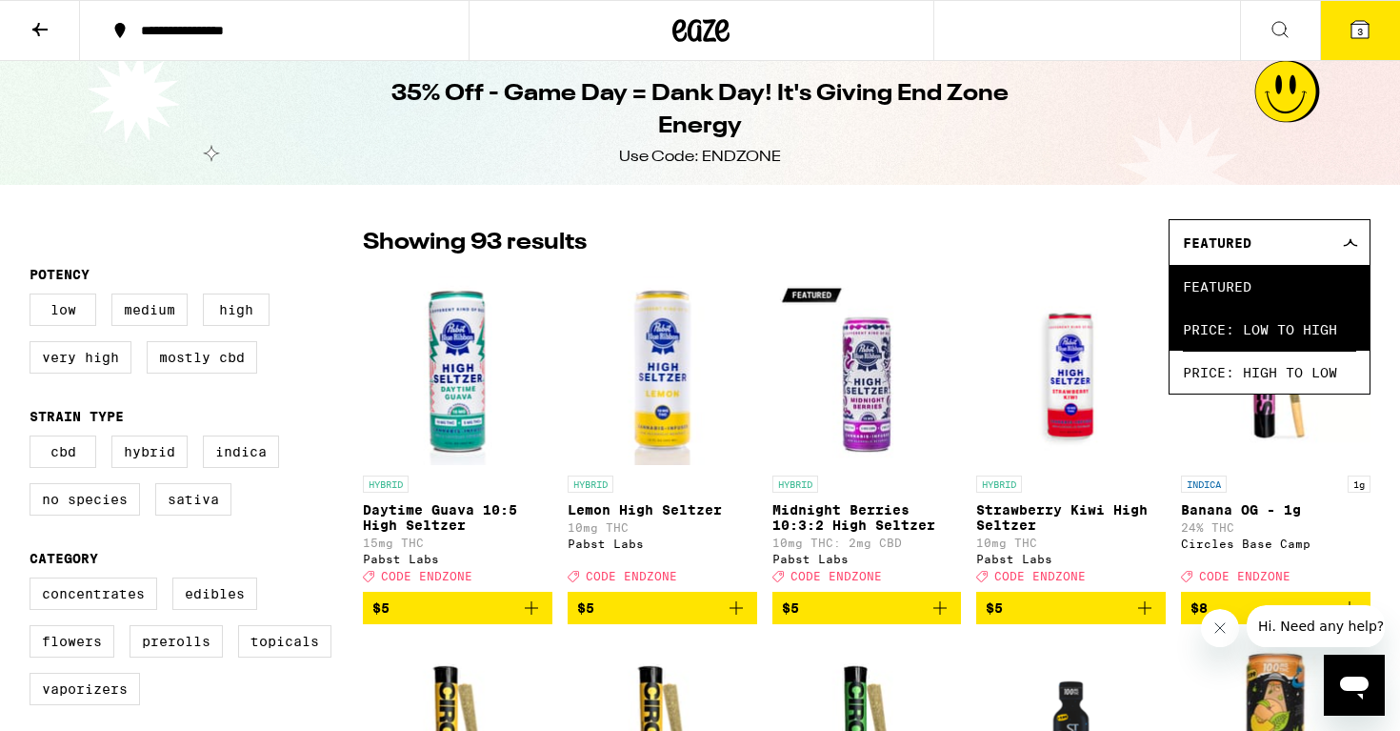
click at [1291, 314] on span "Price: Low to High" at bounding box center [1269, 329] width 173 height 43
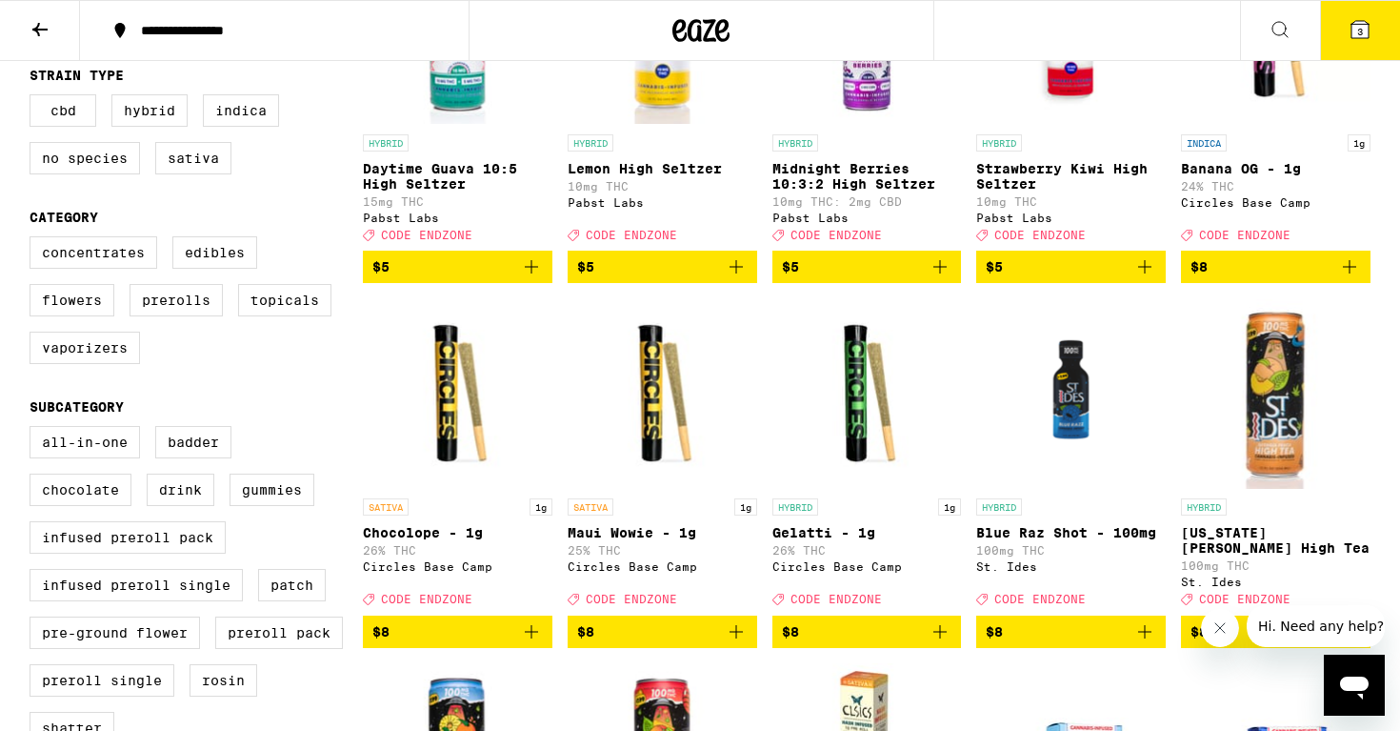
scroll to position [360, 0]
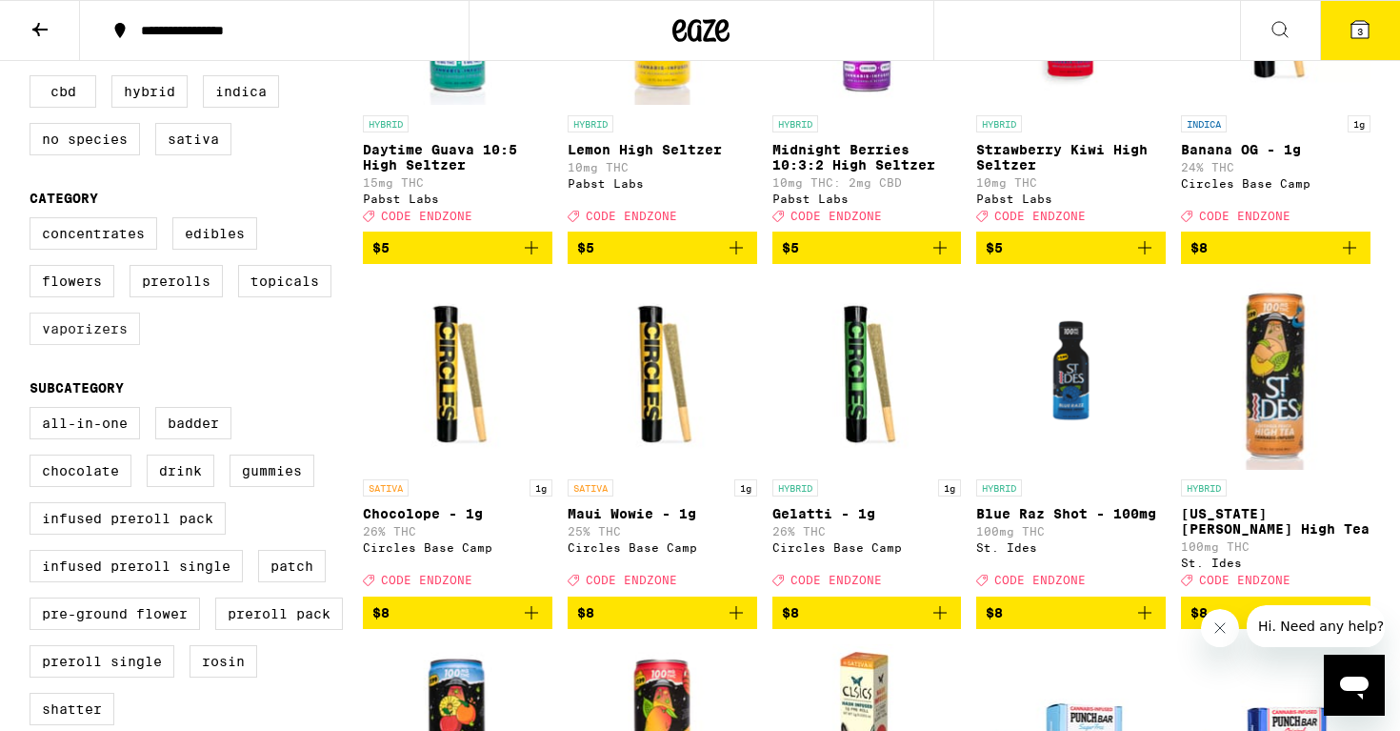
click at [81, 345] on label "Vaporizers" at bounding box center [85, 328] width 110 height 32
click at [34, 221] on input "Vaporizers" at bounding box center [33, 220] width 1 height 1
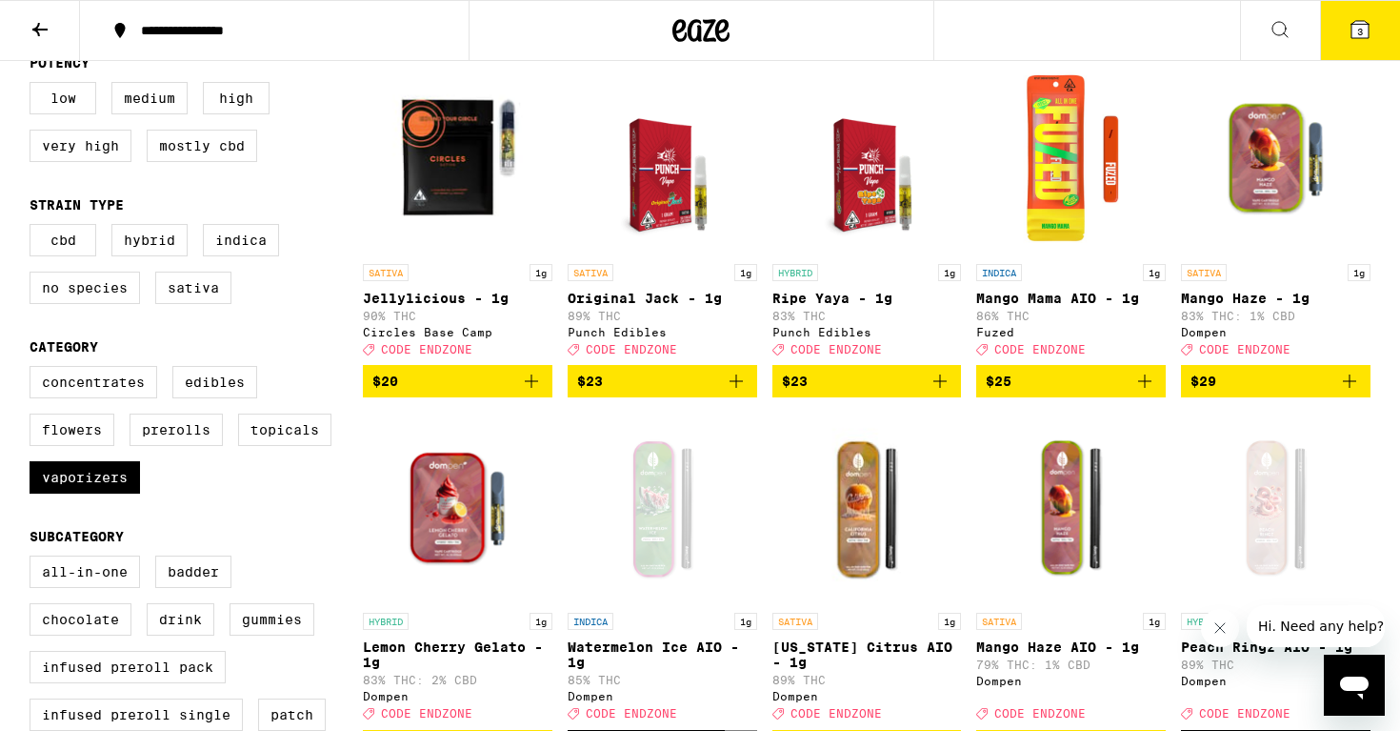
scroll to position [217, 0]
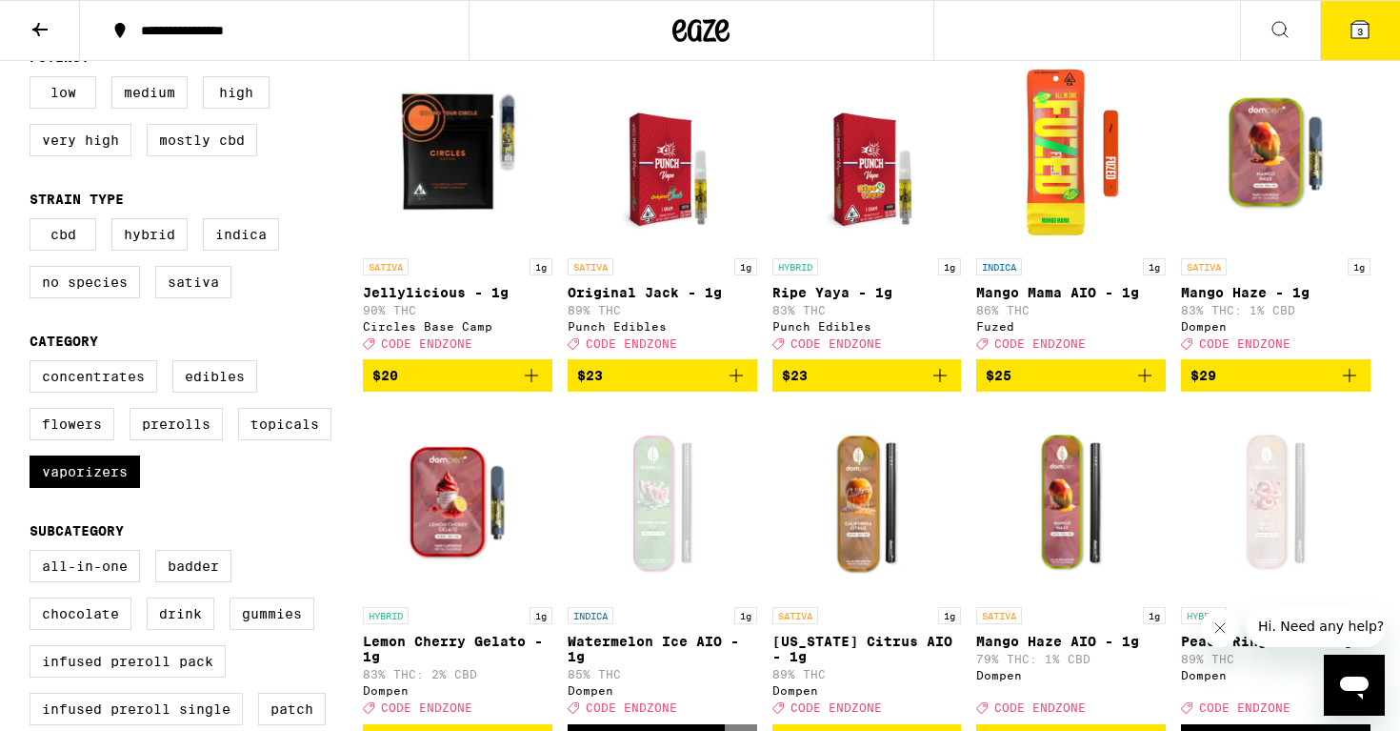
click at [1142, 382] on icon "Add to bag" at bounding box center [1144, 375] width 13 height 13
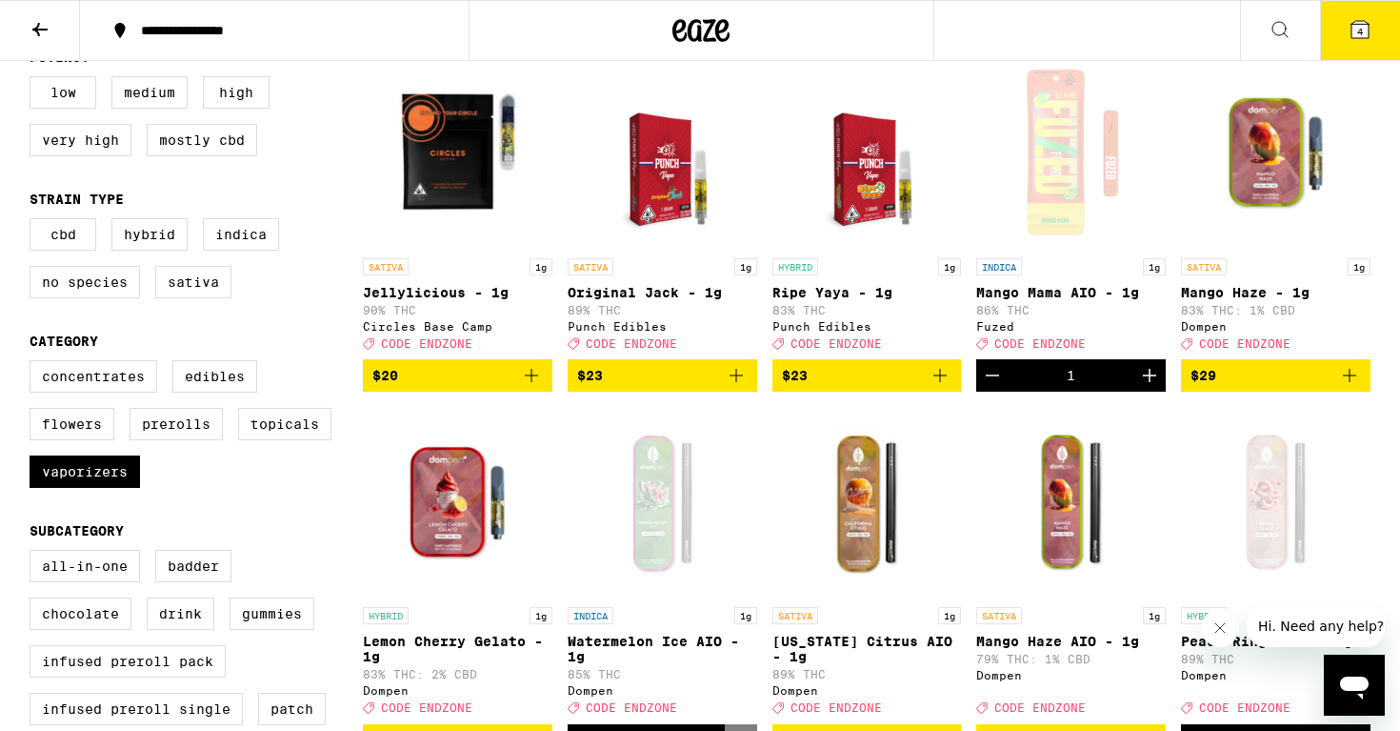
click at [428, 177] on img "Open page for Jellylicious - 1g from Circles Base Camp" at bounding box center [458, 153] width 190 height 191
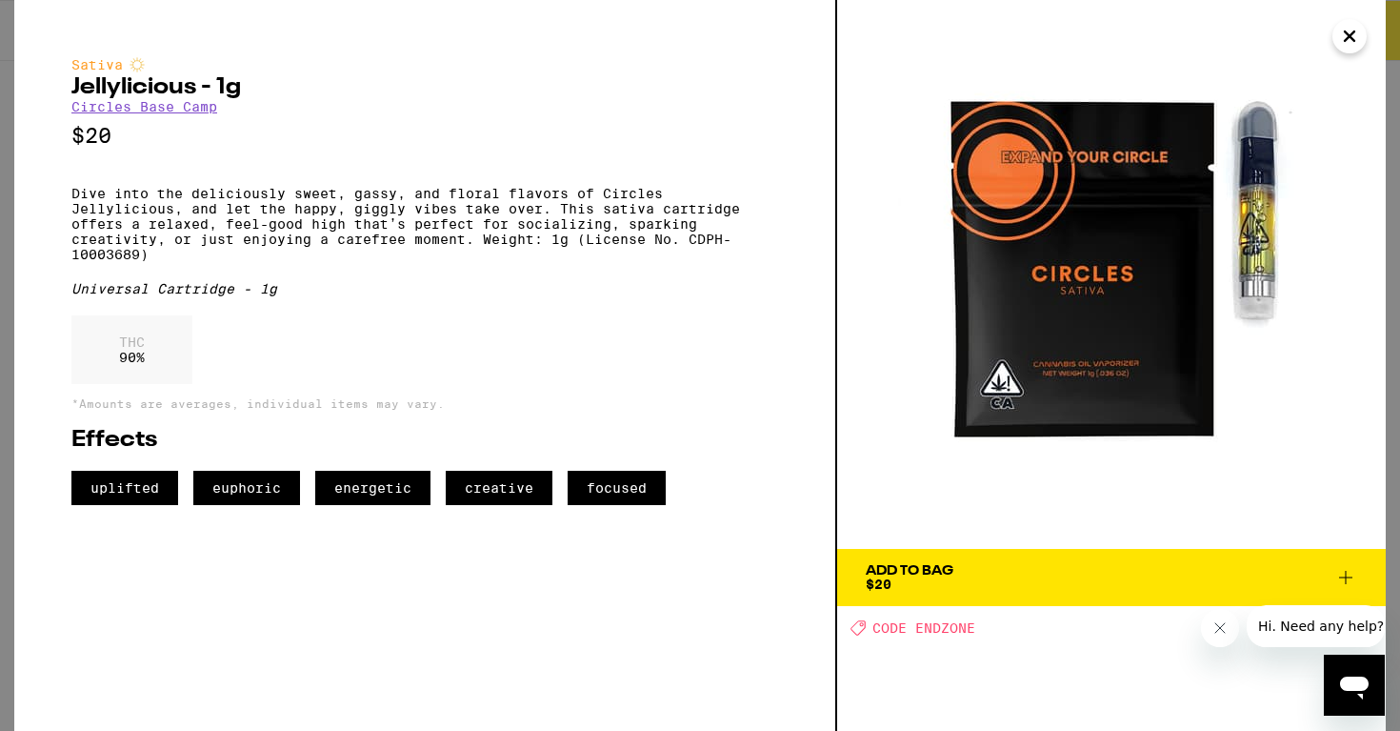
click at [101, 123] on div "Sativa Jellylicious - 1g Circles Base Camp $20 Dive into the deliciously sweet,…" at bounding box center [424, 281] width 707 height 448
click at [1362, 20] on img at bounding box center [1111, 274] width 549 height 549
click at [1348, 40] on icon "Close" at bounding box center [1349, 36] width 23 height 29
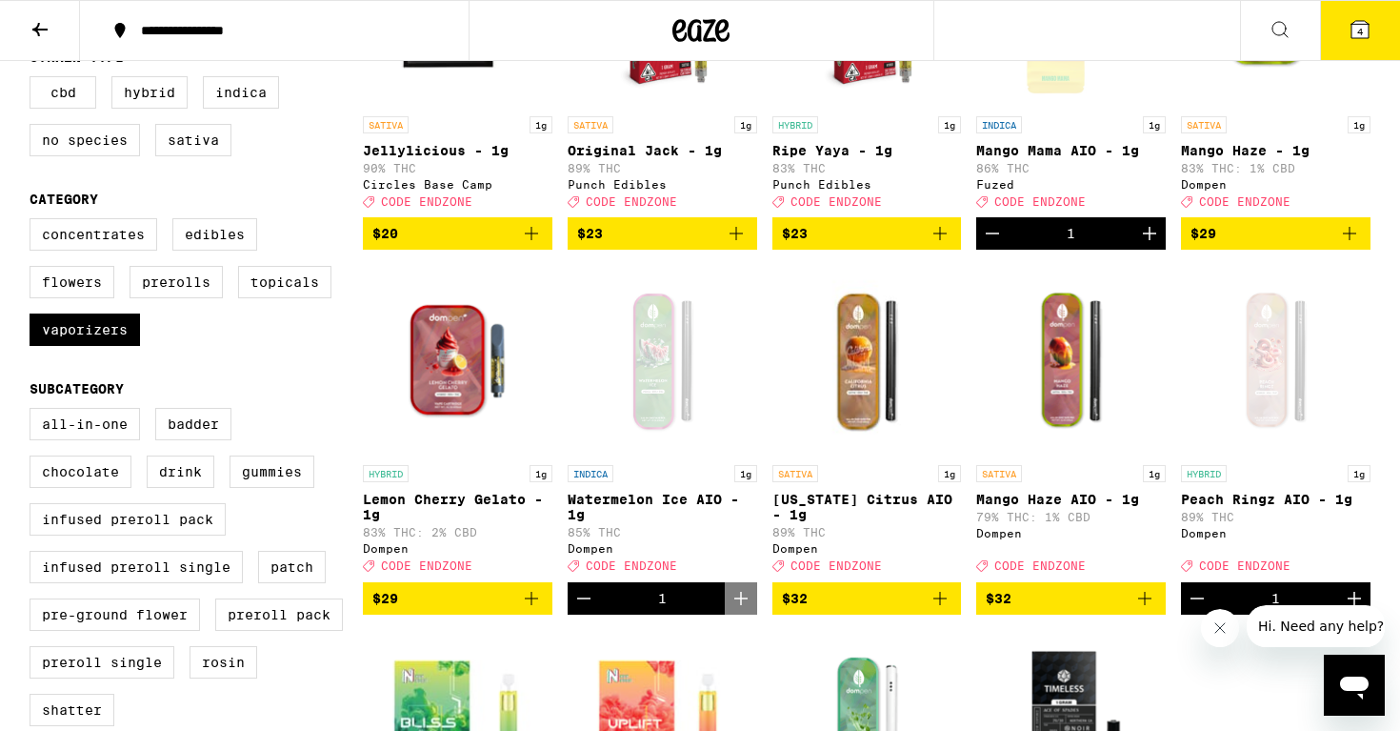
scroll to position [368, 0]
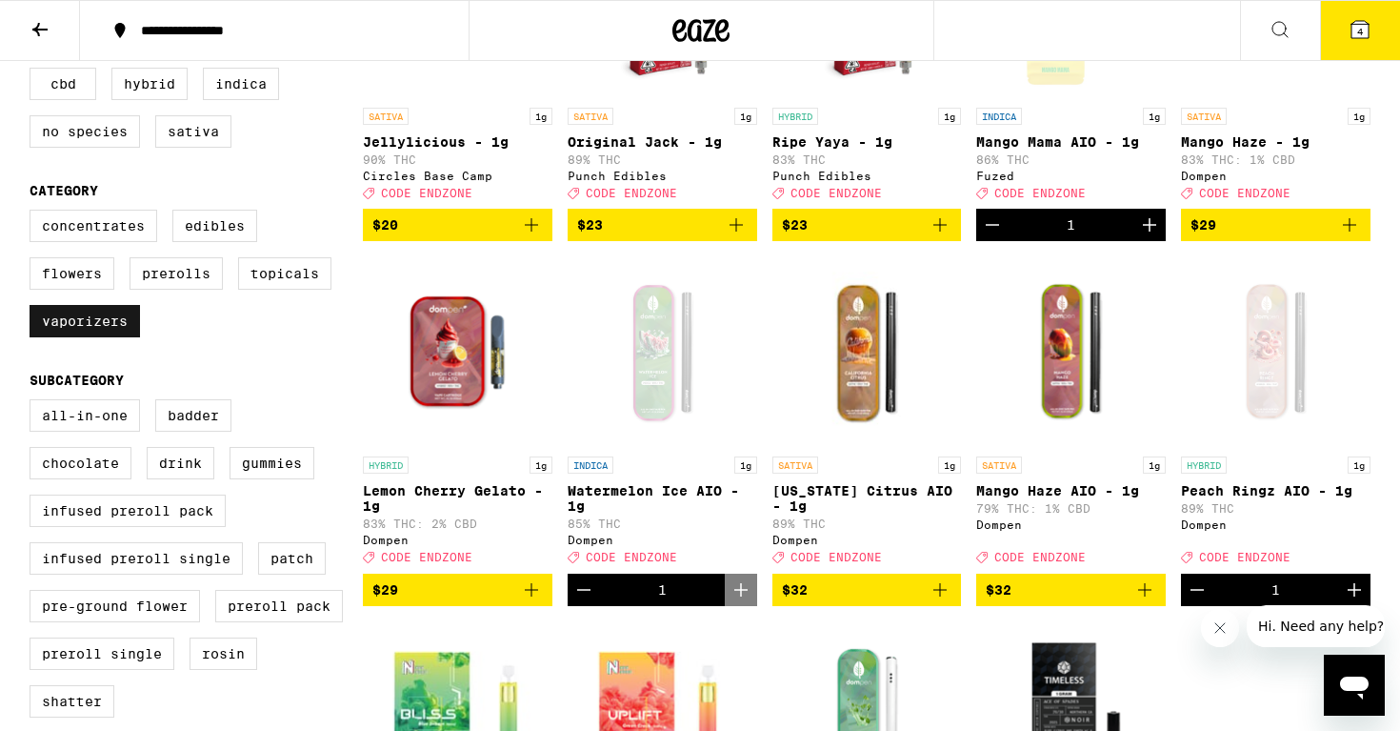
click at [87, 337] on label "Vaporizers" at bounding box center [85, 321] width 110 height 32
click at [34, 213] on input "Vaporizers" at bounding box center [33, 212] width 1 height 1
checkbox input "false"
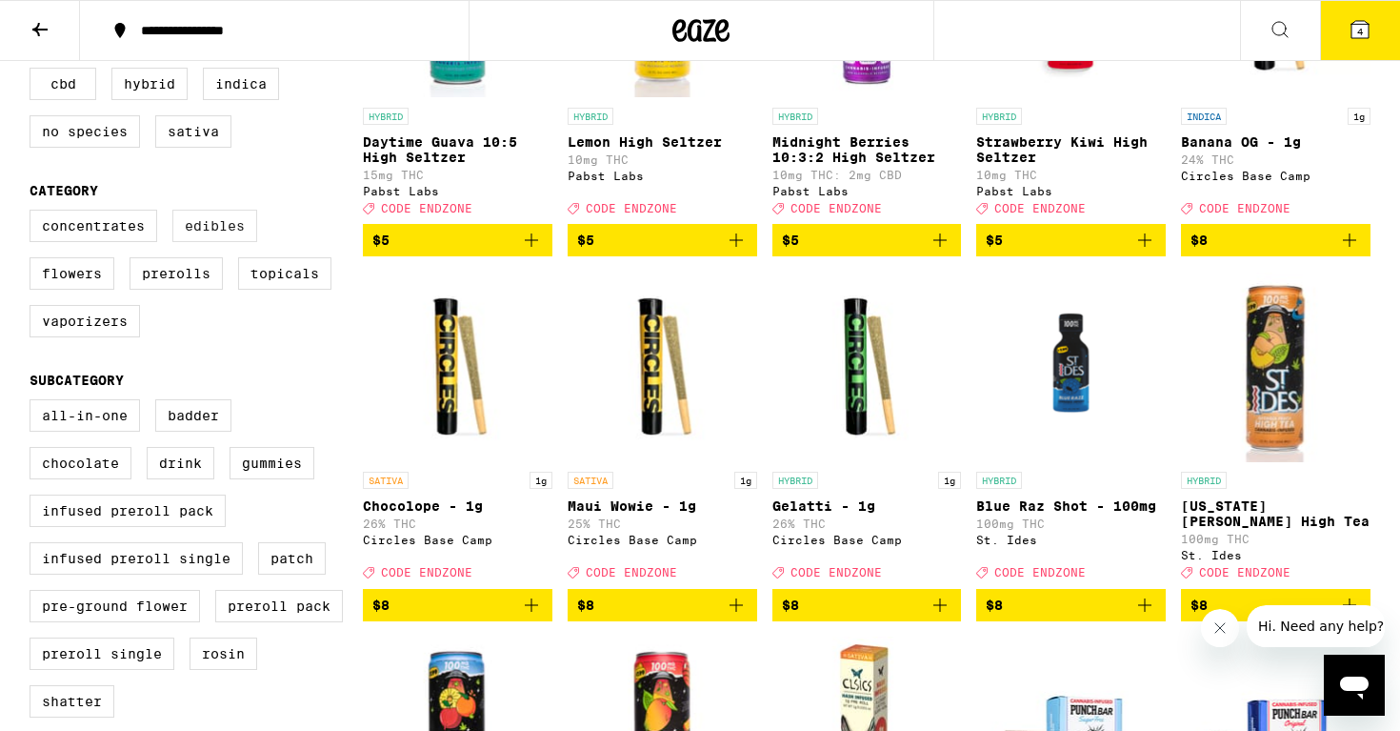
click at [204, 240] on label "Edibles" at bounding box center [214, 226] width 85 height 32
click at [34, 213] on input "Edibles" at bounding box center [33, 212] width 1 height 1
checkbox input "true"
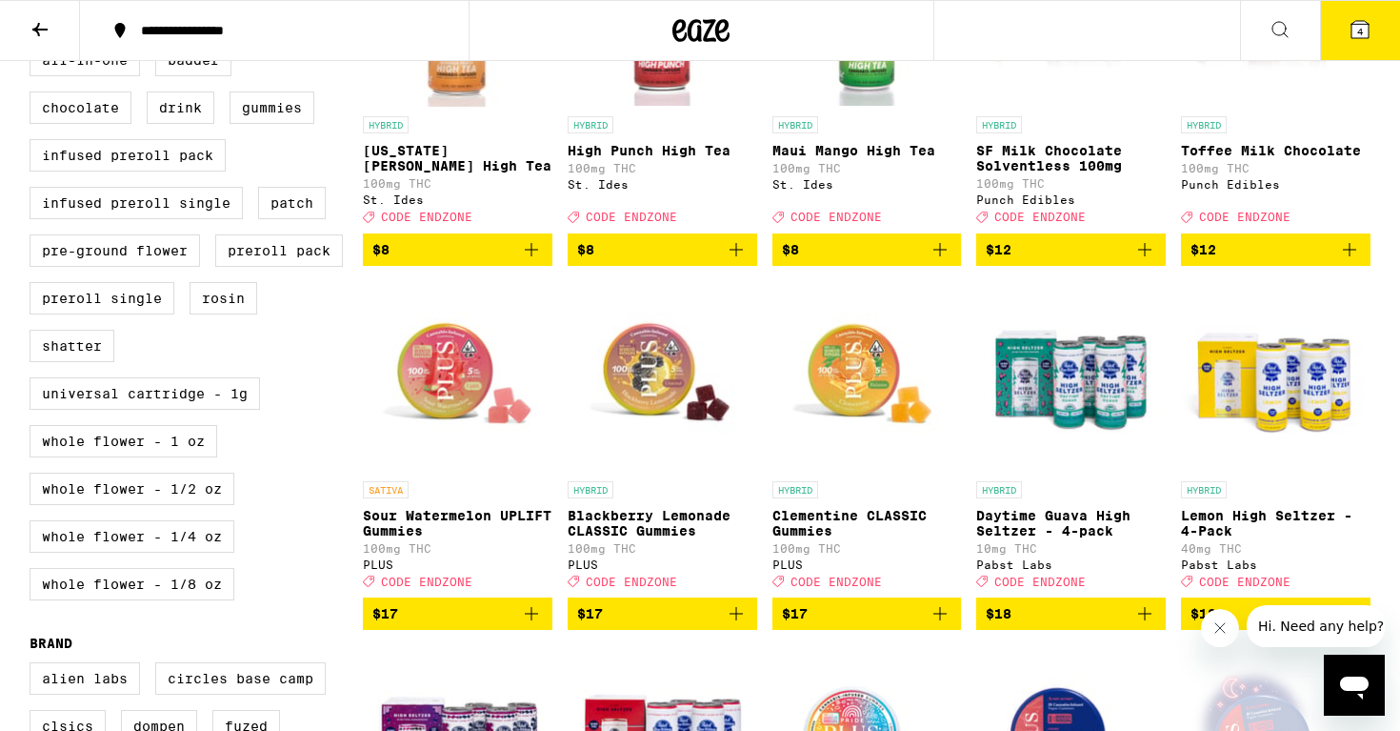
scroll to position [726, 0]
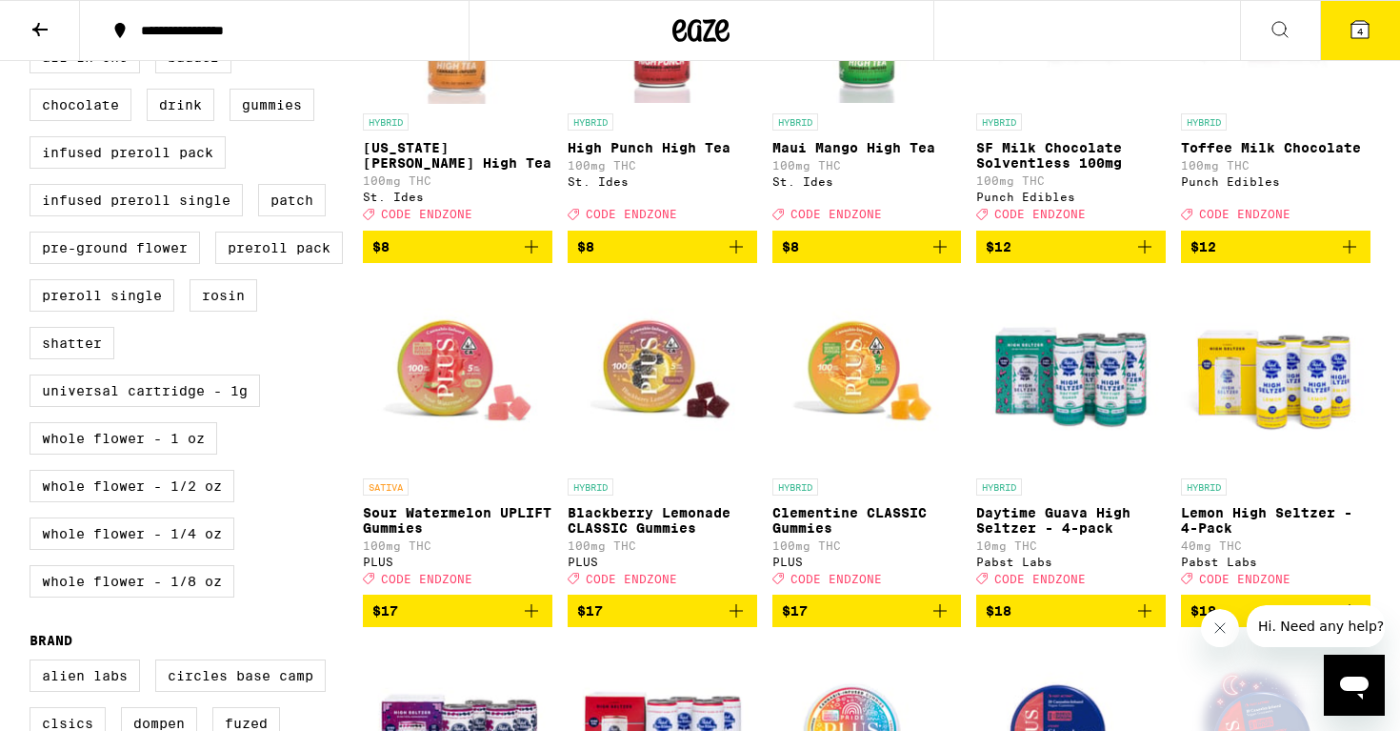
click at [1218, 626] on icon "Close message from company" at bounding box center [1220, 628] width 10 height 10
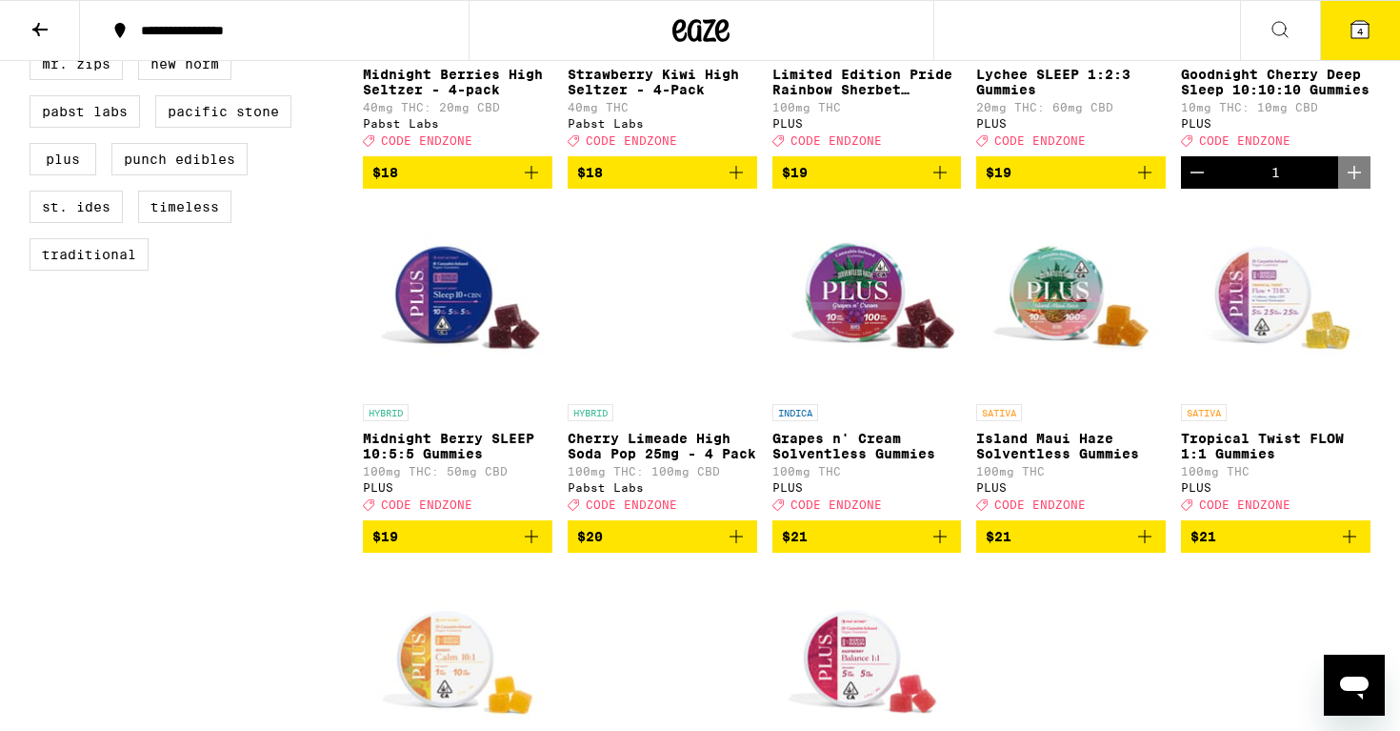
scroll to position [1533, 0]
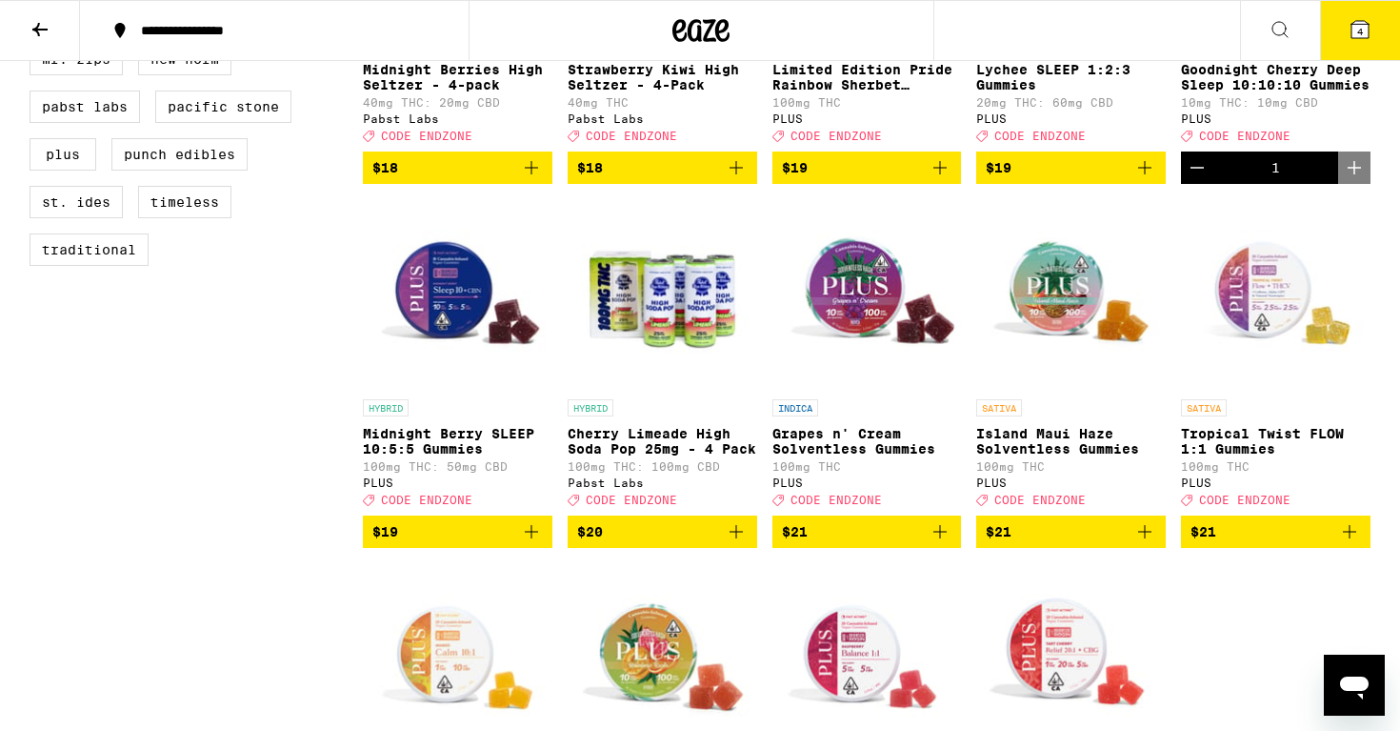
click at [431, 456] on p "Midnight Berry SLEEP 10:5:5 Gummies" at bounding box center [458, 441] width 190 height 30
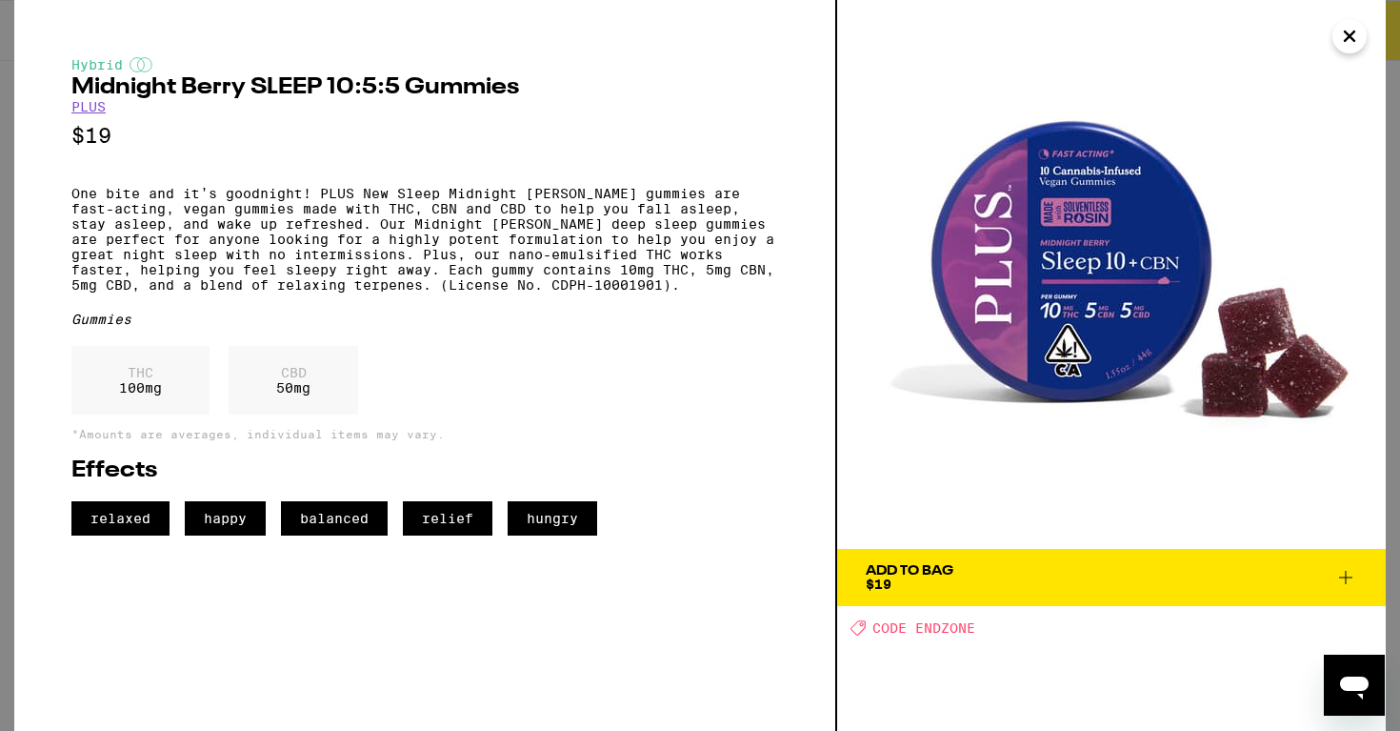
click at [1354, 30] on icon "Close" at bounding box center [1349, 36] width 23 height 29
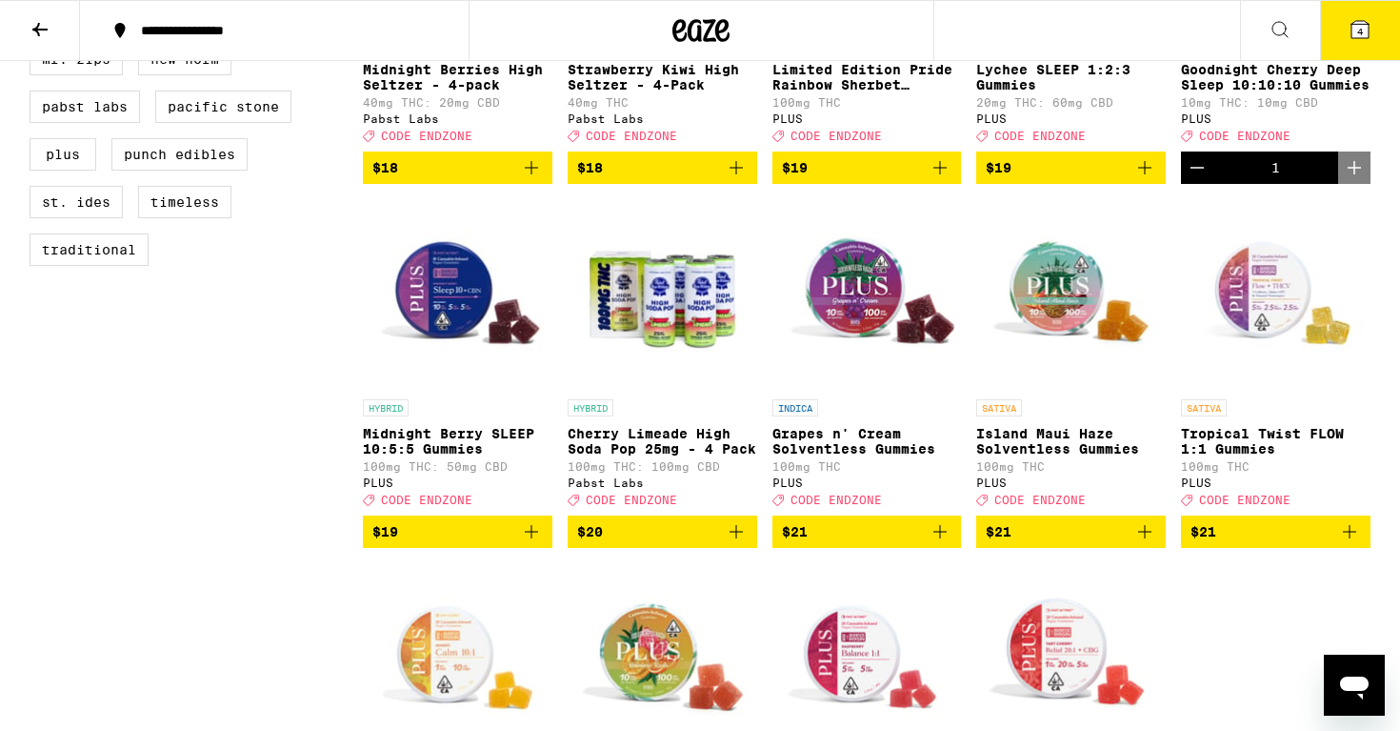
click at [525, 538] on icon "Add to bag" at bounding box center [531, 531] width 13 height 13
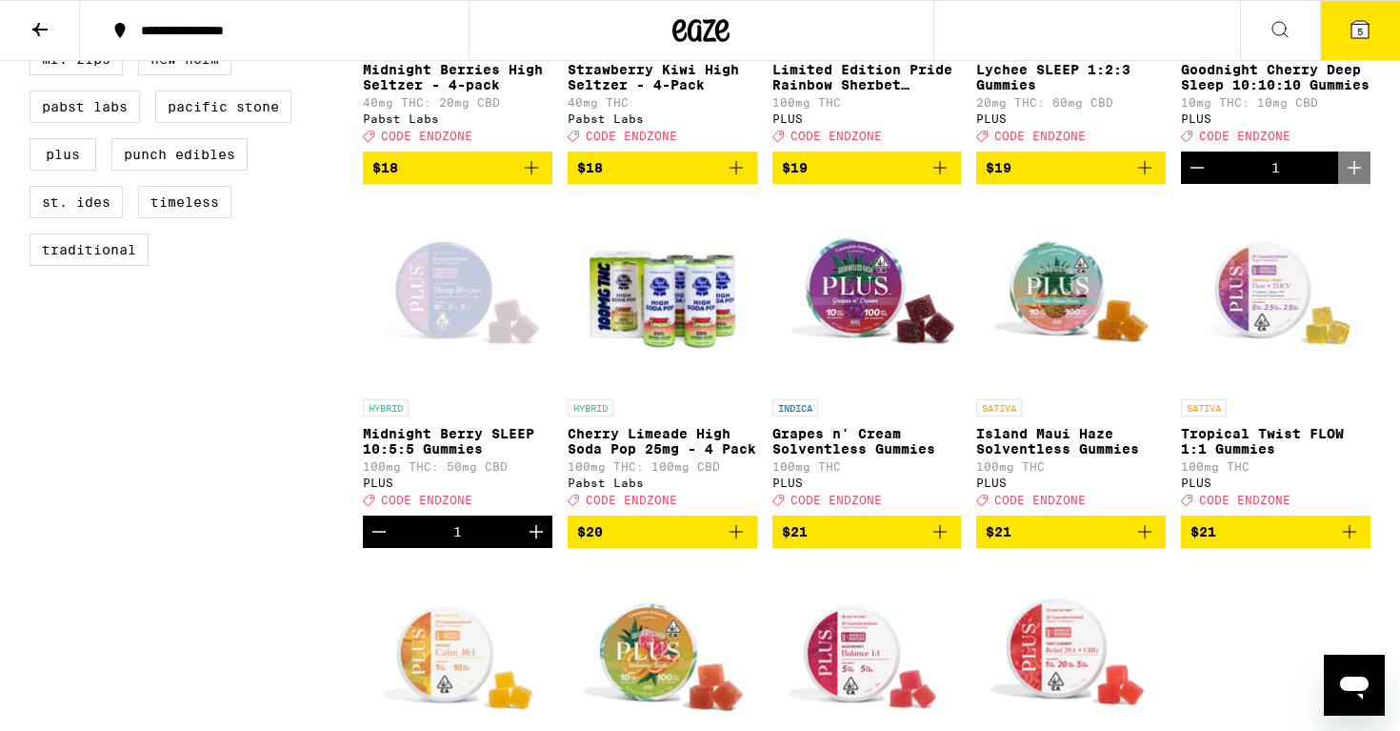
click at [1276, 332] on img "Open page for Tropical Twist FLOW 1:1 Gummies from PLUS" at bounding box center [1276, 294] width 190 height 191
